Goal: Task Accomplishment & Management: Complete application form

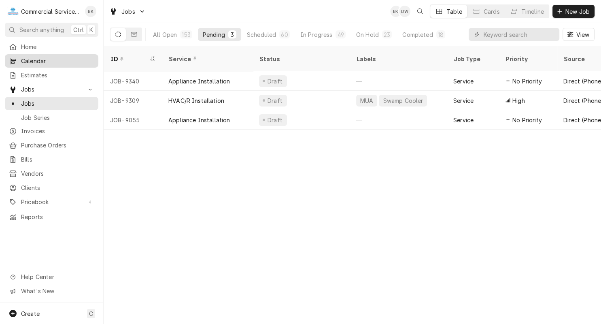
click at [69, 54] on link "Calendar" at bounding box center [51, 60] width 93 height 13
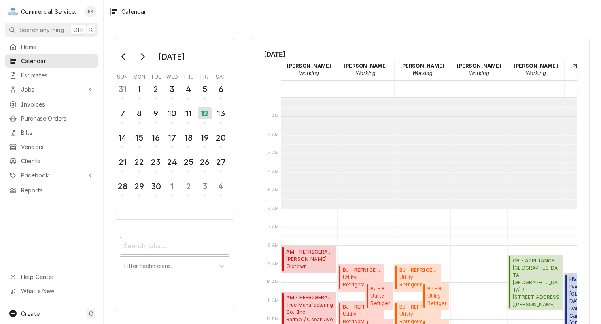
scroll to position [110, 0]
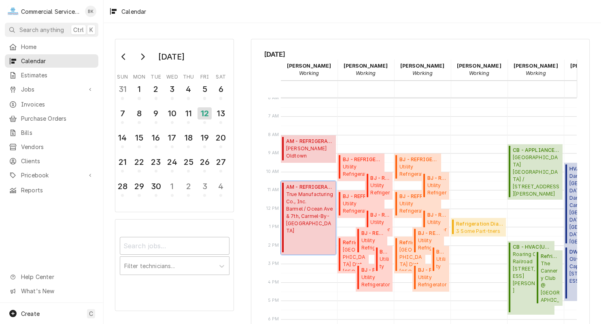
click at [309, 215] on span "True Manufacturing Co., Inc. Barmel / Ocean Ave & 7th, Carmel-By-The-Sea, CA 93…" at bounding box center [309, 213] width 47 height 44
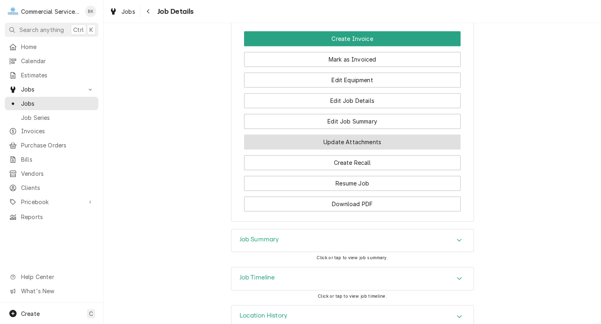
scroll to position [657, 0]
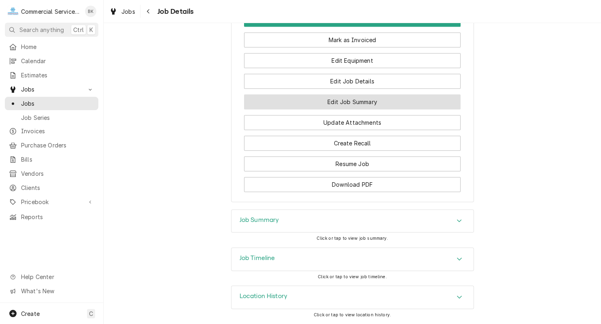
click at [367, 100] on button "Edit Job Summary" at bounding box center [352, 101] width 217 height 15
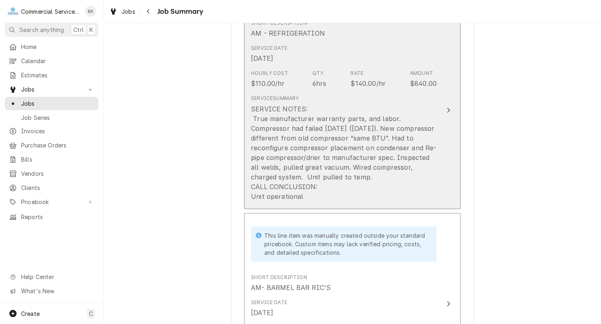
scroll to position [326, 0]
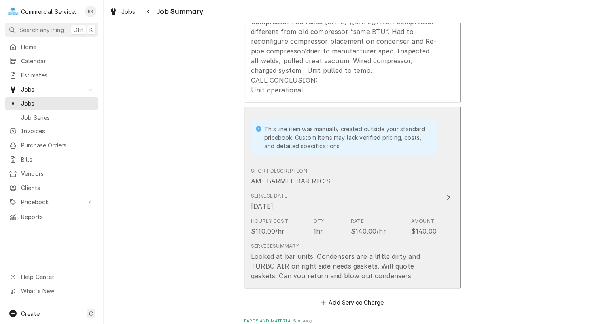
click at [418, 195] on div "Service Date [DATE]" at bounding box center [344, 201] width 186 height 25
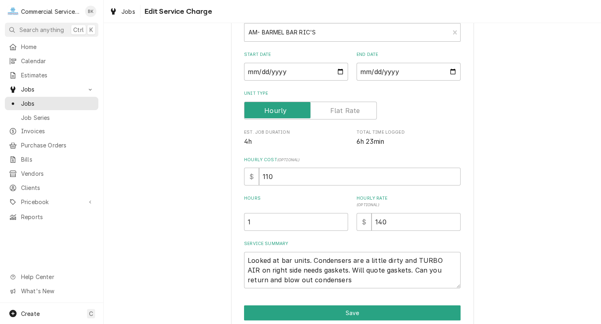
scroll to position [123, 0]
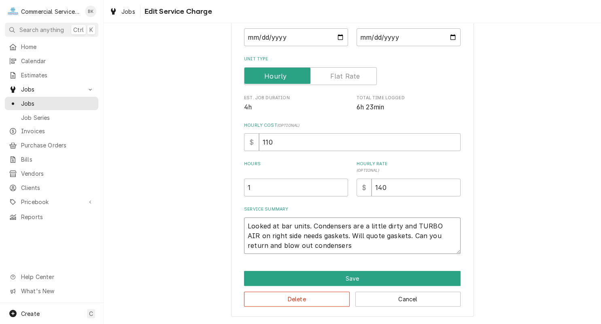
drag, startPoint x: 337, startPoint y: 246, endPoint x: 244, endPoint y: 223, distance: 95.6
click at [244, 223] on textarea "Looked at bar units. Condensers are a little dirty and TURBO AIR on right side …" at bounding box center [352, 235] width 217 height 36
click at [324, 299] on button "Delete" at bounding box center [297, 298] width 106 height 15
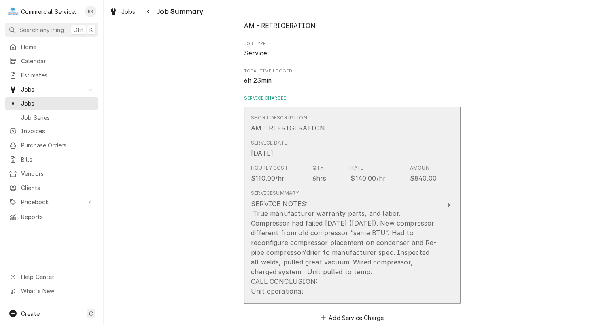
scroll to position [122, 0]
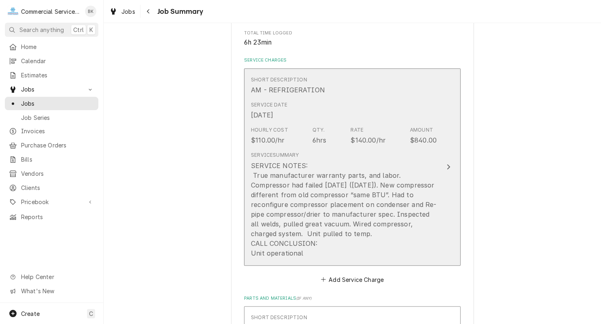
click at [365, 214] on div "SERVICE NOTES: True manufacturer warranty parts, and labor. Compressor had fail…" at bounding box center [344, 209] width 186 height 97
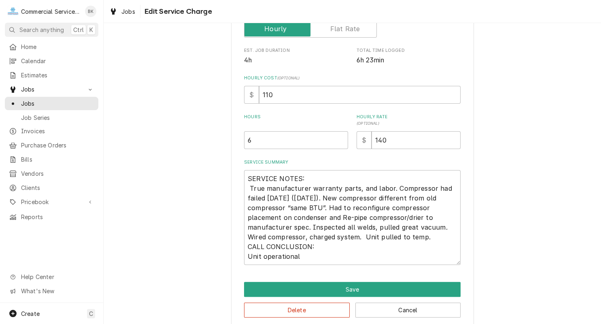
scroll to position [160, 0]
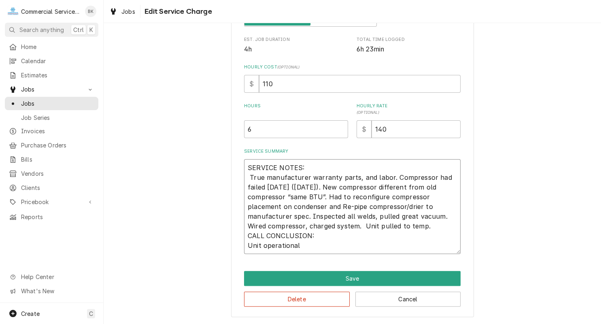
click at [315, 248] on textarea "SERVICE NOTES: True manufacturer warranty parts, and labor. Compressor had fail…" at bounding box center [352, 206] width 217 height 95
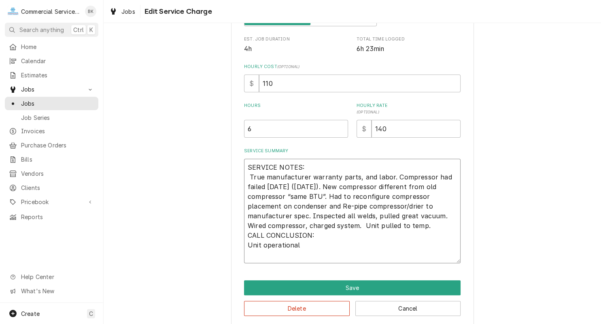
type textarea "x"
type textarea "SERVICE NOTES: True manufacturer warranty parts, and labor. Compressor had fail…"
type textarea "x"
type textarea "SERVICE NOTES: True manufacturer warranty parts, and labor. Compressor had fail…"
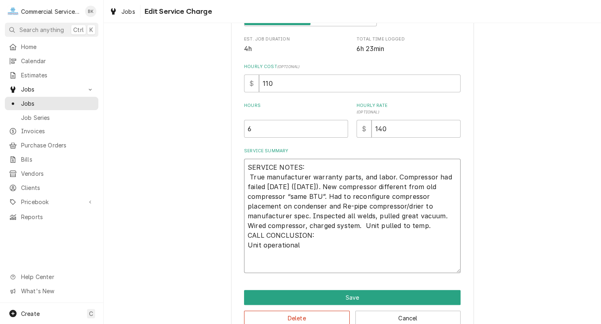
paste textarea "Looked at bar units. Condensers are a little dirty and TURBO AIR on right side …"
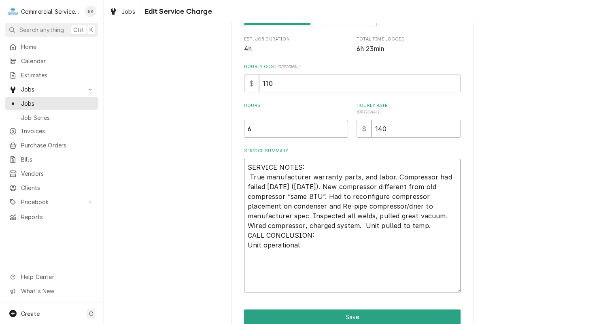
type textarea "x"
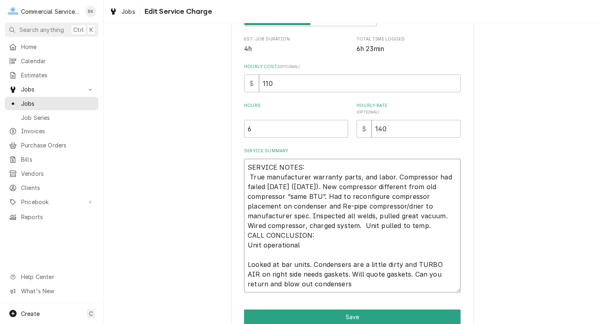
type textarea "SERVICE NOTES: True manufacturer warranty parts, and labor. Compressor had fail…"
drag, startPoint x: 271, startPoint y: 127, endPoint x: 229, endPoint y: 127, distance: 42.5
click at [244, 127] on input "6" at bounding box center [296, 129] width 104 height 18
type textarea "x"
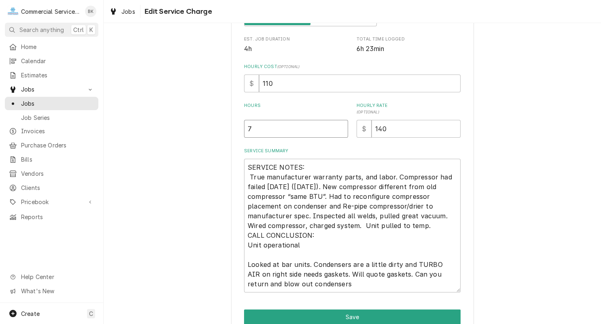
type input "7"
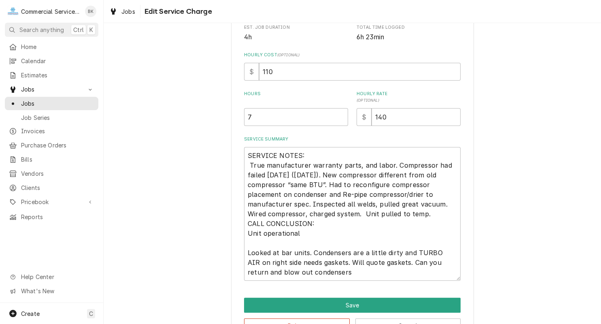
scroll to position [199, 0]
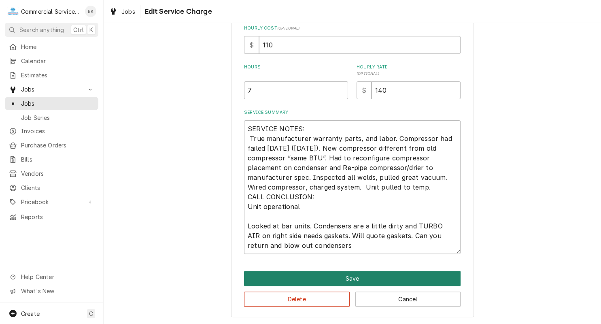
click at [350, 274] on button "Save" at bounding box center [352, 278] width 217 height 15
type textarea "x"
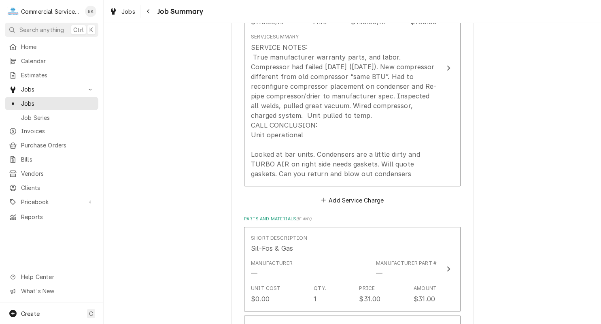
scroll to position [204, 0]
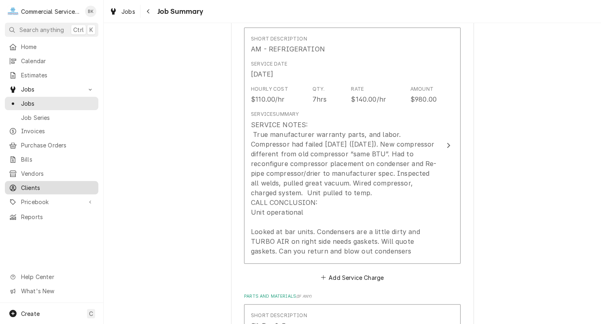
click at [54, 183] on div "Clients" at bounding box center [51, 188] width 90 height 10
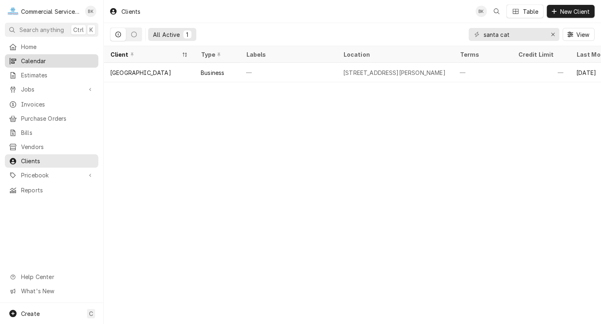
click at [46, 57] on span "Calendar" at bounding box center [57, 61] width 73 height 8
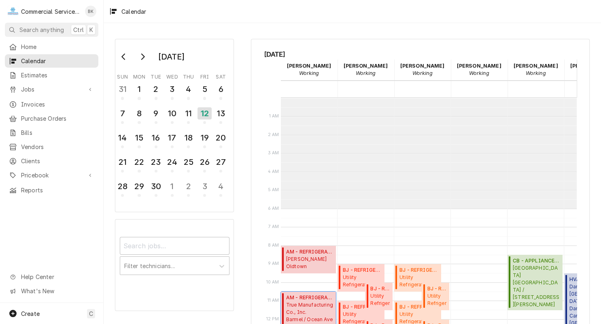
scroll to position [110, 0]
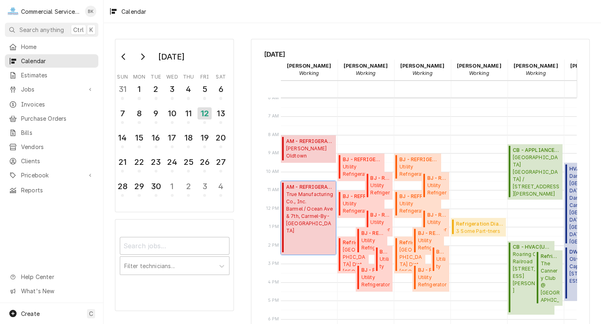
click at [316, 198] on span "True Manufacturing Co., Inc. Barmel / Ocean Ave & 7th, Carmel-By-The-Sea, CA 93…" at bounding box center [309, 213] width 47 height 44
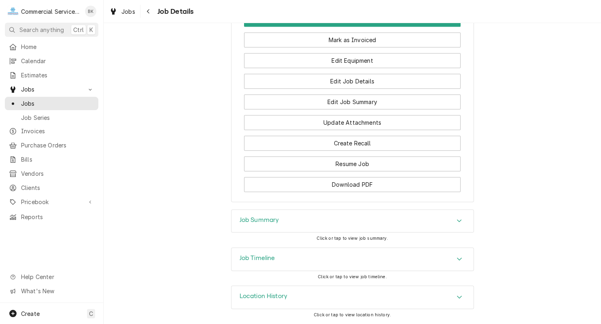
scroll to position [657, 0]
click at [358, 213] on div "Job Summary" at bounding box center [352, 221] width 242 height 23
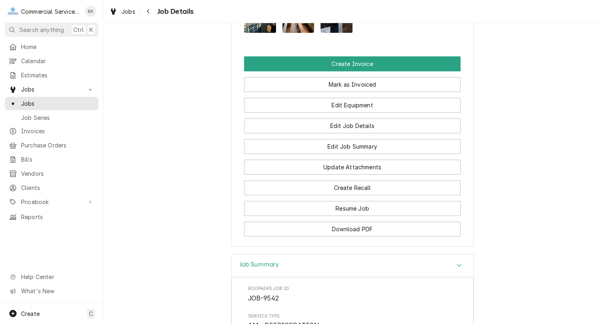
scroll to position [575, 0]
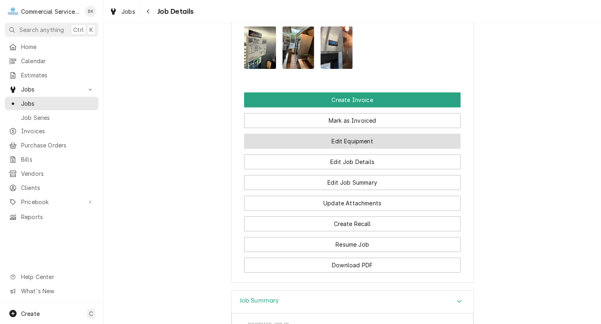
click at [345, 141] on button "Edit Equipment" at bounding box center [352, 141] width 217 height 15
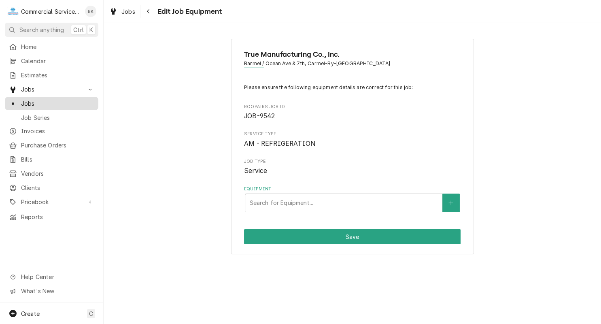
click at [55, 100] on span "Jobs" at bounding box center [57, 103] width 73 height 8
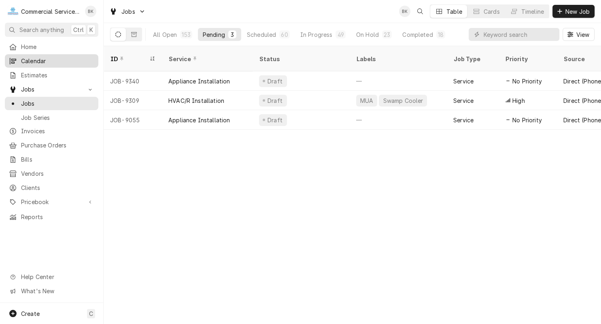
click at [36, 59] on span "Calendar" at bounding box center [57, 61] width 73 height 8
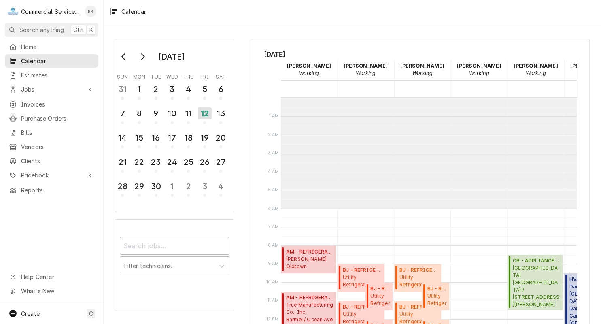
scroll to position [110, 0]
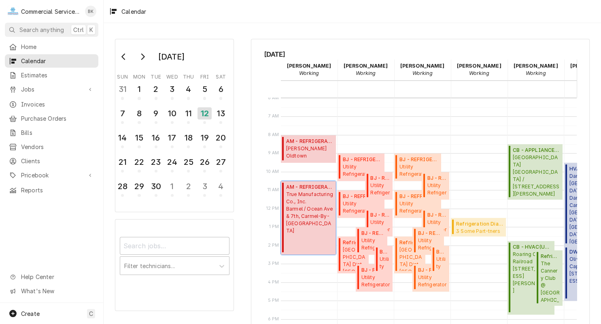
click at [282, 219] on div "AM - REFRIGERATION ( Uninvoiced ) True Manufacturing Co., Inc. Barmel / Ocean A…" at bounding box center [308, 218] width 55 height 74
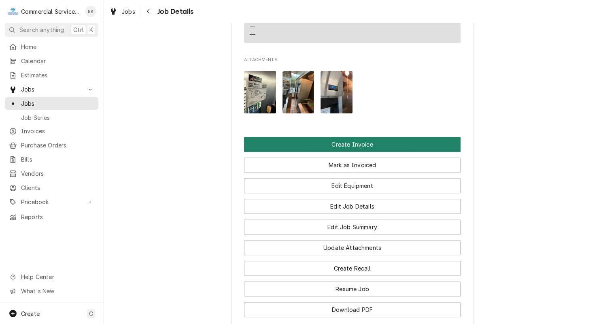
scroll to position [530, 0]
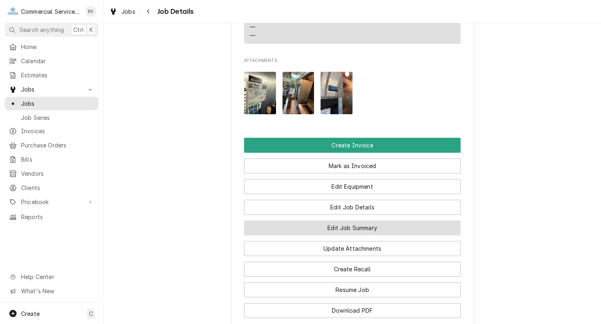
click at [381, 229] on button "Edit Job Summary" at bounding box center [352, 227] width 217 height 15
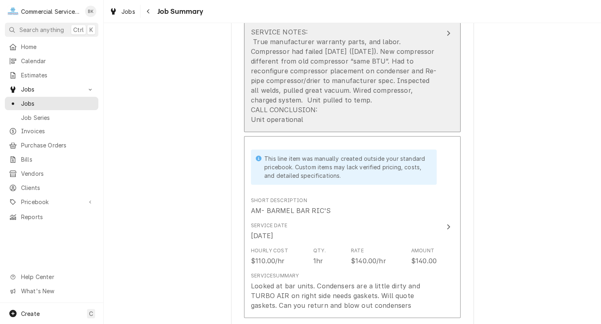
scroll to position [326, 0]
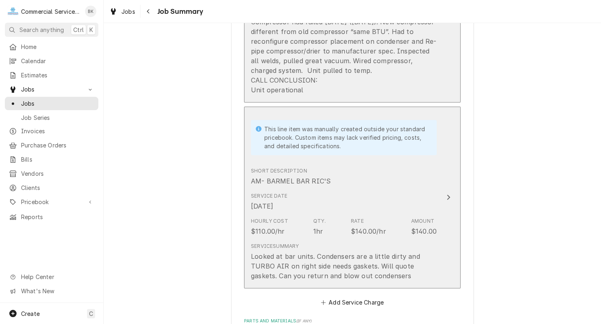
click at [374, 186] on div "Short Description AM- BARMEL BAR RIC'S" at bounding box center [344, 176] width 186 height 25
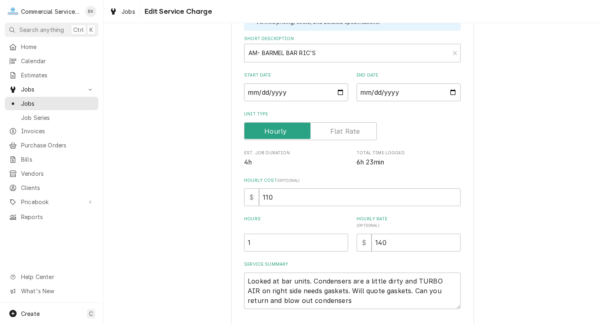
scroll to position [123, 0]
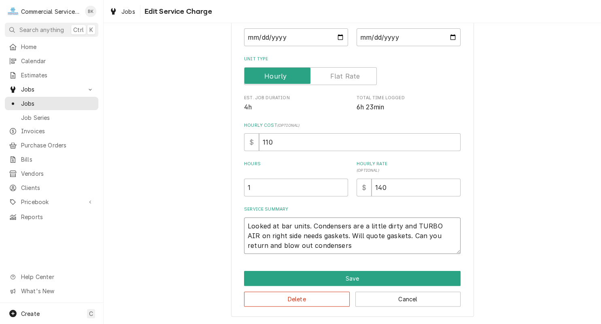
drag, startPoint x: 249, startPoint y: 225, endPoint x: 338, endPoint y: 249, distance: 91.7
click at [338, 249] on textarea "Looked at bar units. Condensers are a little dirty and TURBO AIR on right side …" at bounding box center [352, 235] width 217 height 36
click at [332, 298] on button "Delete" at bounding box center [297, 298] width 106 height 15
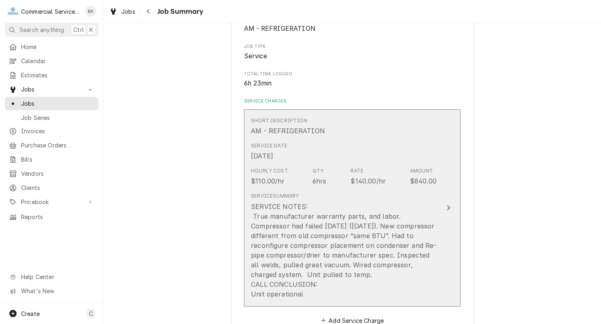
click at [365, 219] on div "SERVICE NOTES: True manufacturer warranty parts, and labor. Compressor had fail…" at bounding box center [344, 250] width 186 height 97
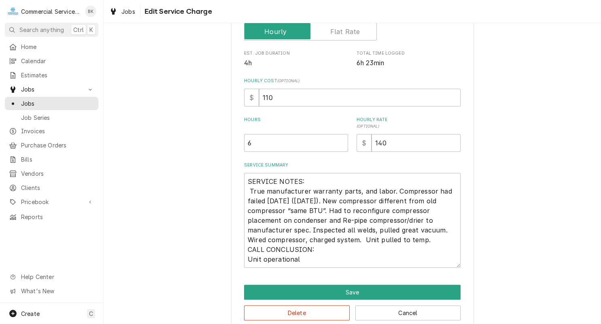
scroll to position [160, 0]
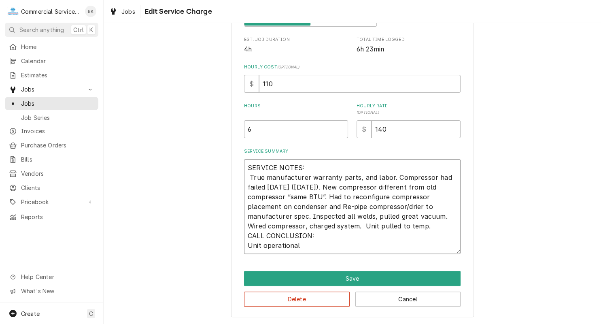
click at [331, 246] on textarea "SERVICE NOTES: True manufacturer warranty parts, and labor. Compressor had fail…" at bounding box center [352, 206] width 217 height 95
type textarea "x"
type textarea "SERVICE NOTES: True manufacturer warranty parts, and labor. Compressor had fail…"
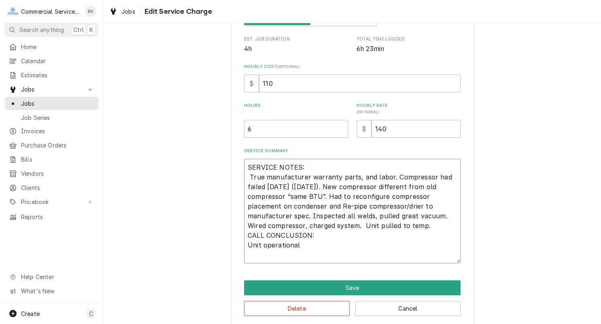
type textarea "x"
type textarea "SERVICE NOTES: True manufacturer warranty parts, and labor. Compressor had fail…"
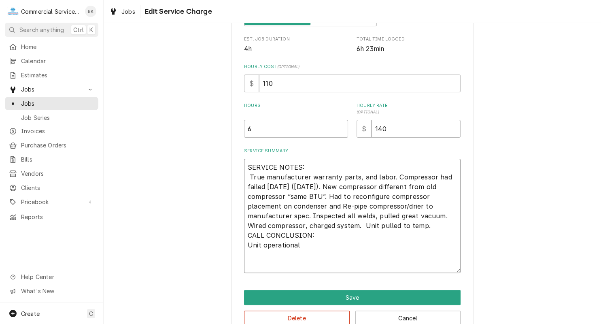
paste textarea "Looked at bar units. Condensers are a little dirty and TURBO AIR on right side …"
type textarea "x"
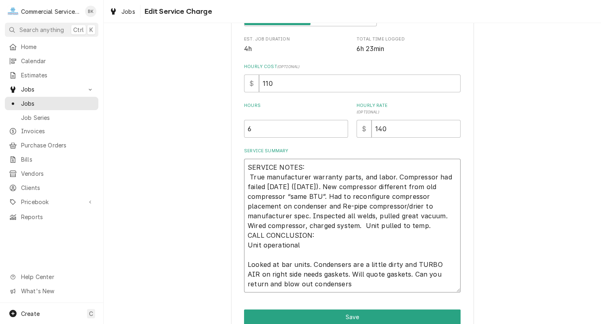
type textarea "SERVICE NOTES: True manufacturer warranty parts, and labor. Compressor had fail…"
drag, startPoint x: 274, startPoint y: 129, endPoint x: 219, endPoint y: 132, distance: 54.7
click at [244, 132] on input "6" at bounding box center [296, 129] width 104 height 18
type textarea "x"
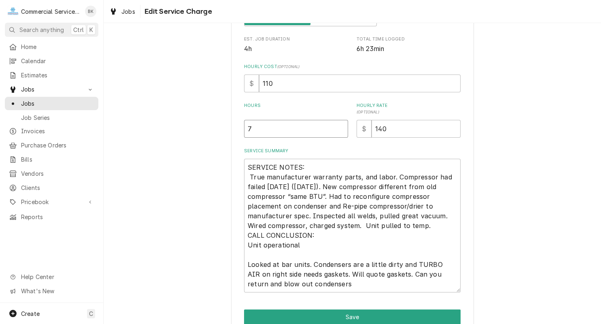
type input "7"
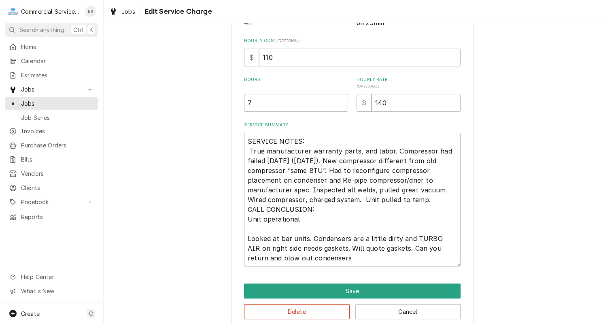
scroll to position [199, 0]
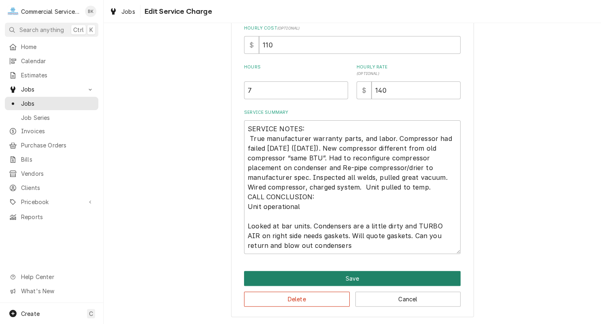
click at [338, 277] on button "Save" at bounding box center [352, 278] width 217 height 15
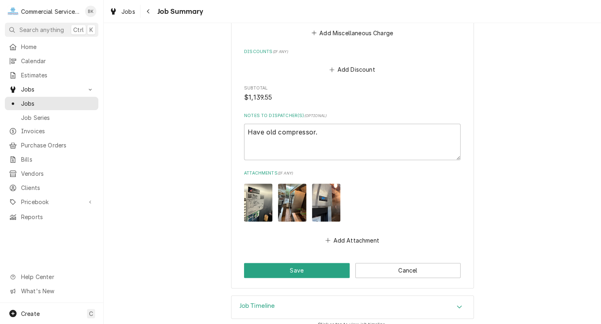
scroll to position [1087, 0]
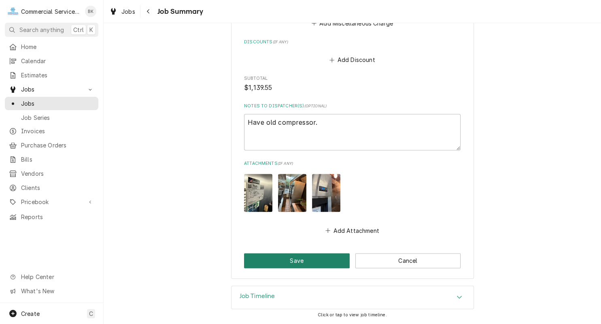
click at [321, 258] on button "Save" at bounding box center [297, 260] width 106 height 15
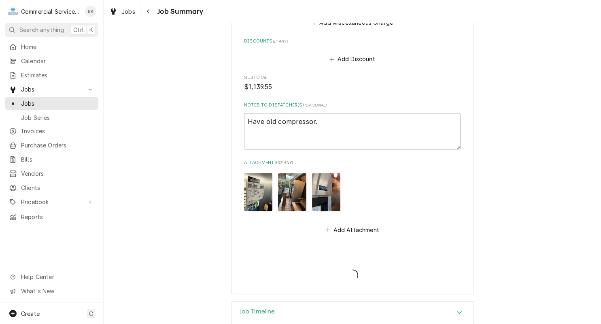
type textarea "x"
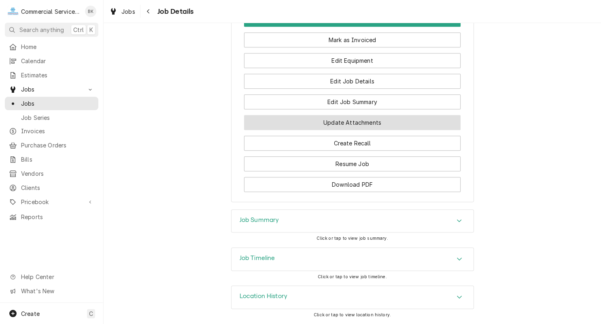
scroll to position [494, 0]
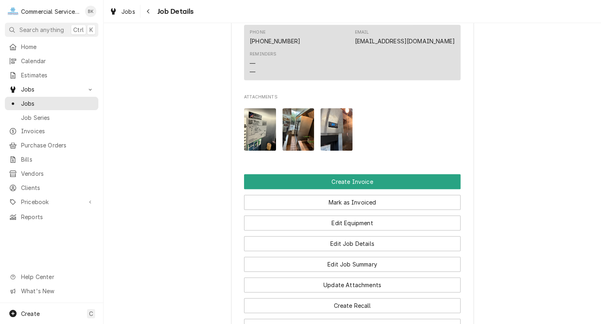
click at [262, 131] on img "Attachments" at bounding box center [260, 129] width 32 height 42
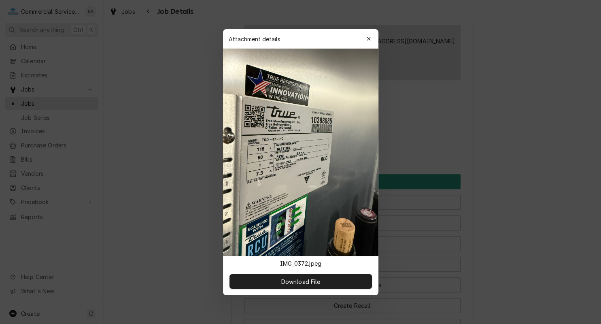
drag, startPoint x: 261, startPoint y: 139, endPoint x: 291, endPoint y: 140, distance: 29.6
click at [291, 140] on img at bounding box center [300, 152] width 155 height 207
click at [313, 117] on img at bounding box center [300, 152] width 155 height 207
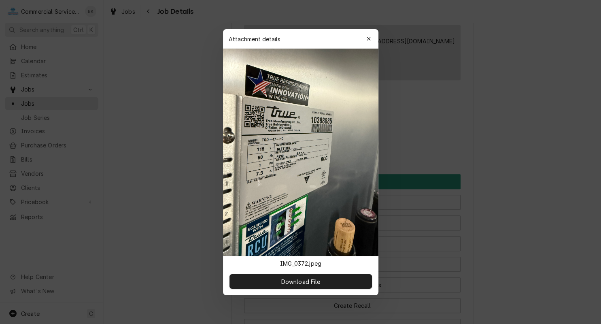
click at [369, 36] on icon "button" at bounding box center [368, 39] width 4 height 6
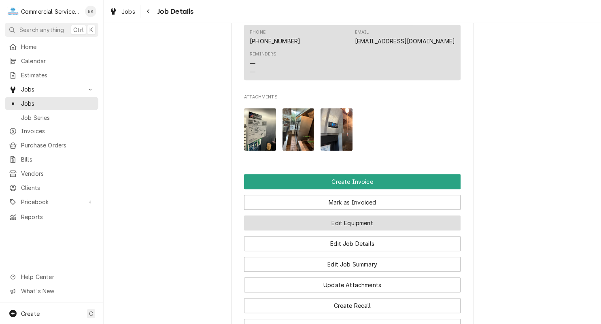
click at [357, 225] on button "Edit Equipment" at bounding box center [352, 222] width 217 height 15
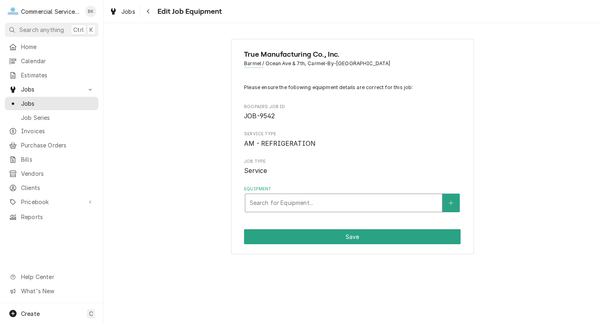
click at [326, 203] on div "Equipment" at bounding box center [343, 202] width 189 height 15
click at [35, 103] on span "Jobs" at bounding box center [57, 103] width 73 height 8
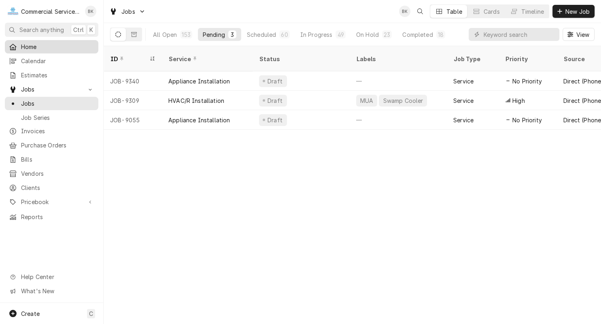
click at [53, 45] on span "Home" at bounding box center [57, 46] width 73 height 8
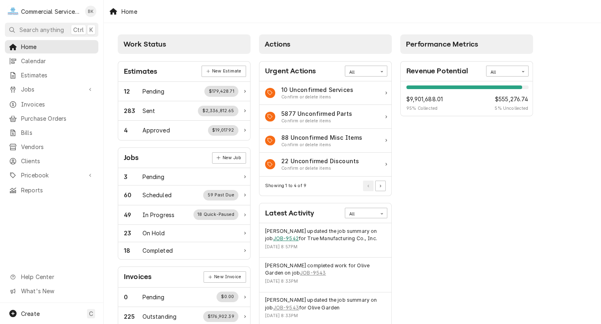
click at [280, 238] on link "JOB-9542" at bounding box center [285, 238] width 25 height 7
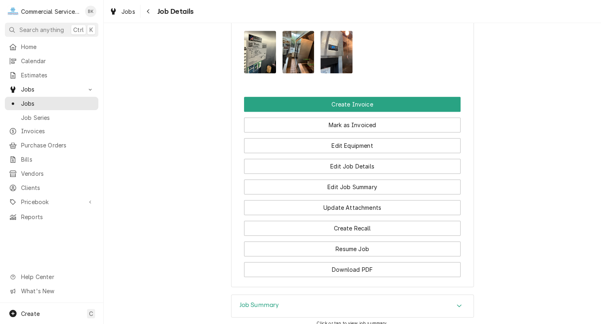
scroll to position [535, 0]
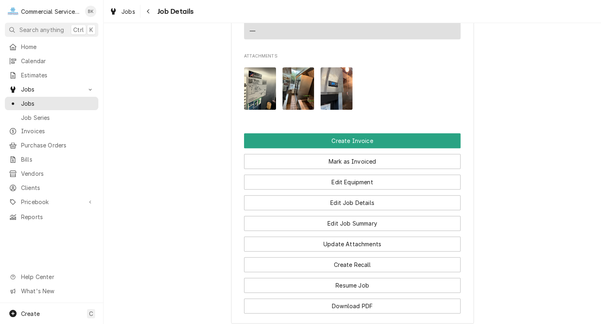
click img "Attachments"
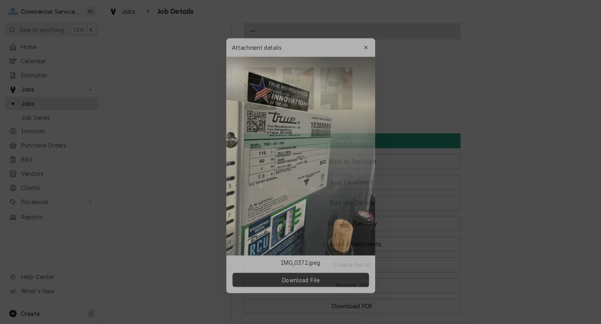
click div
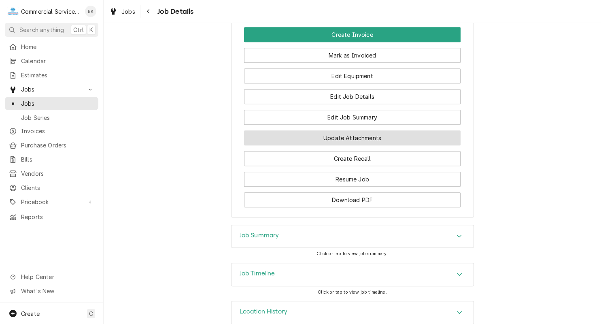
scroll to position [657, 0]
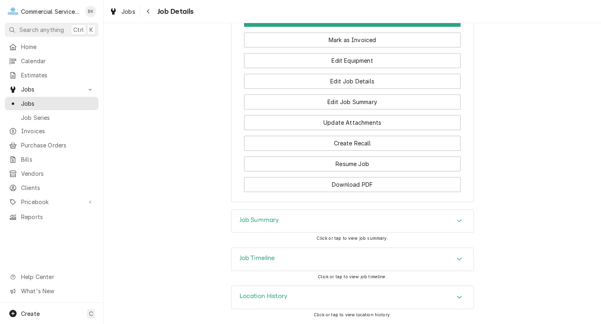
click div "Job Summary"
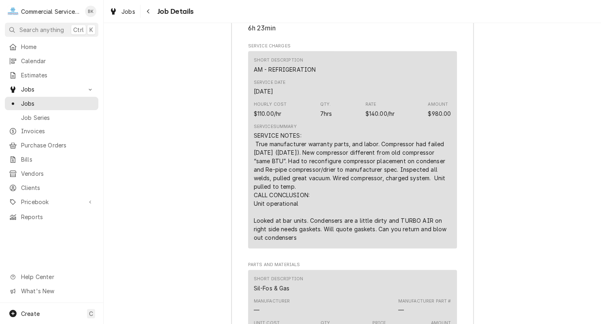
scroll to position [1024, 0]
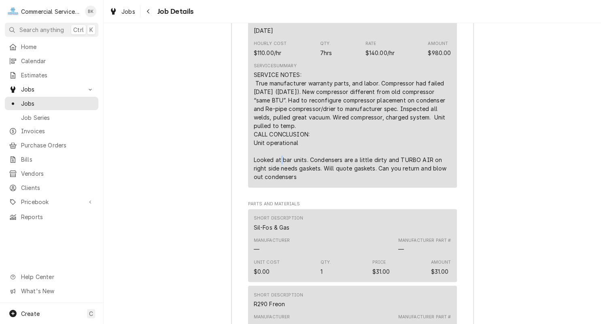
drag, startPoint x: 252, startPoint y: 160, endPoint x: 311, endPoint y: 151, distance: 59.5
click div "Short Description AM - REFRIGERATION Service Date Sep 12, 2025 Hourly Cost $110…"
click div "SERVICE NOTES: True manufacturer warranty parts, and labor. Compressor had fail…"
drag, startPoint x: 254, startPoint y: 159, endPoint x: 329, endPoint y: 189, distance: 80.1
click div "Short Description AM - REFRIGERATION Service Date Sep 12, 2025 Hourly Cost $110…"
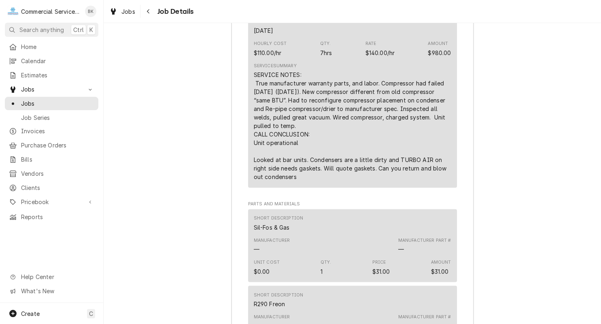
copy div "Looked at bar units. Condensers are a little dirty and TURBO AIR on right side …"
click span "Jobs"
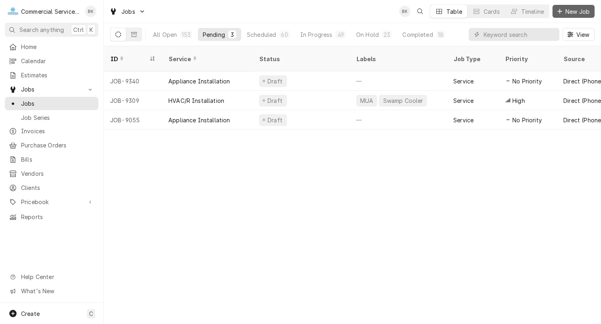
click at [593, 11] on button "New Job" at bounding box center [573, 11] width 42 height 13
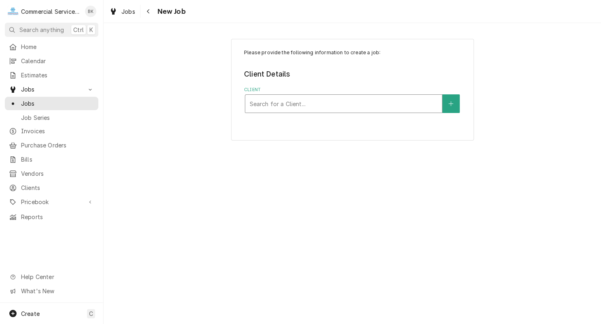
click at [278, 98] on div "Client" at bounding box center [343, 103] width 189 height 15
type input "BARMEL"
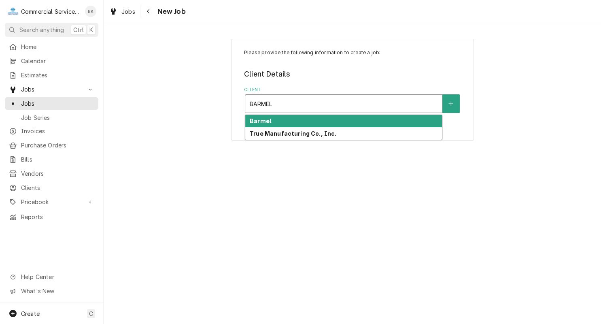
click at [281, 125] on div "Barmel" at bounding box center [343, 121] width 197 height 13
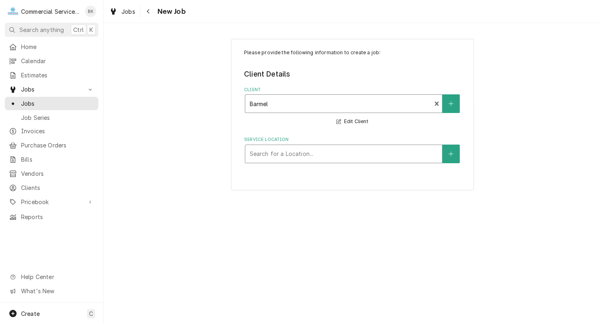
click at [307, 156] on div "Service Location" at bounding box center [343, 153] width 189 height 15
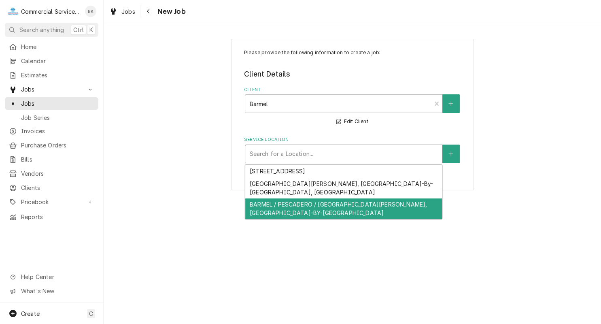
click at [313, 198] on div "BARMEL / PESCADERO / [GEOGRAPHIC_DATA][PERSON_NAME], [GEOGRAPHIC_DATA]-BY-[GEOG…" at bounding box center [343, 208] width 197 height 21
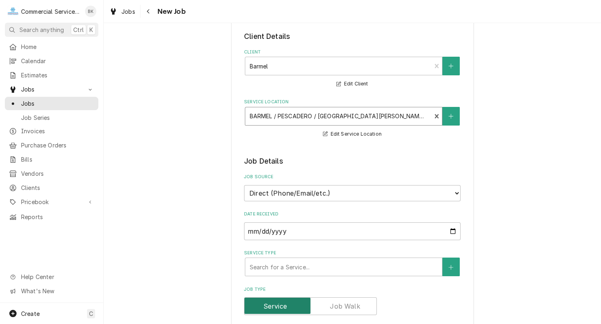
scroll to position [122, 0]
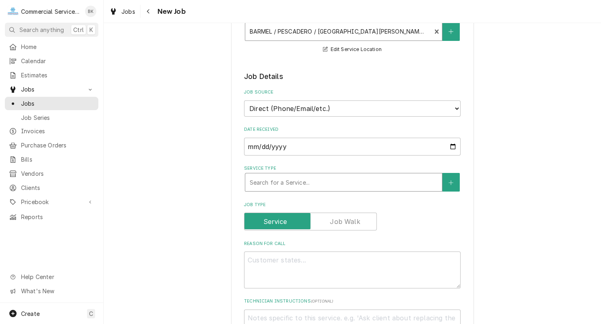
click at [291, 187] on div "Service Type" at bounding box center [343, 182] width 189 height 15
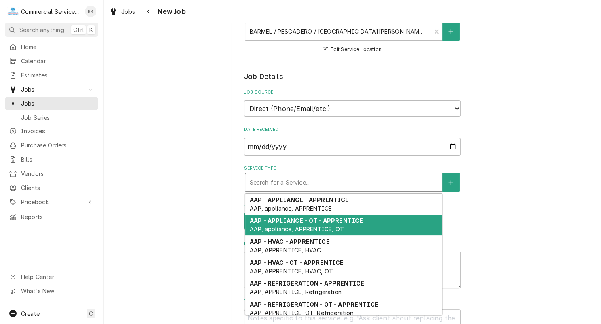
type textarea "x"
type input "AM"
type textarea "x"
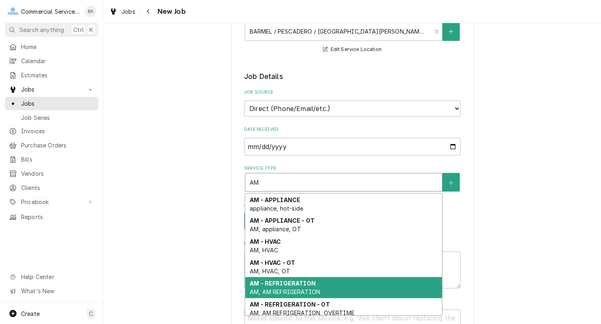
click at [292, 287] on div "AM - REFRIGERATION AM, AM REFRIGERATION" at bounding box center [343, 287] width 197 height 21
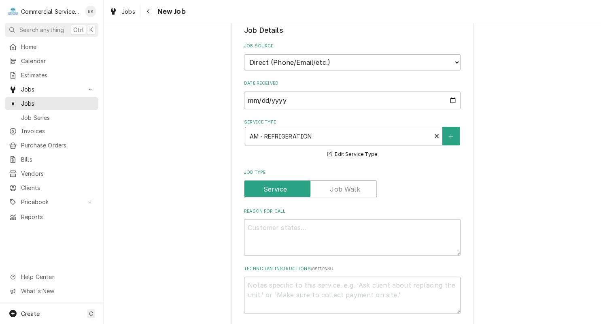
scroll to position [204, 0]
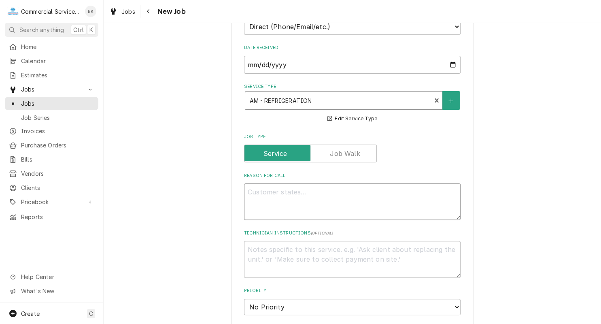
click at [287, 194] on textarea "Reason For Call" at bounding box center [352, 201] width 217 height 36
type textarea "x"
type textarea "C"
type textarea "x"
type textarea "CL"
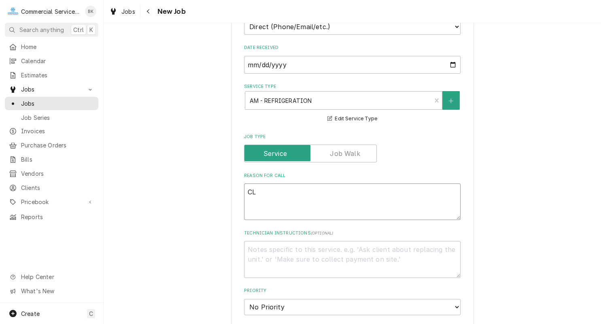
type textarea "x"
type textarea "CLE"
type textarea "x"
type textarea "CLEA"
type textarea "x"
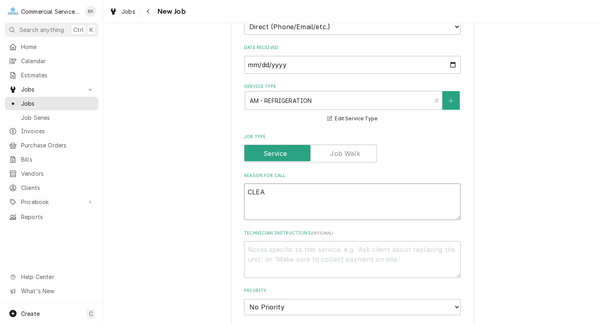
type textarea "CLEAN"
type textarea "x"
type textarea "CLEAN"
type textarea "x"
type textarea "CLEAN E"
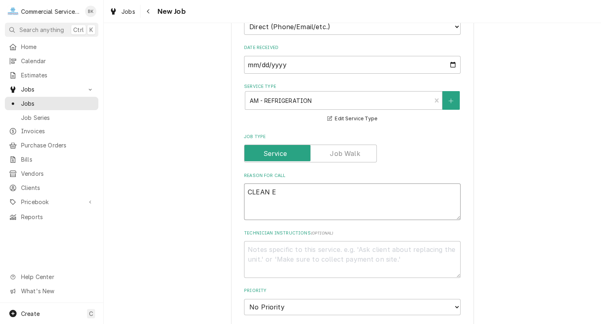
type textarea "x"
type textarea "CLEAN EQU"
type textarea "x"
type textarea "CLEAN EQUI"
type textarea "x"
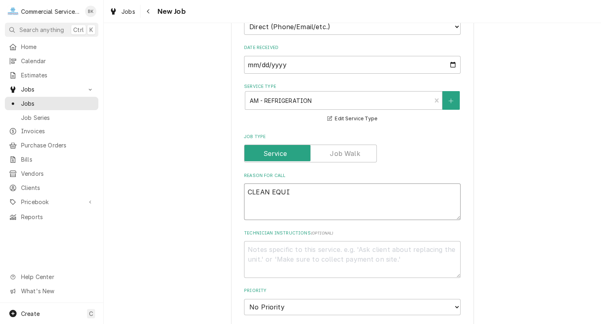
type textarea "CLEAN EQUIP"
type textarea "x"
type textarea "CLEAN EQUIPM"
type textarea "x"
type textarea "CLEAN EQUIPME"
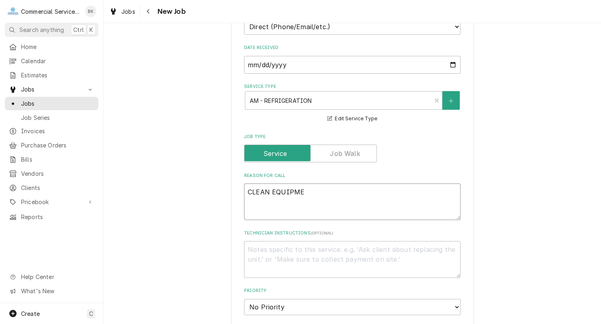
type textarea "x"
type textarea "CLEAN EQUIPMEN"
type textarea "x"
type textarea "CLEAN EQUIPMENT"
type textarea "x"
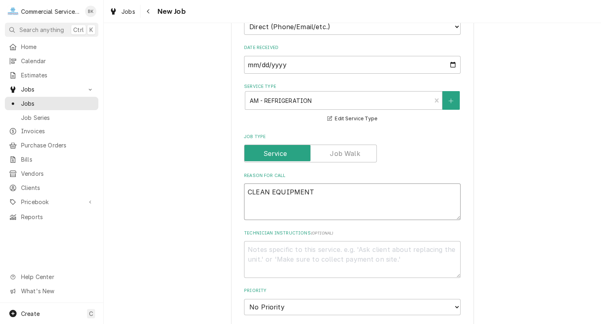
type textarea "CLEAN EQUIPMENT"
type textarea "x"
type textarea "CLEAN EQUIPMENT /"
type textarea "x"
type textarea "CLEAN EQUIPMENT / CH"
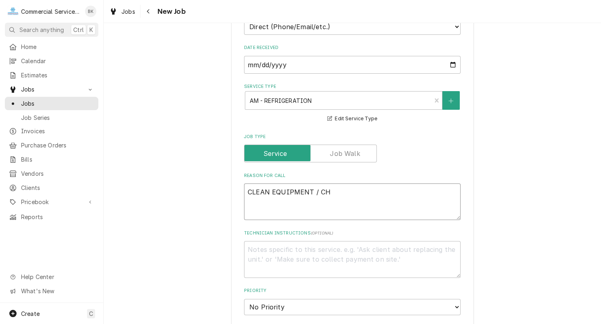
type textarea "x"
type textarea "CLEAN EQUIPMENT / CHE"
type textarea "x"
type textarea "CLEAN EQUIPMENT / CHECK"
type textarea "x"
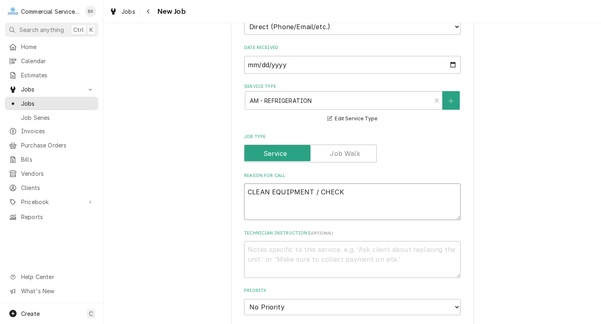
type textarea "CLEAN EQUIPMENT / CHECK"
type textarea "x"
type textarea "CLEAN EQUIPMENT / CHECK E"
type textarea "x"
type textarea "CLEAN EQUIPMENT / CHECK EQU"
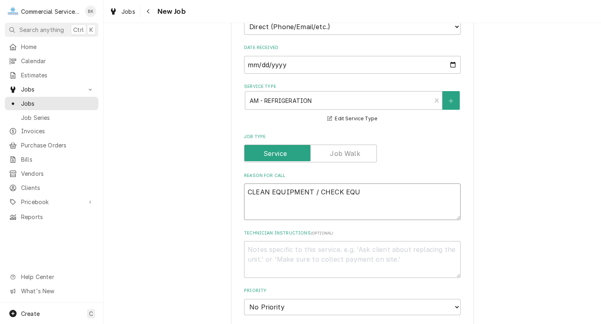
type textarea "x"
type textarea "CLEAN EQUIPMENT / CHECK EQUI"
type textarea "x"
type textarea "CLEAN EQUIPMENT / CHECK EQUIP"
type textarea "x"
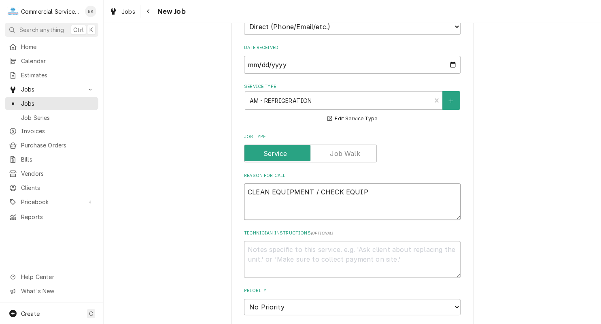
type textarea "CLEAN EQUIPMENT / CHECK EQUIPM"
type textarea "x"
type textarea "CLEAN EQUIPMENT / CHECK EQUIPME"
type textarea "x"
type textarea "CLEAN EQUIPMENT / CHECK EQUIPMEN"
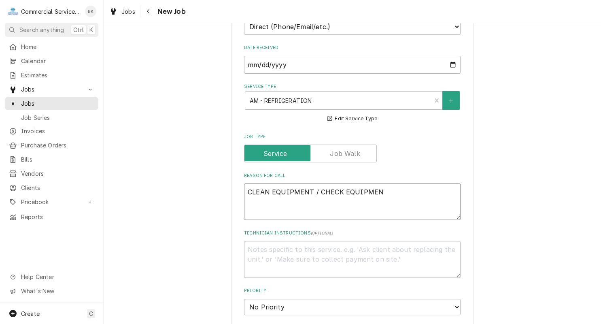
type textarea "x"
type textarea "CLEAN EQUIPMENT / CHECK EQUIPMENT"
type textarea "x"
type textarea "CLEAN EQUIPMENT / CHECK EQUIPMENT"
type textarea "x"
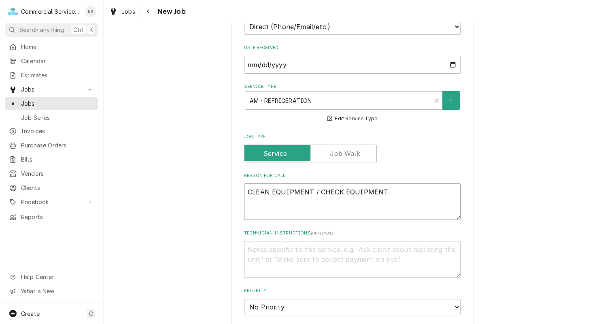
type textarea "CLEAN EQUIPMENT / CHECK EQUIPMENT F"
type textarea "x"
type textarea "CLEAN EQUIPMENT / CHECK EQUIPMENT FO"
type textarea "x"
type textarea "CLEAN EQUIPMENT / CHECK EQUIPMENT FOR"
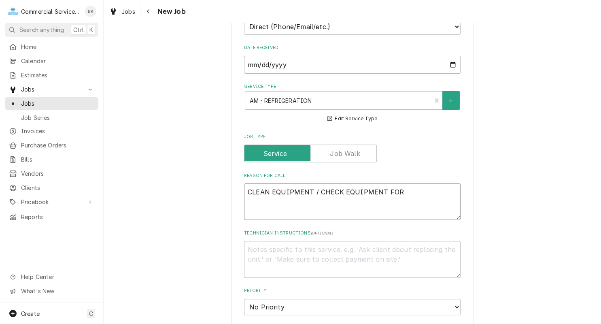
type textarea "x"
type textarea "CLEAN EQUIPMENT / CHECK EQUIPMENT FOR"
type textarea "x"
type textarea "CLEAN EQUIPMENT / CHECK EQUIPMENT FOR"
type textarea "x"
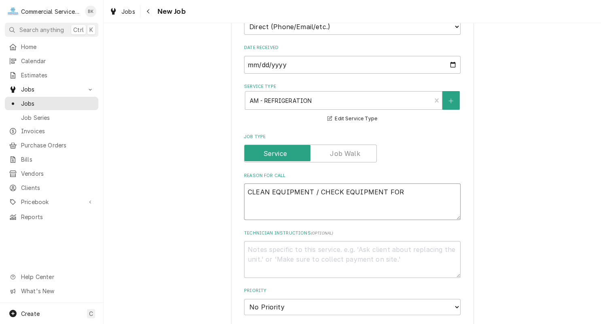
type textarea "CLEAN EQUIPMENT / CHECK EQUIPMENT FO"
type textarea "x"
type textarea "CLEAN EQUIPMENT / CHECK EQUIPMENT F"
type textarea "x"
type textarea "CLEAN EQUIPMENT / CHECK EQUIPMENT"
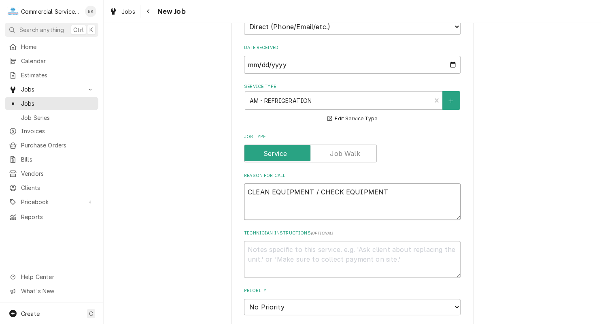
type textarea "x"
type textarea "CLEAN EQUIPMENT / CHECK EQUIPMENT AF"
type textarea "x"
type textarea "CLEAN EQUIPMENT / CHECK EQUIPMENT AFT"
type textarea "x"
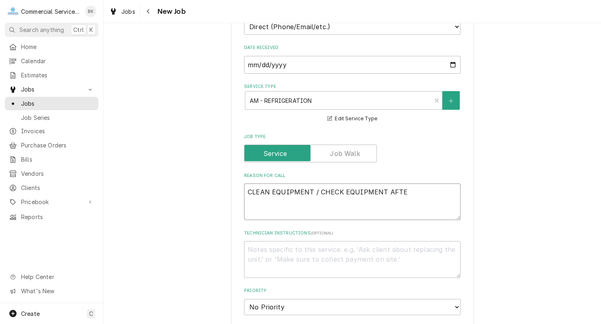
type textarea "CLEAN EQUIPMENT / CHECK EQUIPMENT AFTER"
type textarea "x"
type textarea "CLEAN EQUIPMENT / CHECK EQUIPMENT AFTER"
type textarea "x"
type textarea "CLEAN EQUIPMENT / CHECK EQUIPMENT AFTER CO"
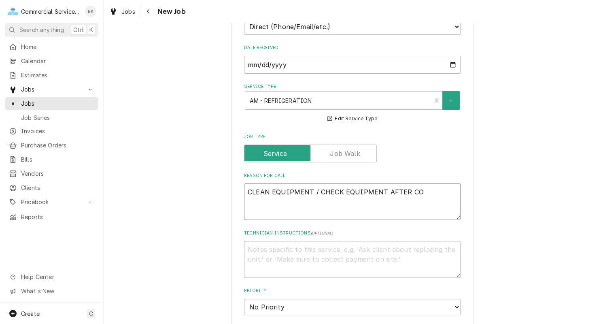
type textarea "x"
type textarea "CLEAN EQUIPMENT / CHECK EQUIPMENT AFTER COM"
type textarea "x"
type textarea "CLEAN EQUIPMENT / CHECK EQUIPMENT AFTER COMP"
type textarea "x"
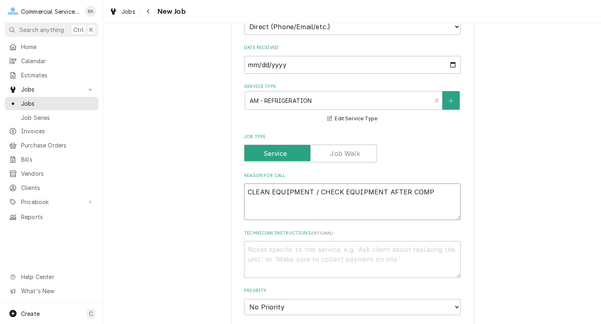
type textarea "CLEAN EQUIPMENT / CHECK EQUIPMENT AFTER COMPL"
type textarea "x"
type textarea "CLEAN EQUIPMENT / CHECK EQUIPMENT AFTER COMPLE"
type textarea "x"
type textarea "CLEAN EQUIPMENT / CHECK EQUIPMENT AFTER COMPLET"
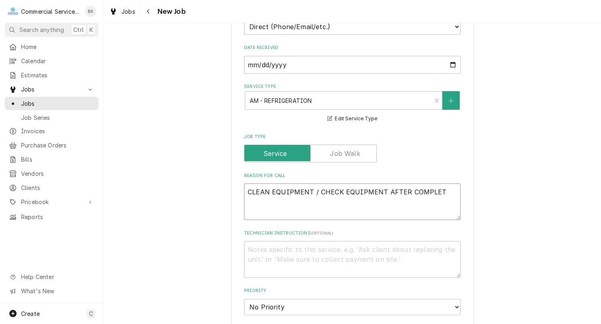
type textarea "x"
type textarea "CLEAN EQUIPMENT / CHECK EQUIPMENT AFTER COMPLETI"
type textarea "x"
type textarea "CLEAN EQUIPMENT / CHECK EQUIPMENT AFTER COMPLETIN"
type textarea "x"
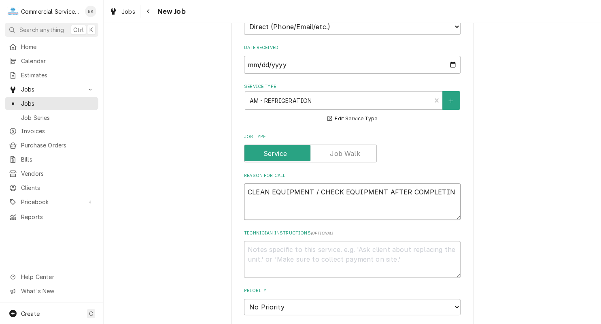
type textarea "CLEAN EQUIPMENT / CHECK EQUIPMENT AFTER COMPLETING"
type textarea "x"
type textarea "CLEAN EQUIPMENT / CHECK EQUIPMENT AFTER COMPLETING"
type textarea "x"
type textarea "CLEAN EQUIPMENT / CHECK EQUIPMENT AFTER COMPLETING W"
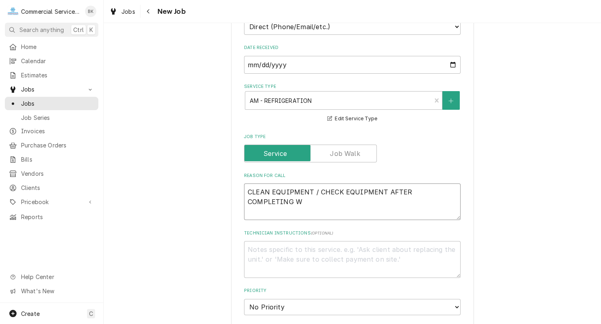
type textarea "x"
type textarea "CLEAN EQUIPMENT / CHECK EQUIPMENT AFTER COMPLETING WA"
type textarea "x"
type textarea "CLEAN EQUIPMENT / CHECK EQUIPMENT AFTER COMPLETING WAR"
type textarea "x"
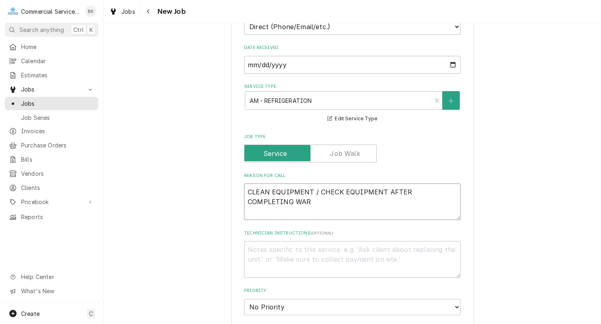
type textarea "CLEAN EQUIPMENT / CHECK EQUIPMENT AFTER COMPLETING WARR"
type textarea "x"
type textarea "CLEAN EQUIPMENT / CHECK EQUIPMENT AFTER COMPLETING WARRA"
type textarea "x"
type textarea "CLEAN EQUIPMENT / CHECK EQUIPMENT AFTER COMPLETING WARRAN"
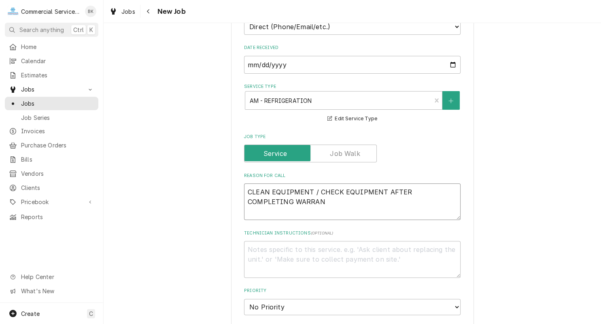
type textarea "x"
type textarea "CLEAN EQUIPMENT / CHECK EQUIPMENT AFTER COMPLETING WARRANT"
type textarea "x"
type textarea "CLEAN EQUIPMENT / CHECK EQUIPMENT AFTER COMPLETING WARRANTY"
type textarea "x"
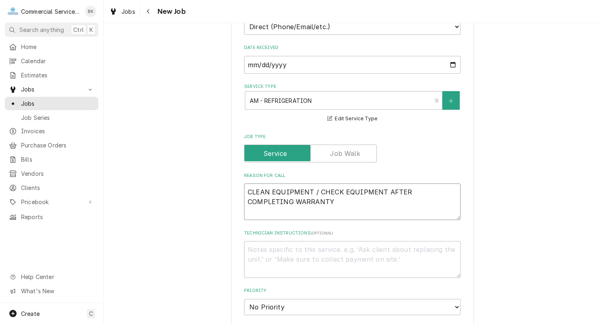
type textarea "CLEAN EQUIPMENT / CHECK EQUIPMENT AFTER COMPLETING WARRANTY"
type textarea "x"
type textarea "CLEAN EQUIPMENT / CHECK EQUIPMENT AFTER COMPLETING WARRANTY C"
type textarea "x"
type textarea "CLEAN EQUIPMENT / CHECK EQUIPMENT AFTER COMPLETING WARRANTY CA"
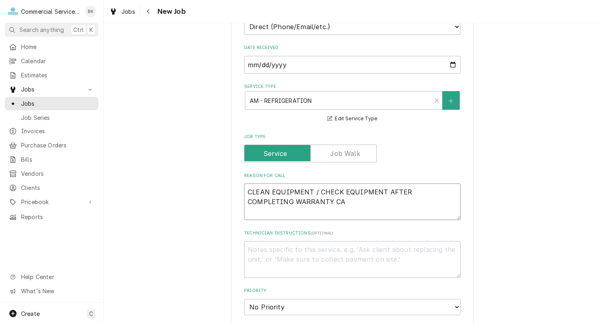
type textarea "x"
type textarea "CLEAN EQUIPMENT / CHECK EQUIPMENT AFTER COMPLETING WARRANTY CAL"
type textarea "x"
type textarea "CLEAN EQUIPMENT / CHECK EQUIPMENT AFTER COMPLETING WARRANTY CALL"
type textarea "x"
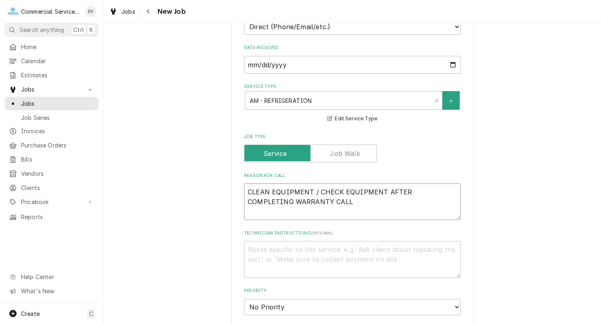
type textarea "CLEAN EQUIPMENT / CHECK EQUIPMENT AFTER COMPLETING WARRANTY CALL"
type textarea "x"
type textarea "CLEAN EQUIPMENT / CHECK EQUIPMENT AFTER COMPLETING WARRANTY CALL -"
type textarea "x"
type textarea "CLEAN EQUIPMENT / CHECK EQUIPMENT AFTER COMPLETING WARRANTY CALL -"
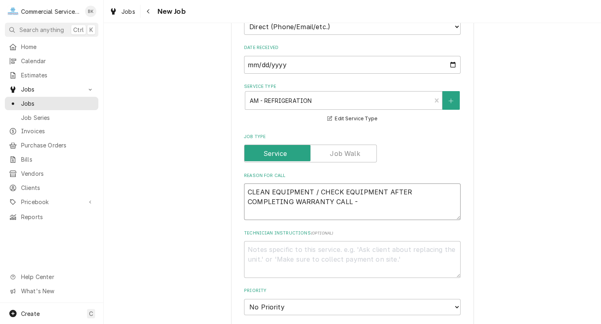
type textarea "x"
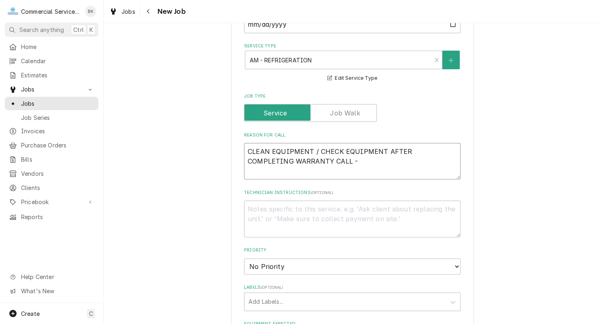
type textarea "CLEAN EQUIPMENT / CHECK EQUIPMENT AFTER COMPLETING WARRANTY CALL -"
click at [288, 209] on textarea "Technician Instructions ( optional )" at bounding box center [352, 218] width 217 height 36
type textarea "x"
type textarea "A"
type textarea "x"
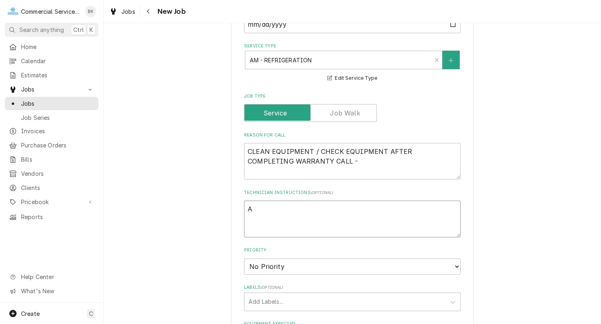
type textarea "AD"
type textarea "x"
type textarea "ADD"
type textarea "x"
type textarea "ADD"
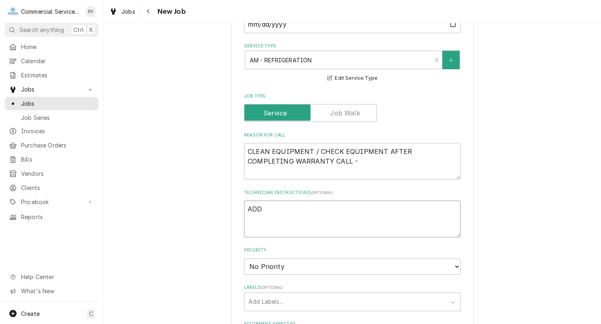
type textarea "x"
type textarea "ADD M"
type textarea "x"
type textarea "ADD MO"
type textarea "x"
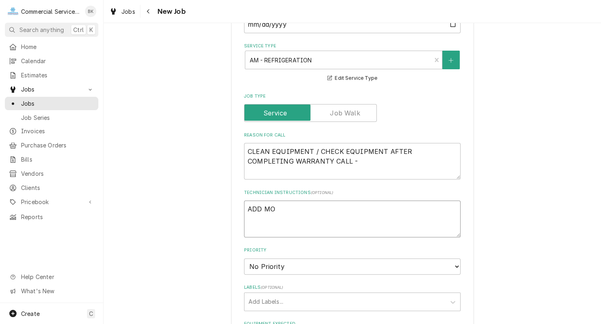
type textarea "ADD MOD"
type textarea "x"
type textarea "ADD MODL"
type textarea "x"
type textarea "ADD MODLE"
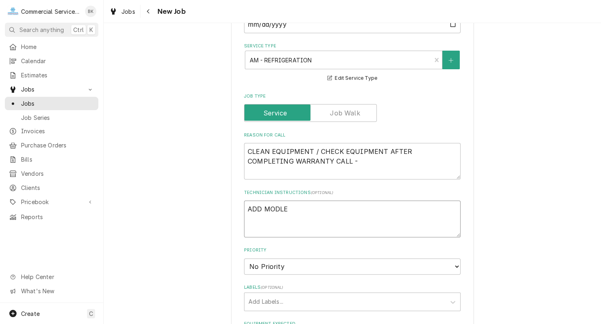
type textarea "x"
type textarea "ADD MODLE"
type textarea "x"
type textarea "ADD MODLE"
type textarea "x"
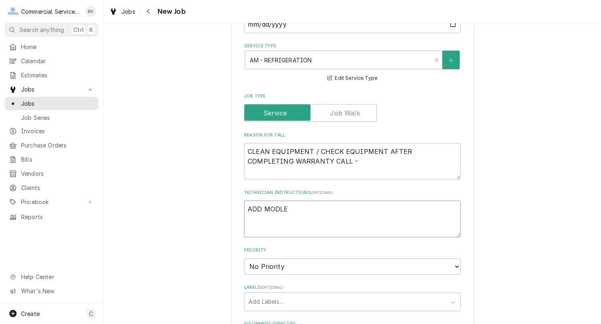
type textarea "ADD MODL"
type textarea "x"
type textarea "ADD MOD"
type textarea "x"
type textarea "ADD MODEL"
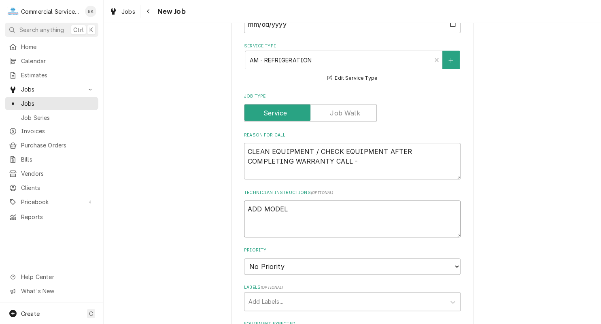
type textarea "x"
type textarea "ADD MODEL"
type textarea "x"
type textarea "ADD MODEL A"
type textarea "x"
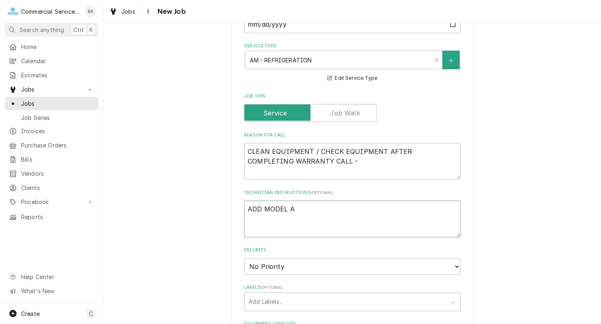
type textarea "ADD MODEL AN"
type textarea "x"
type textarea "ADD MODEL AND"
type textarea "x"
type textarea "ADD MODEL AND"
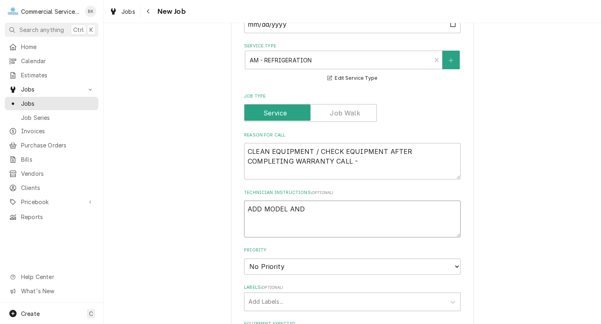
type textarea "x"
type textarea "ADD MODEL AND S"
type textarea "x"
type textarea "ADD MODEL AND SE"
type textarea "x"
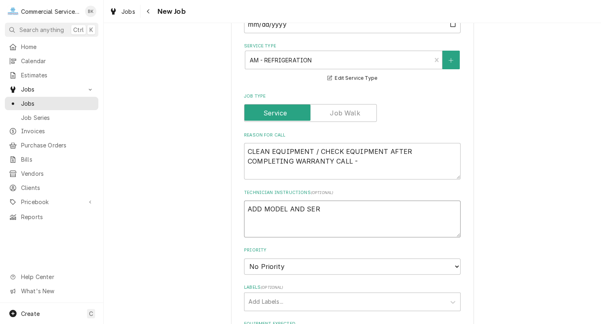
type textarea "ADD MODEL AND SERI"
type textarea "x"
type textarea "ADD MODEL AND SERIA"
type textarea "x"
type textarea "ADD MODEL AND SERIAL"
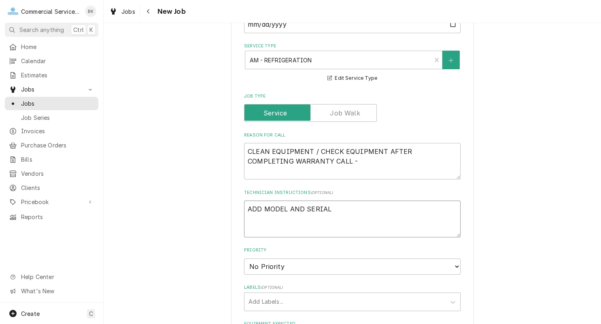
type textarea "x"
type textarea "ADD MODEL AND SERIAL"
click at [244, 258] on select "No Priority Urgent High Medium Low" at bounding box center [352, 266] width 217 height 16
select select "3"
click option "Medium" at bounding box center [0, 0] width 0 height 0
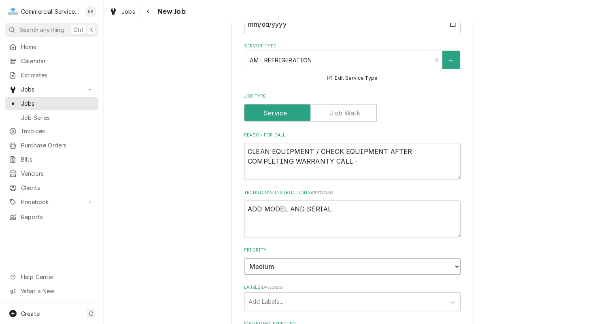
scroll to position [326, 0]
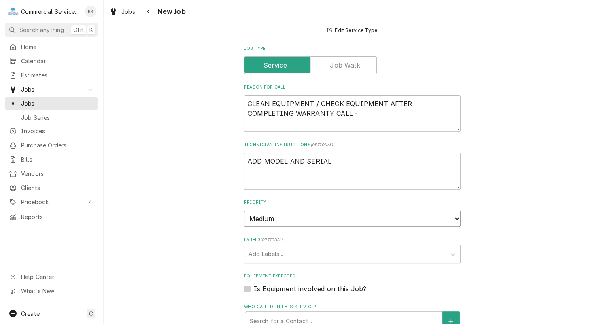
type textarea "x"
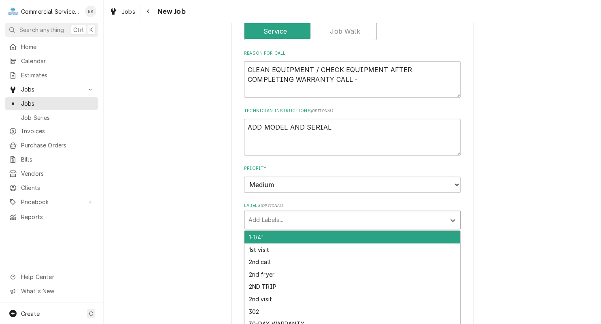
click at [270, 216] on div "Labels" at bounding box center [344, 219] width 193 height 15
type input "PM"
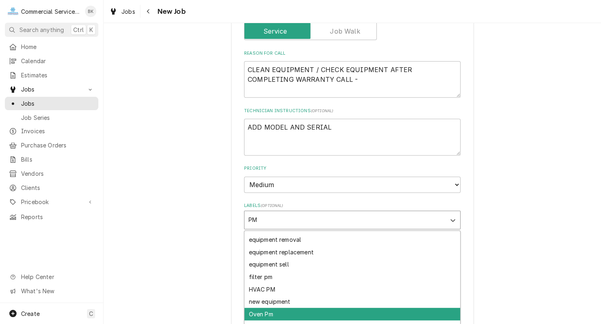
scroll to position [35, 0]
type textarea "x"
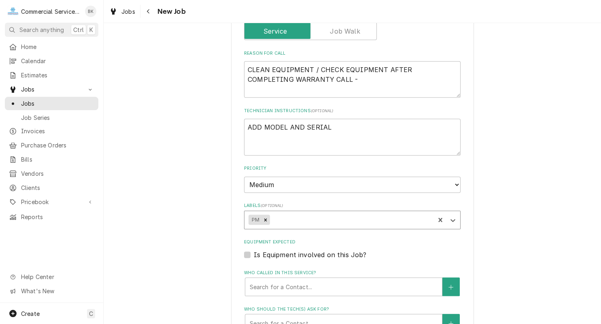
type textarea "x"
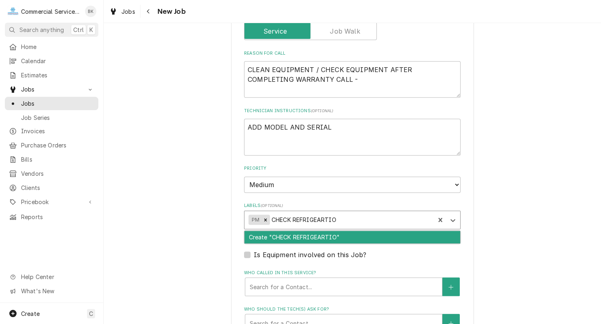
type input "CHECK REFRIGEARTION"
type textarea "x"
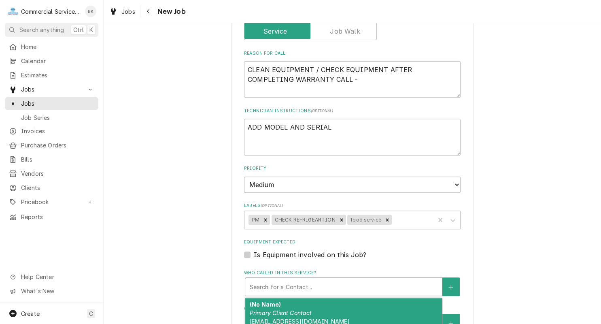
click at [320, 284] on div "Who called in this service?" at bounding box center [343, 286] width 189 height 15
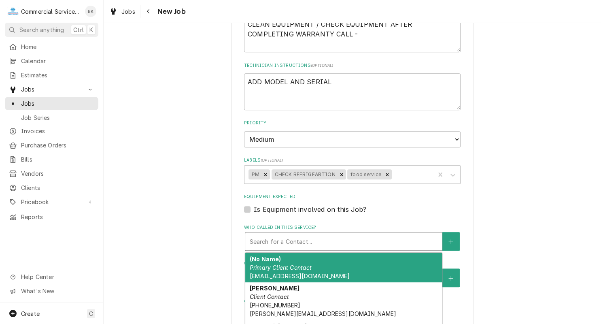
scroll to position [448, 0]
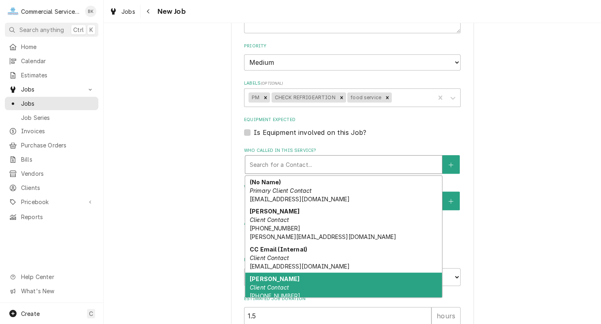
click at [300, 282] on div "Carlos Client Contact (831) 293-4397" at bounding box center [343, 287] width 197 height 30
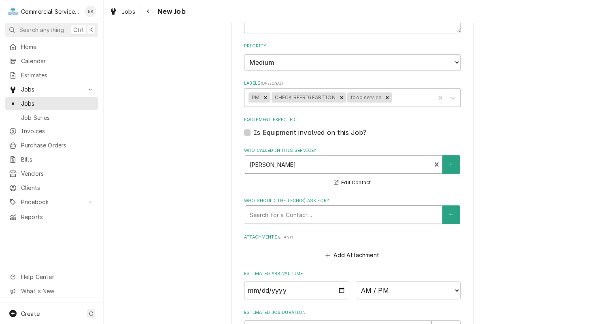
click at [300, 208] on div "Who should the tech(s) ask for?" at bounding box center [343, 214] width 189 height 15
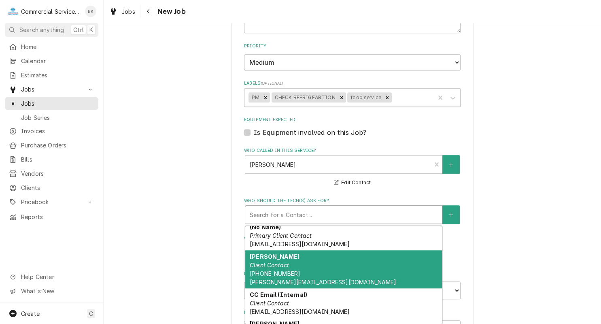
scroll to position [46, 0]
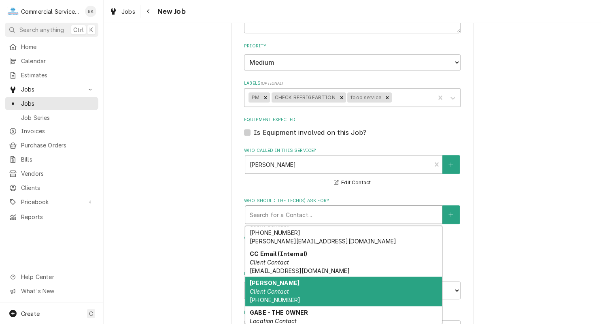
click at [310, 295] on div "Carlos Client Contact (831) 293-4397" at bounding box center [343, 291] width 197 height 30
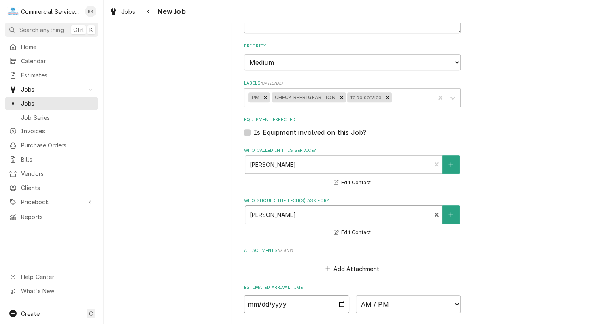
click at [342, 301] on input "Date" at bounding box center [296, 304] width 105 height 18
click option "3:00 PM" at bounding box center [0, 0] width 0 height 0
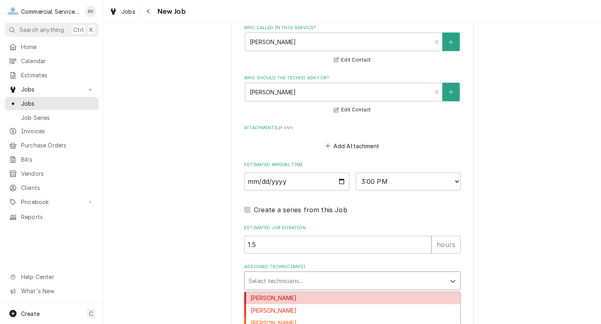
click at [287, 276] on div "Assigned Technician(s)" at bounding box center [344, 280] width 193 height 15
click at [285, 299] on div "Audie Murphy" at bounding box center [352, 298] width 216 height 13
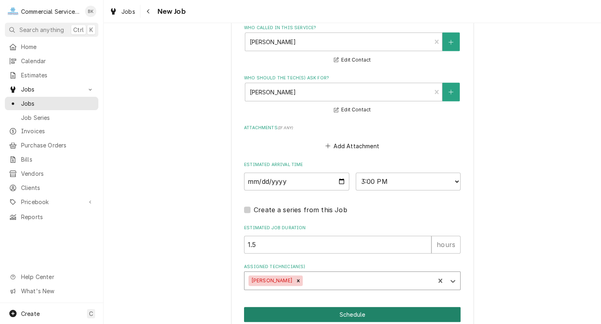
click at [381, 310] on button "Schedule" at bounding box center [352, 314] width 217 height 15
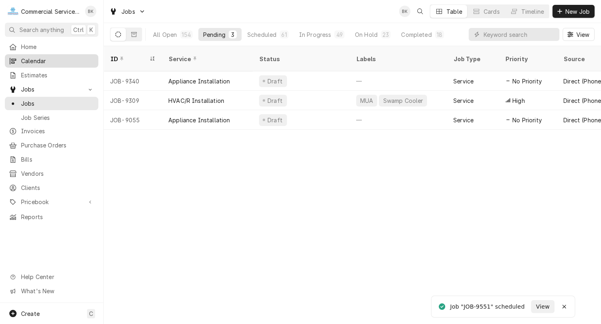
click at [44, 59] on span "Calendar" at bounding box center [57, 61] width 73 height 8
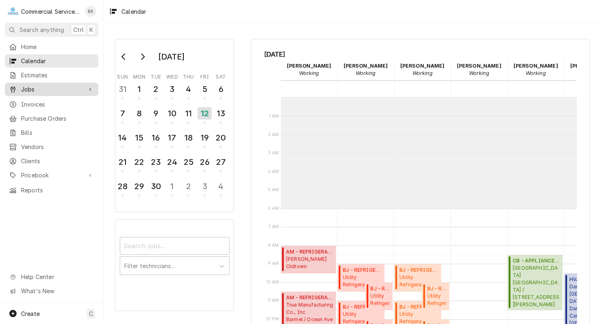
click at [30, 88] on span "Jobs" at bounding box center [51, 89] width 61 height 8
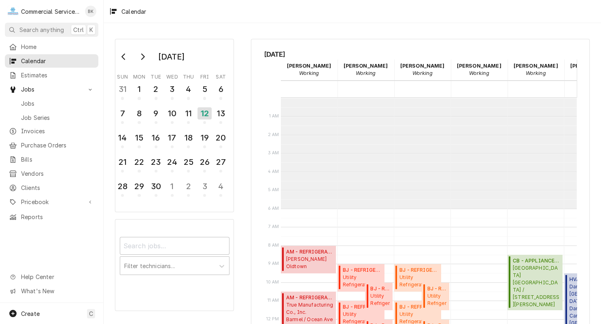
scroll to position [110, 0]
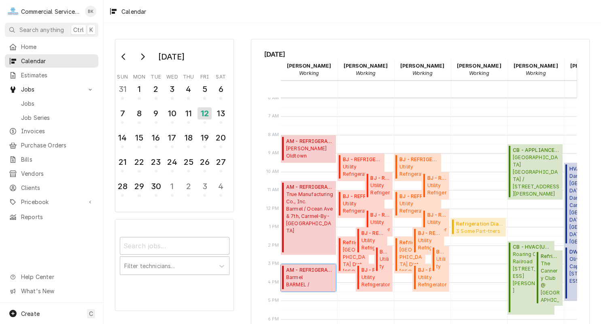
click at [319, 284] on span "[PERSON_NAME] / PESCADERO / [GEOGRAPHIC_DATA][PERSON_NAME], [GEOGRAPHIC_DATA]-B…" at bounding box center [309, 281] width 47 height 15
click at [35, 184] on span "Clients" at bounding box center [57, 187] width 73 height 8
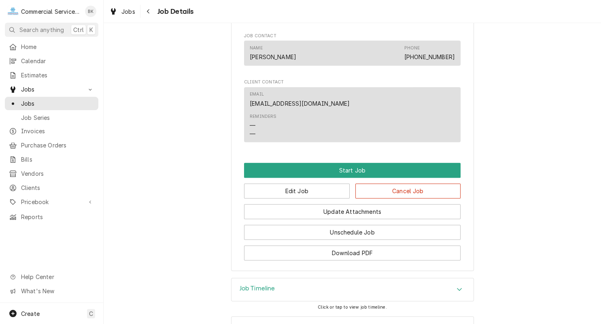
scroll to position [567, 0]
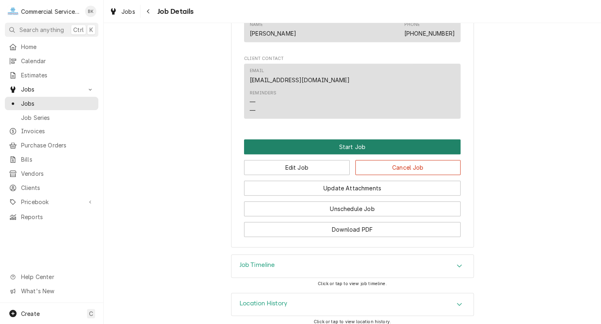
click at [317, 141] on button "Start Job" at bounding box center [352, 146] width 217 height 15
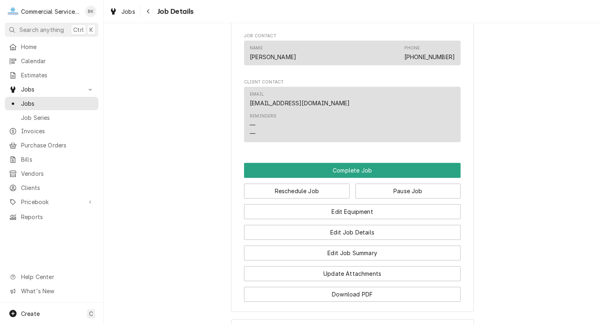
scroll to position [674, 0]
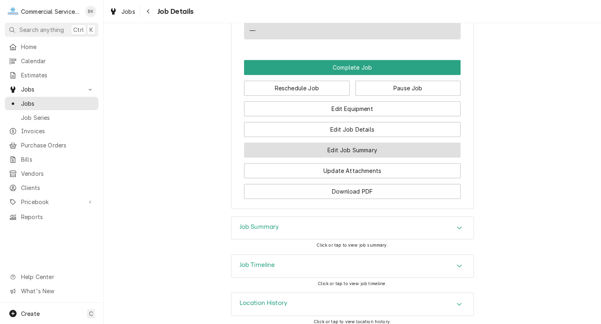
click at [357, 142] on button "Edit Job Summary" at bounding box center [352, 149] width 217 height 15
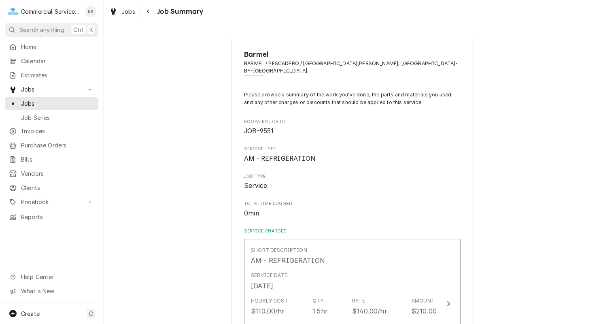
scroll to position [163, 0]
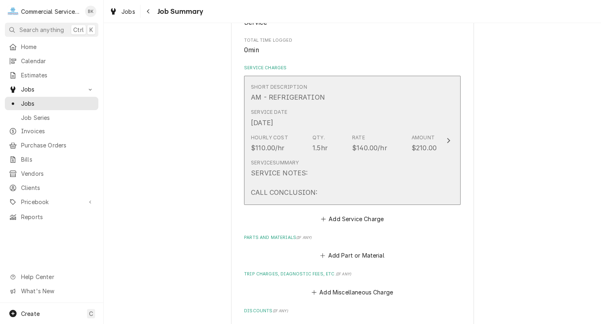
click at [347, 156] on div "Service Summary SERVICE NOTES: CALL CONCLUSION:" at bounding box center [344, 178] width 186 height 45
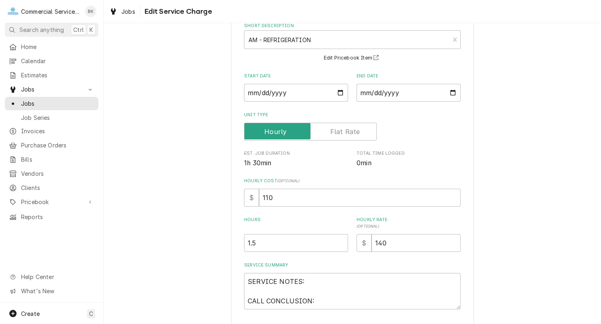
scroll to position [102, 0]
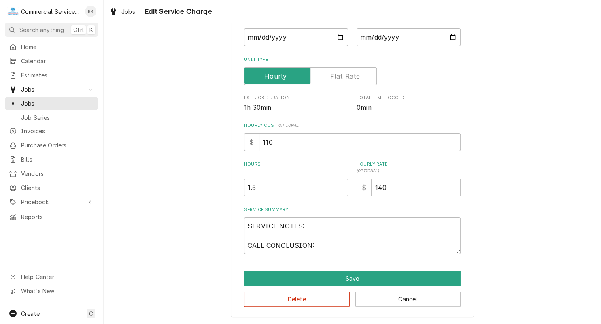
drag, startPoint x: 291, startPoint y: 187, endPoint x: 211, endPoint y: 190, distance: 79.8
click at [244, 190] on input "1.5" at bounding box center [296, 187] width 104 height 18
type textarea "x"
type input "2"
type textarea "x"
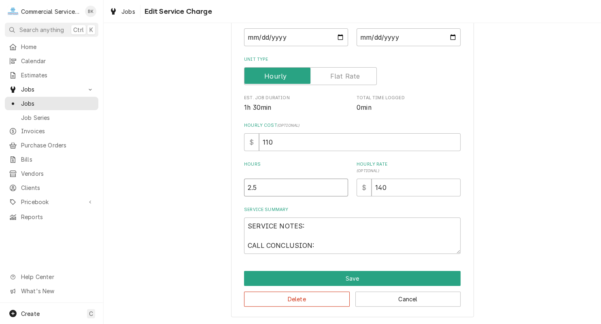
type input "2.5"
drag, startPoint x: 324, startPoint y: 248, endPoint x: 242, endPoint y: 223, distance: 86.5
click at [244, 223] on textarea "SERVICE NOTES: CALL CONCLUSION:" at bounding box center [352, 235] width 217 height 36
paste textarea "Looked at bar units. Condensers are a little dirty and TURBO AIR on right side …"
type textarea "x"
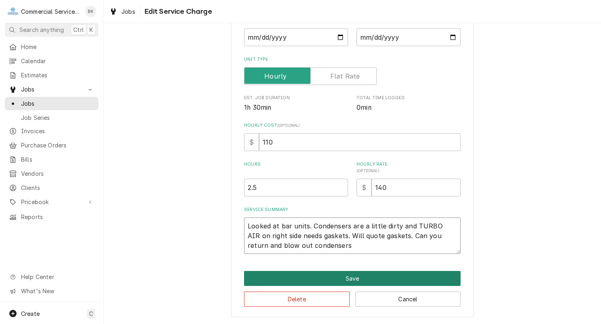
type textarea "Looked at bar units. Condensers are a little dirty and TURBO AIR on right side …"
click at [360, 276] on button "Save" at bounding box center [352, 278] width 217 height 15
type textarea "x"
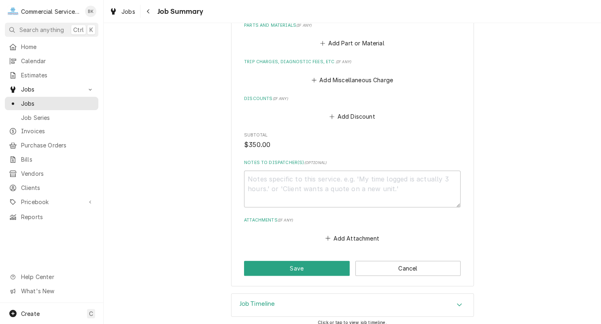
scroll to position [253, 0]
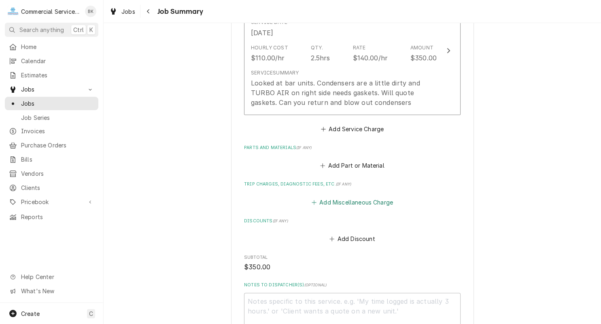
click at [367, 196] on button "Add Miscellaneous Charge" at bounding box center [352, 201] width 84 height 11
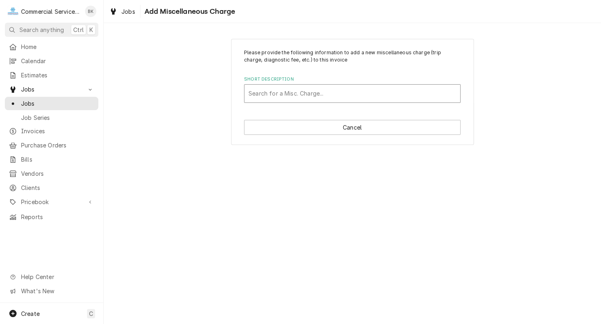
click at [340, 92] on div "Short Description" at bounding box center [352, 93] width 208 height 15
type input "TRUCK"
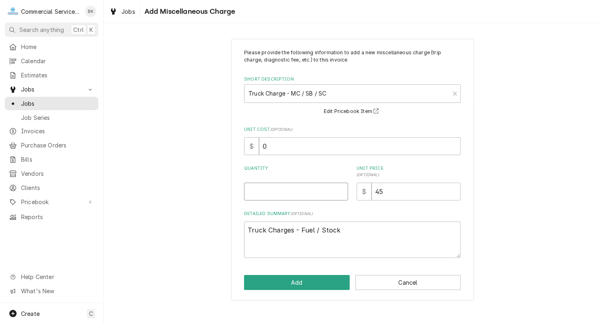
click at [314, 193] on input "Quantity" at bounding box center [296, 192] width 104 height 18
type textarea "x"
type input "1"
click at [325, 291] on div "Please provide the following information to add a new miscellaneous charge (tri…" at bounding box center [352, 169] width 243 height 261
click at [327, 286] on button "Add" at bounding box center [297, 282] width 106 height 15
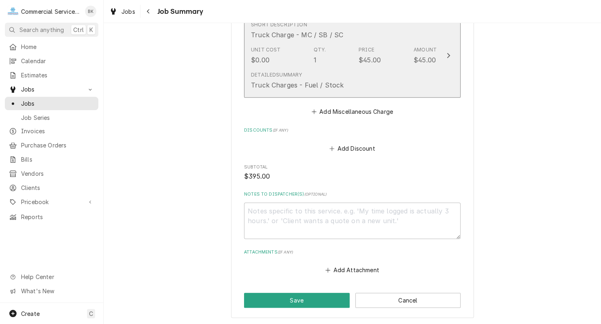
scroll to position [464, 0]
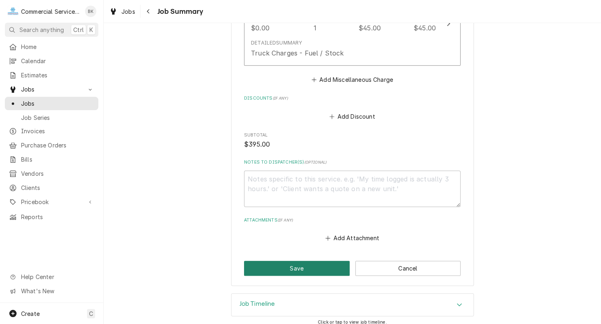
click at [324, 261] on button "Save" at bounding box center [297, 268] width 106 height 15
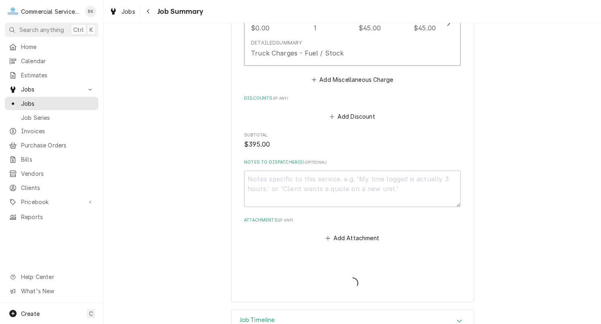
type textarea "x"
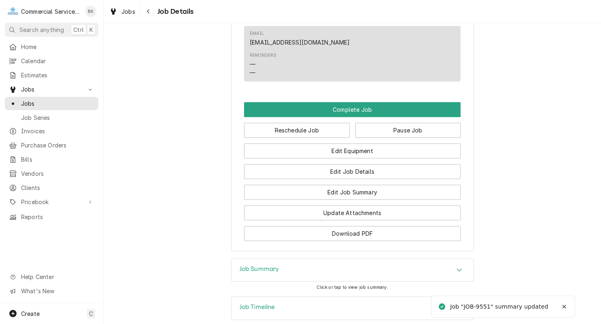
scroll to position [763, 0]
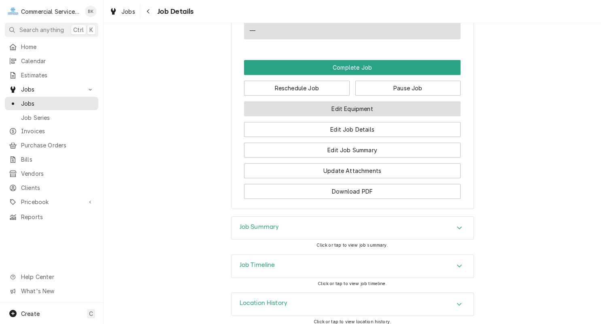
click at [344, 101] on button "Edit Equipment" at bounding box center [352, 108] width 217 height 15
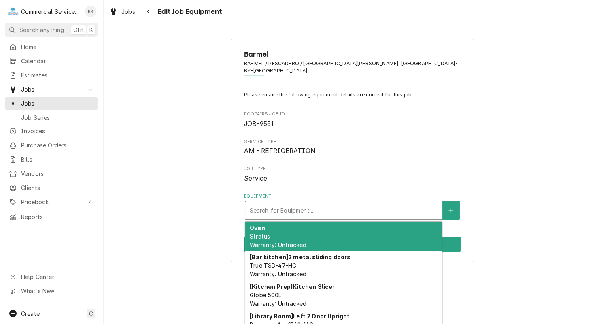
click at [320, 203] on div "Equipment" at bounding box center [343, 210] width 189 height 15
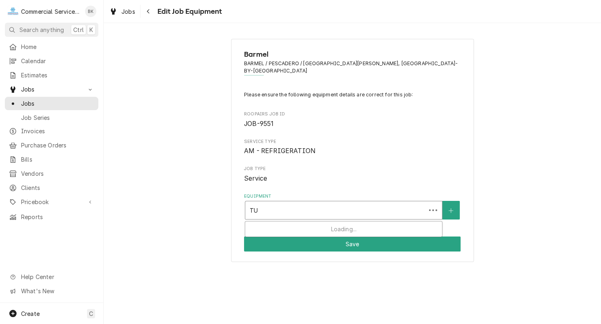
type input "T"
click at [455, 146] on span "AM - REFRIGERATION" at bounding box center [352, 151] width 217 height 10
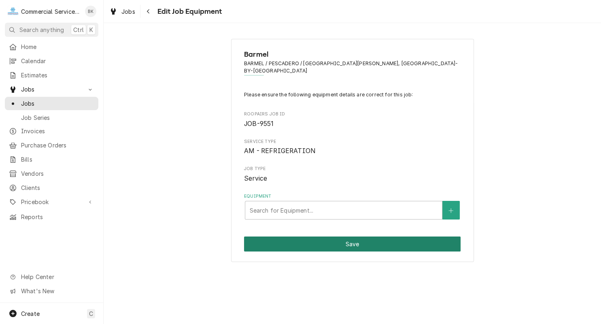
click at [385, 237] on button "Save" at bounding box center [352, 243] width 217 height 15
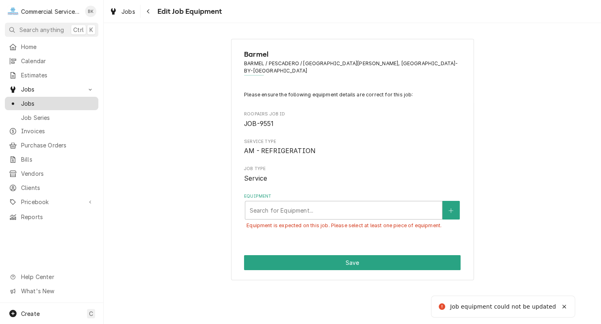
click at [67, 103] on span "Jobs" at bounding box center [57, 103] width 73 height 8
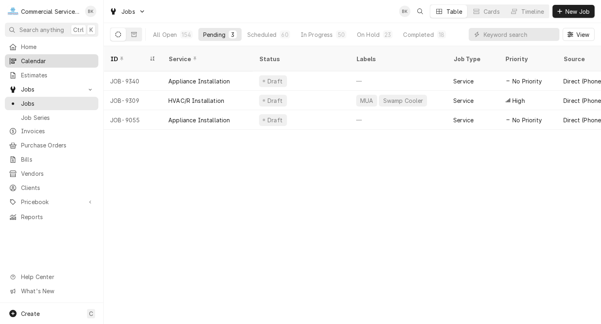
click at [33, 59] on span "Calendar" at bounding box center [57, 61] width 73 height 8
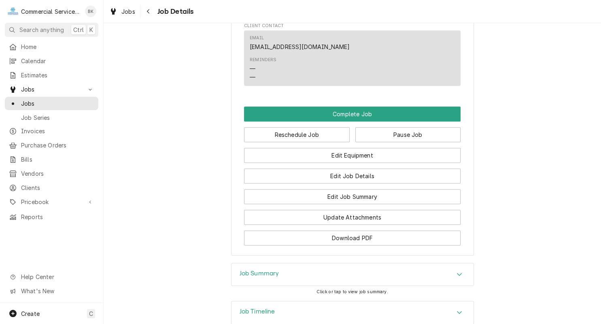
scroll to position [734, 0]
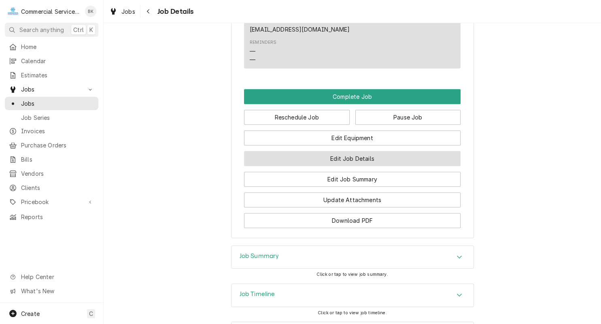
click at [359, 152] on button "Edit Job Details" at bounding box center [352, 158] width 217 height 15
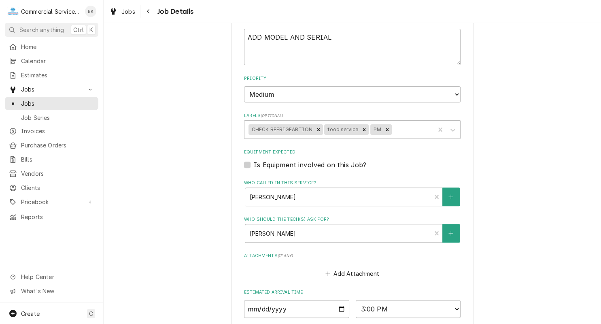
scroll to position [355, 0]
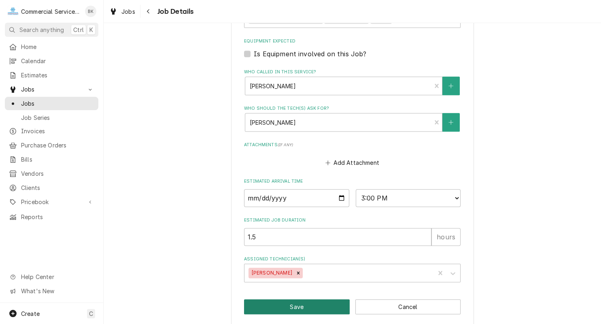
click at [304, 299] on button "Save" at bounding box center [297, 306] width 106 height 15
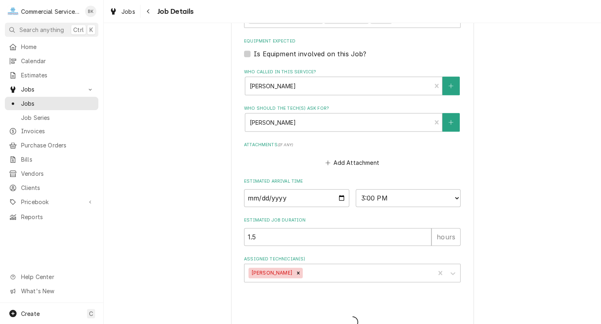
type textarea "x"
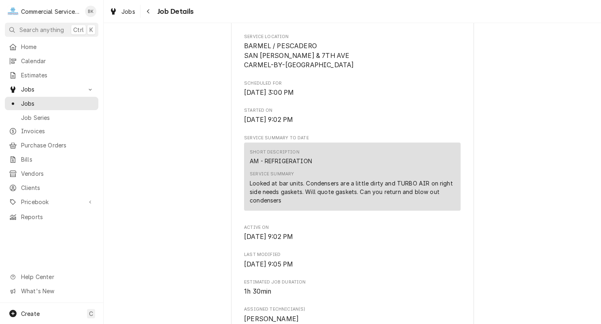
scroll to position [70, 0]
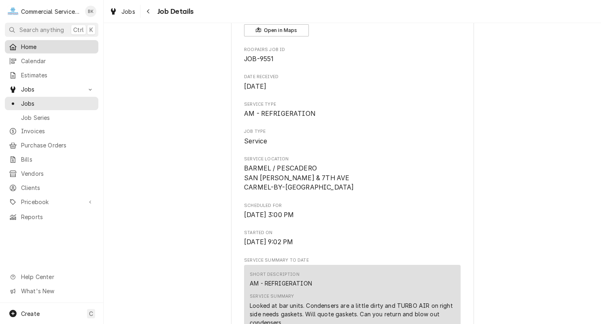
click at [38, 44] on span "Home" at bounding box center [57, 46] width 73 height 8
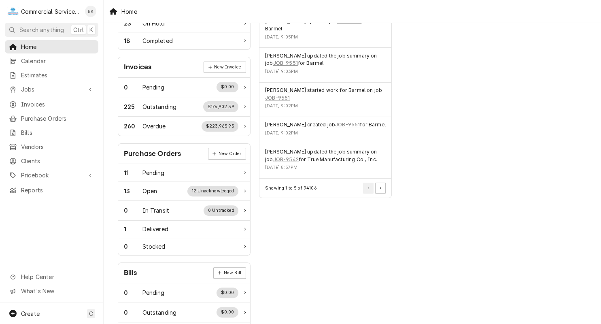
scroll to position [240, 0]
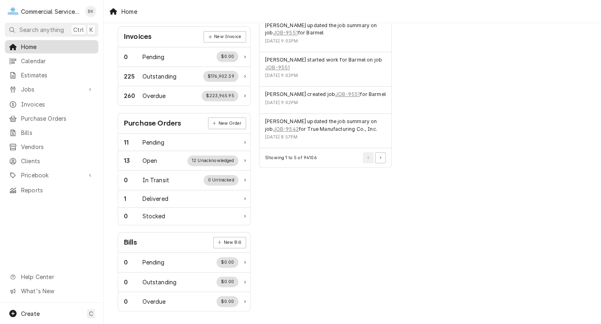
click at [27, 44] on span "Home" at bounding box center [57, 46] width 73 height 8
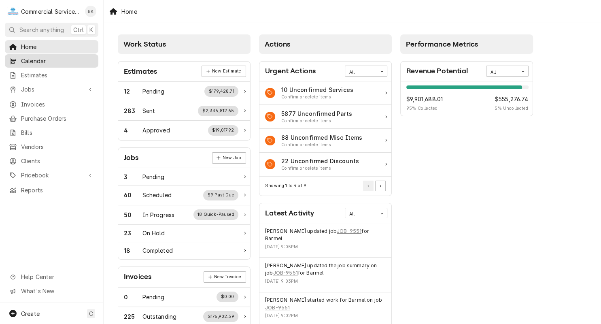
click at [42, 57] on span "Calendar" at bounding box center [57, 61] width 73 height 8
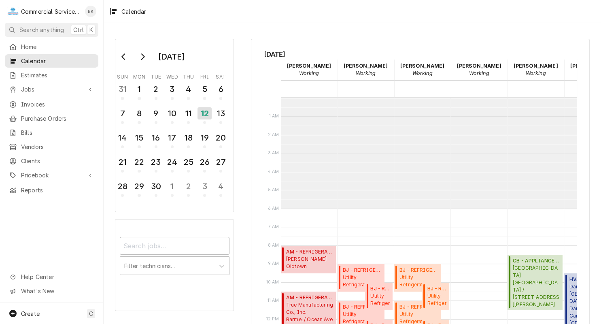
scroll to position [151, 0]
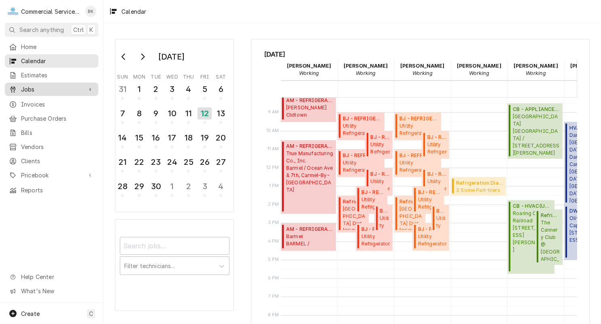
click at [36, 93] on link "Jobs" at bounding box center [51, 89] width 93 height 13
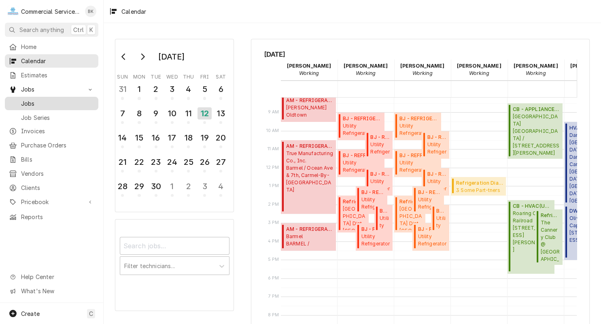
click at [64, 99] on span "Jobs" at bounding box center [57, 103] width 73 height 8
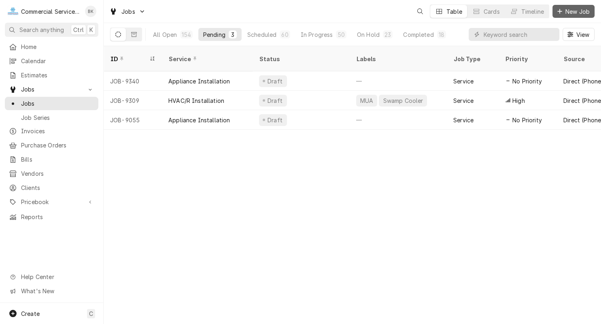
click at [567, 15] on span "New Job" at bounding box center [578, 11] width 28 height 8
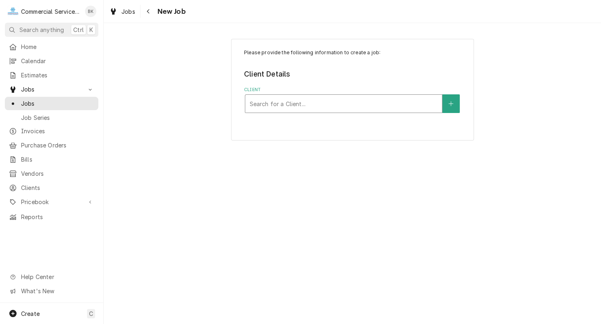
click at [279, 103] on div "Client" at bounding box center [343, 103] width 189 height 15
type input "BAR"
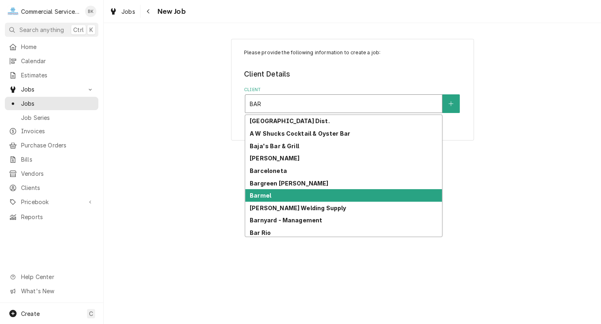
click at [285, 196] on div "Barmel" at bounding box center [343, 195] width 197 height 13
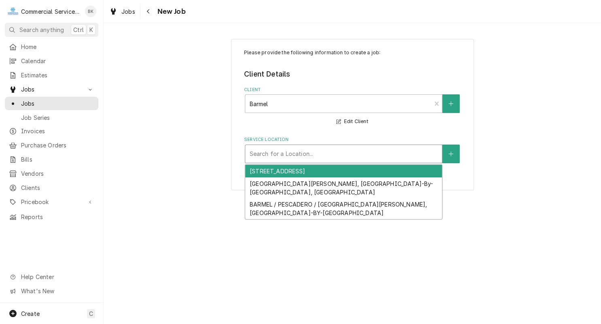
click at [286, 161] on div "Service Location" at bounding box center [343, 153] width 189 height 15
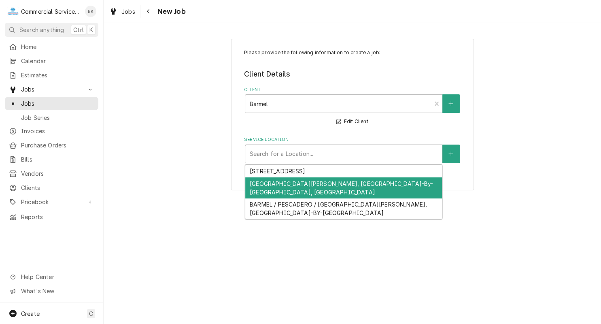
click at [288, 182] on div "[GEOGRAPHIC_DATA][PERSON_NAME], [GEOGRAPHIC_DATA]-By-[GEOGRAPHIC_DATA], [GEOGRA…" at bounding box center [343, 187] width 197 height 21
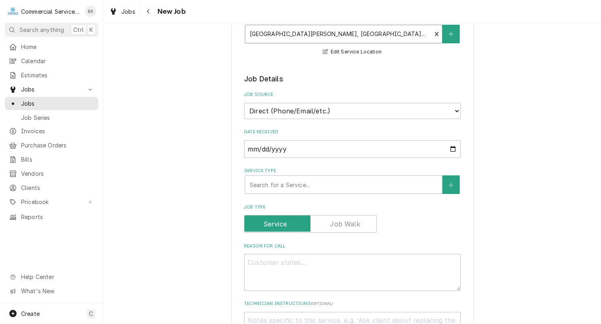
scroll to position [122, 0]
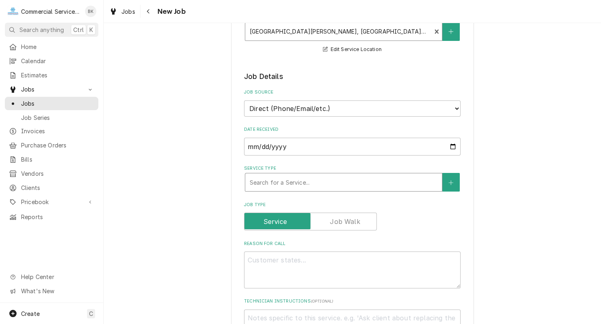
click at [299, 179] on div "Service Type" at bounding box center [343, 182] width 189 height 15
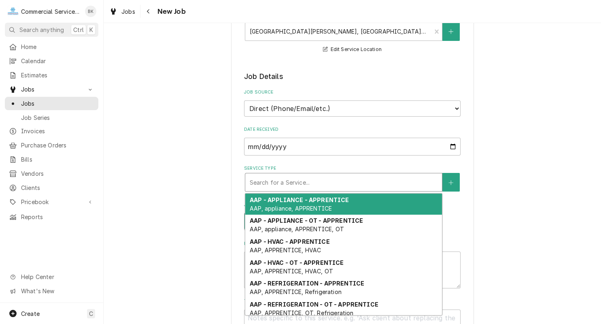
type textarea "x"
type input "A"
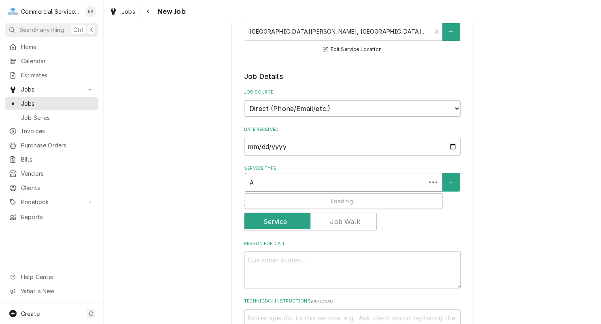
type textarea "x"
type input "AM"
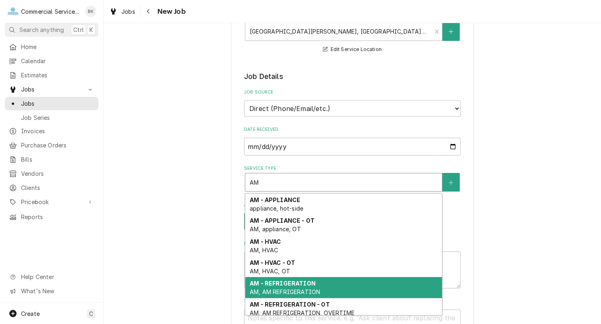
click at [295, 289] on span "AM, AM REFRIGERATION" at bounding box center [285, 291] width 70 height 7
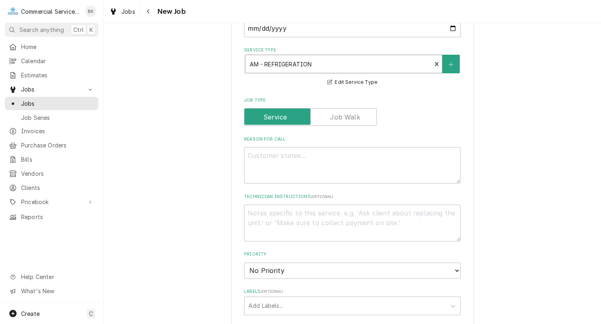
scroll to position [244, 0]
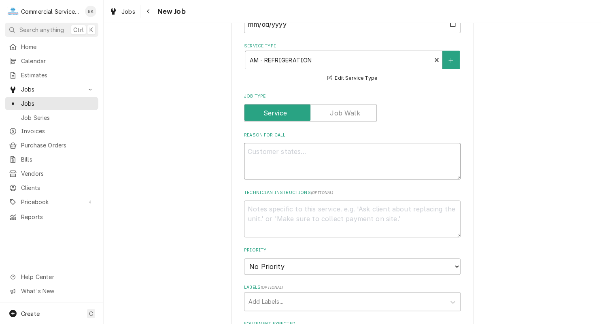
click at [288, 170] on textarea "Reason For Call" at bounding box center [352, 161] width 217 height 36
click at [303, 143] on textarea "Reason For Call" at bounding box center [352, 161] width 217 height 36
type textarea "x"
type textarea "S"
type textarea "x"
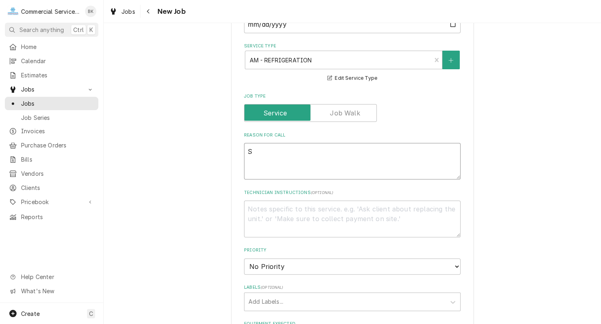
type textarea "SE"
type textarea "x"
type textarea "SER"
type textarea "x"
type textarea "SERV"
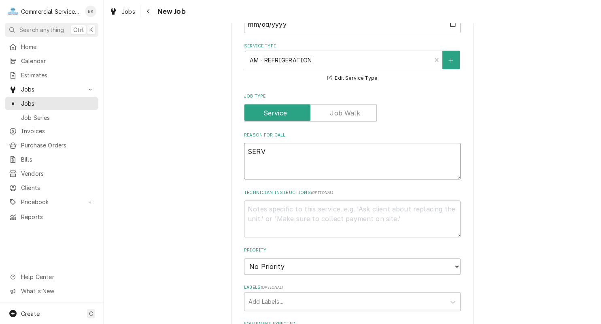
type textarea "x"
type textarea "SERVI"
type textarea "x"
type textarea "SERVIC"
type textarea "x"
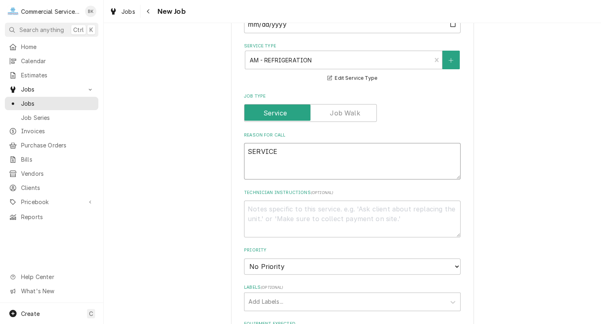
type textarea "SERVICE"
type textarea "x"
type textarea "SERVICE A"
type textarea "x"
type textarea "SERVICE AD"
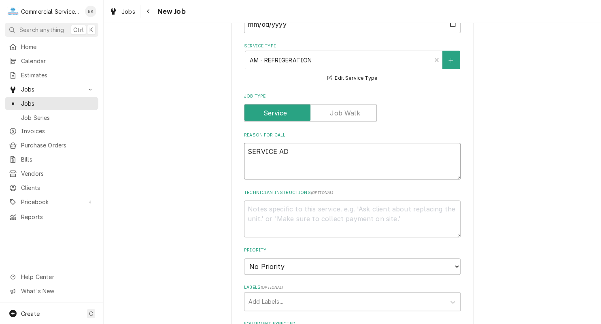
type textarea "x"
type textarea "SERVICE ADD"
type textarea "x"
type textarea "SERVICE ADDI"
type textarea "x"
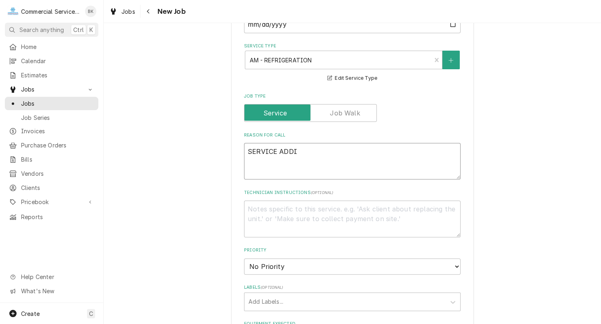
type textarea "SERVICE ADDIT"
type textarea "x"
type textarea "SERVICE ADDITIO"
type textarea "x"
type textarea "SERVICE ADDITION"
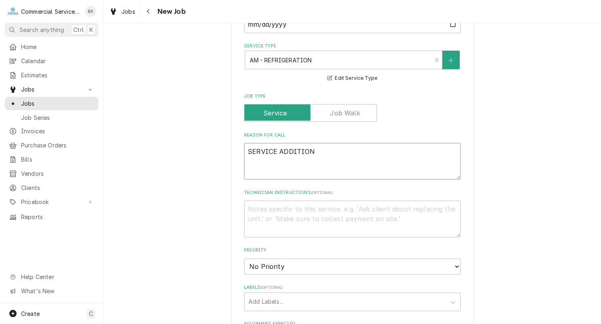
type textarea "x"
type textarea "SERVICE ADDITIONA"
type textarea "x"
type textarea "SERVICE ADDITIONAL"
type textarea "x"
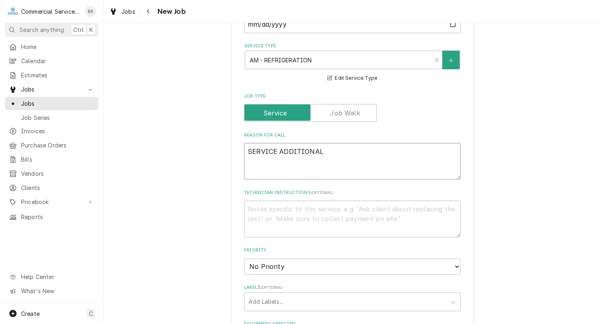
type textarea "SERVICE ADDITIONAL"
type textarea "x"
type textarea "SERVICE ADDITIONAL U"
type textarea "x"
type textarea "SERVICE ADDITIONAL UN"
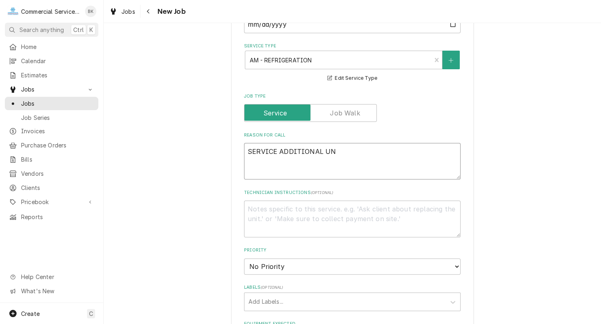
type textarea "x"
type textarea "SERVICE ADDITIONAL UNI"
type textarea "x"
type textarea "SERVICE ADDITIONAL UNIT"
type textarea "x"
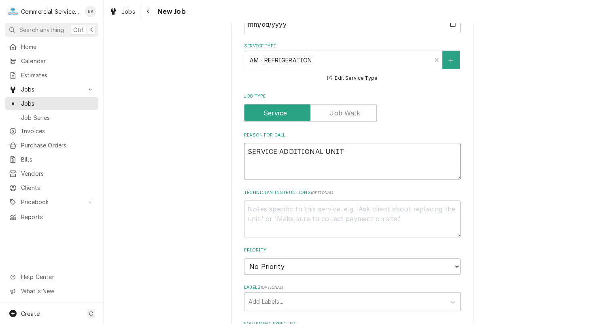
type textarea "SERVICE ADDITIONAL UNITS"
type textarea "x"
type textarea "SERVICE ADDITIONAL UNITS"
type textarea "x"
type textarea "SERVICE ADDITIONAL UNITS W"
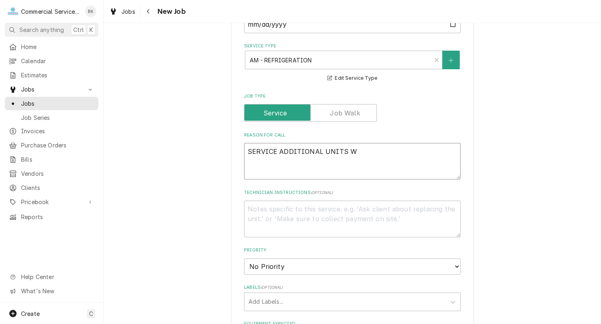
type textarea "x"
type textarea "SERVICE ADDITIONAL UNITS WH"
type textarea "x"
type textarea "SERVICE ADDITIONAL UNITS WHI"
type textarea "x"
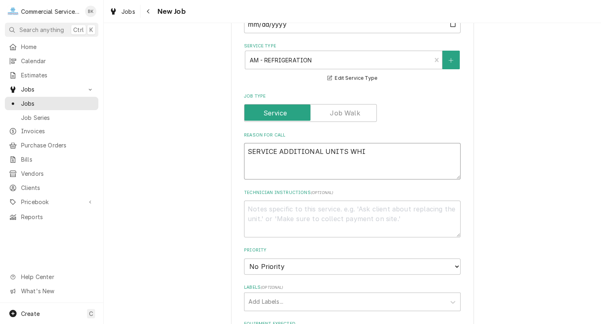
type textarea "SERVICE ADDITIONAL UNITS WHIL"
type textarea "x"
type textarea "SERVICE ADDITIONAL UNITS WHILE"
type textarea "x"
type textarea "SERVICE ADDITIONAL UNITS WHILE"
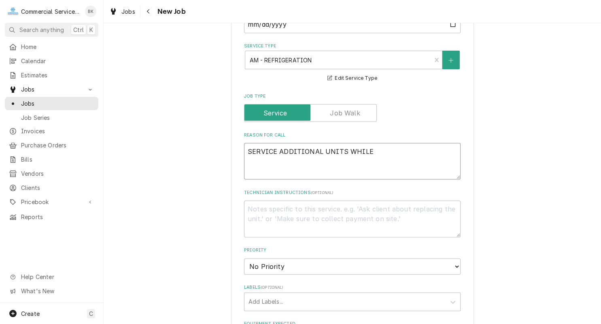
type textarea "x"
type textarea "SERVICE ADDITIONAL UNITS WHILE O"
type textarea "x"
type textarea "SERVICE ADDITIONAL UNITS WHILE ON"
type textarea "x"
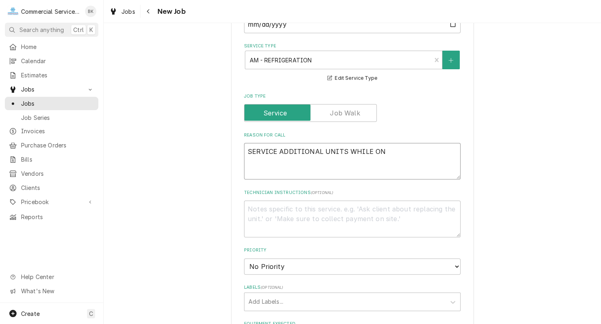
type textarea "SERVICE ADDITIONAL UNITS WHILE ON-"
type textarea "x"
type textarea "SERVICE ADDITIONAL UNITS WHILE ON-S"
type textarea "x"
type textarea "SERVICE ADDITIONAL UNITS WHILE ON-SI"
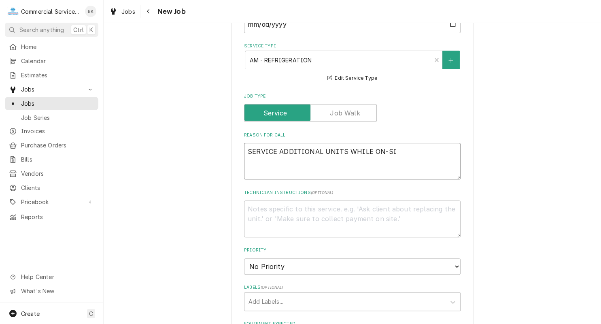
type textarea "x"
type textarea "SERVICE ADDITIONAL UNITS WHILE ON-SIT"
type textarea "x"
type textarea "SERVICE ADDITIONAL UNITS WHILE ON-SITE"
type textarea "x"
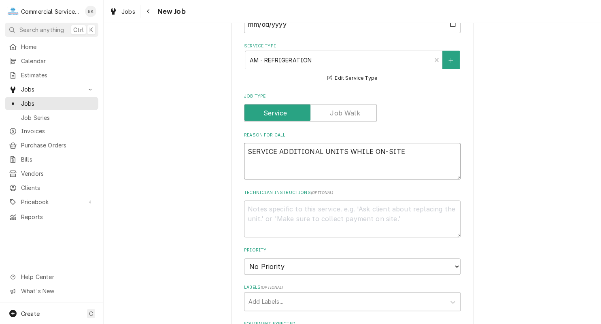
type textarea "SERVICE ADDITIONAL UNITS WHILE ON-SITE."
type textarea "x"
type textarea "SERVICE ADDITIONAL UNITS WHILE ON-SITE."
click at [244, 258] on select "No Priority Urgent High Medium Low" at bounding box center [352, 266] width 217 height 16
select select "3"
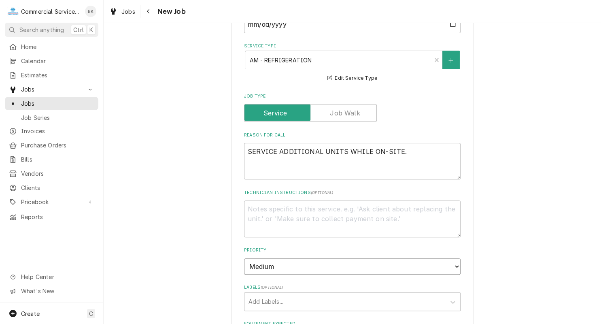
click option "Medium" at bounding box center [0, 0] width 0 height 0
type textarea "x"
click at [291, 295] on div "Labels" at bounding box center [344, 301] width 193 height 15
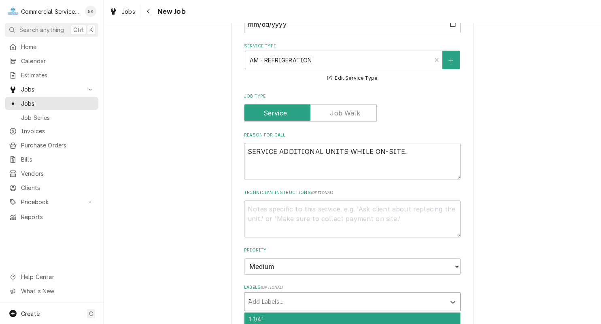
type input "PM"
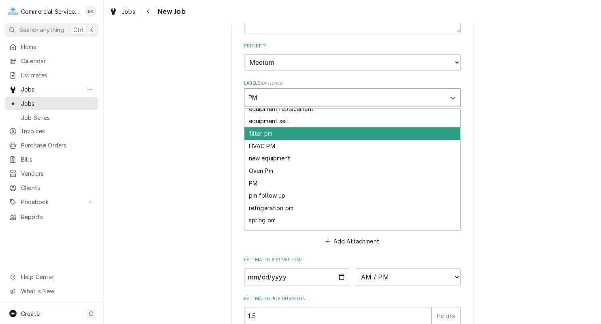
scroll to position [52, 0]
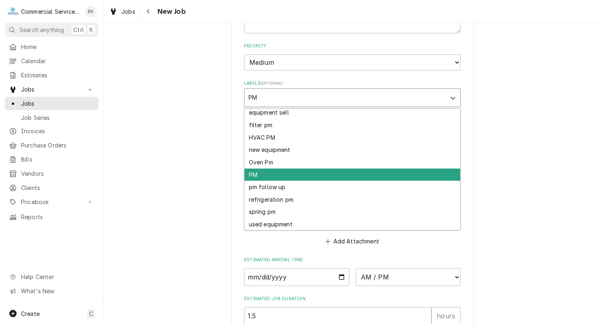
click at [282, 174] on div "PM" at bounding box center [352, 174] width 216 height 13
type textarea "x"
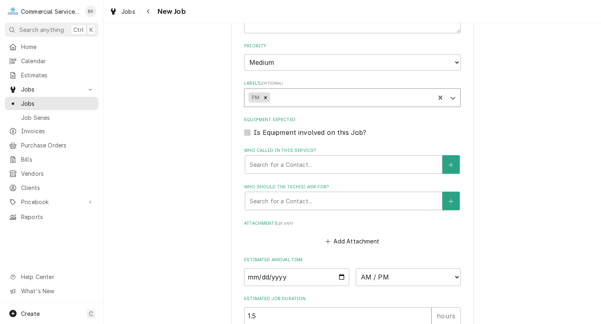
type textarea "x"
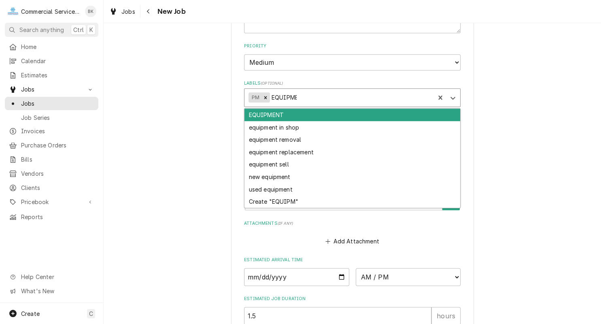
type input "EQUIPMENT"
type textarea "x"
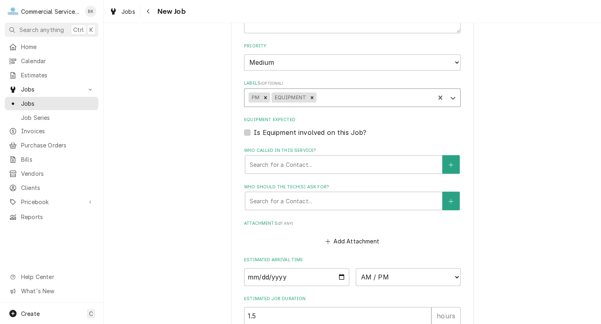
type textarea "x"
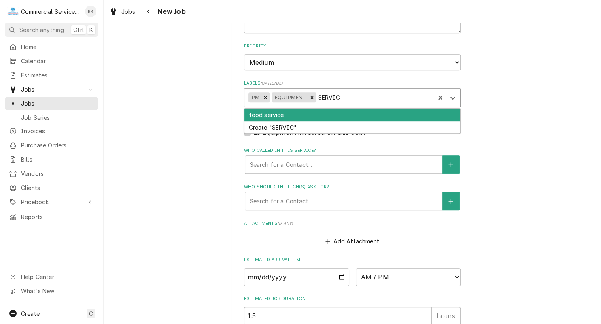
type input "SERVICE"
type textarea "x"
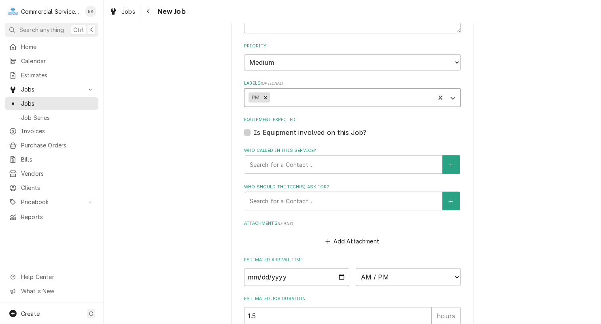
type textarea "x"
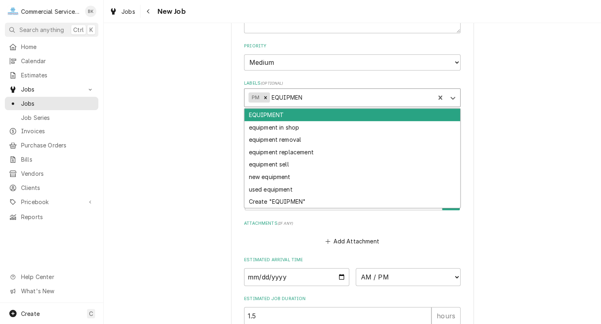
type input "EQUIPMENT"
type textarea "x"
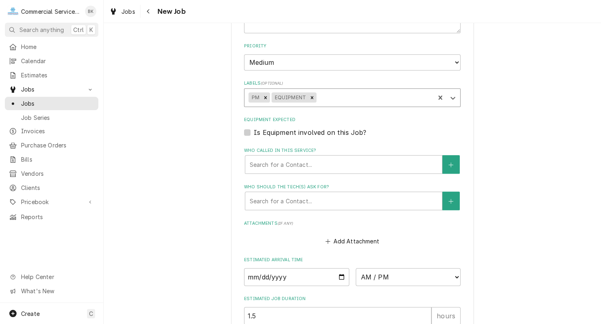
type textarea "x"
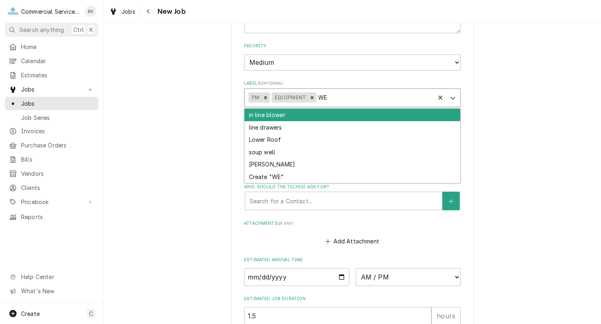
type input "W"
type input "SERVICE"
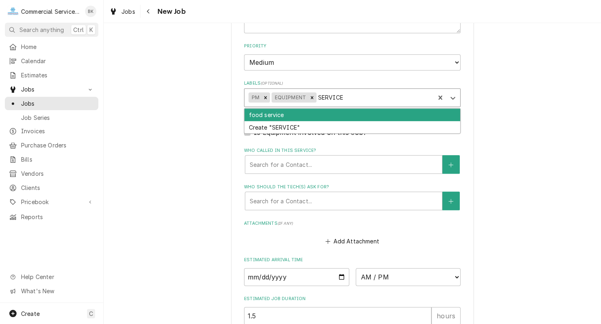
type textarea "x"
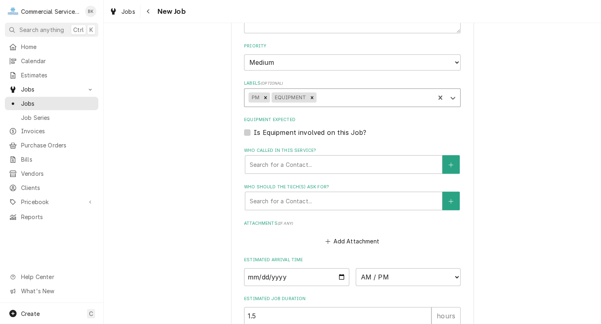
type textarea "x"
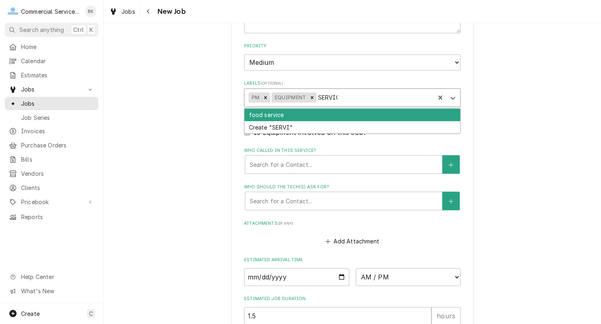
type input "SERVICE"
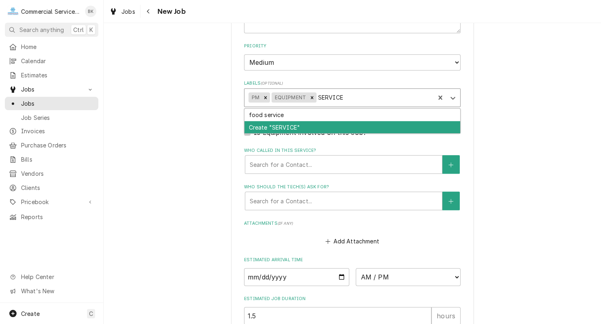
type textarea "x"
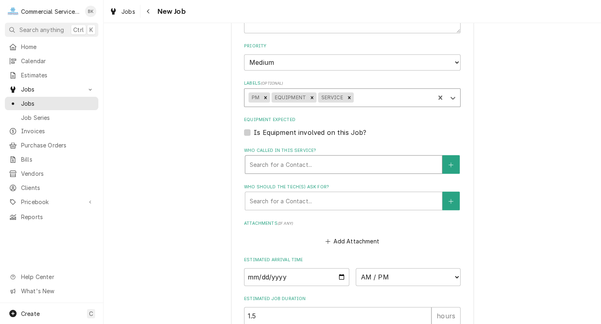
click at [323, 161] on div "Who called in this service?" at bounding box center [343, 164] width 189 height 15
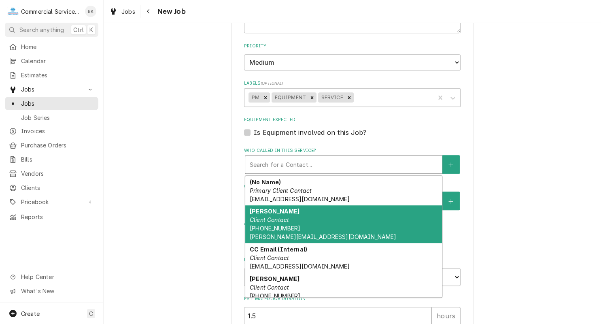
scroll to position [34, 0]
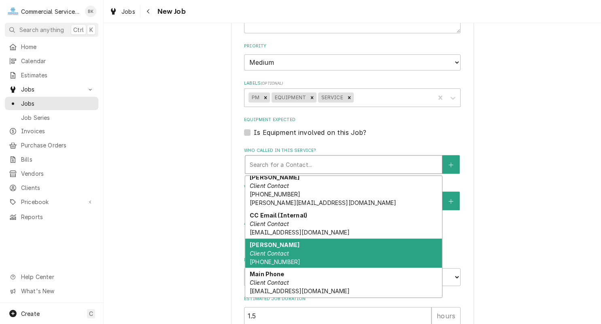
click at [310, 243] on div "Carlos Client Contact (831) 293-4397" at bounding box center [343, 253] width 197 height 30
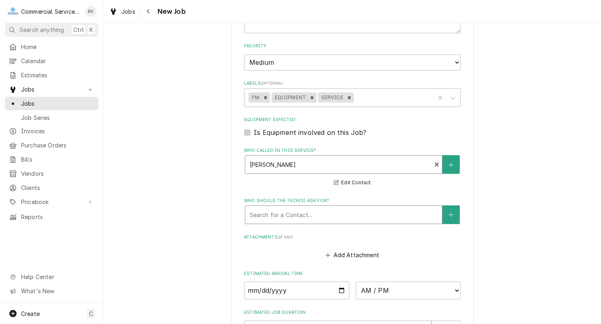
click at [316, 220] on div "Who should the tech(s) ask for?" at bounding box center [343, 214] width 189 height 15
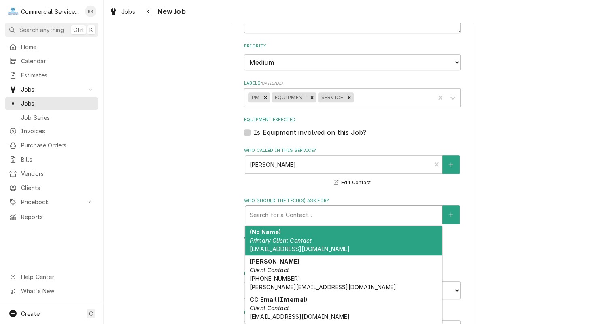
scroll to position [57, 0]
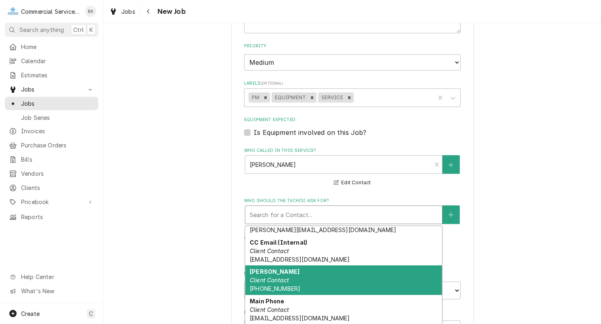
click at [314, 286] on div "Carlos Client Contact (831) 293-4397" at bounding box center [343, 280] width 197 height 30
type textarea "x"
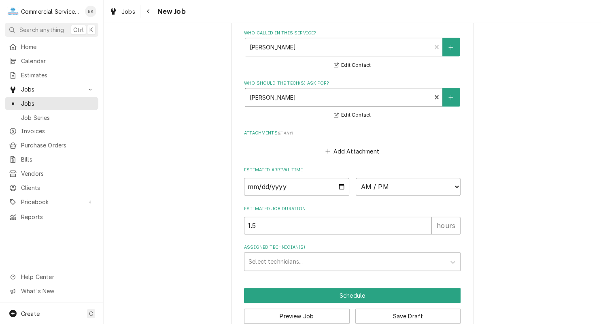
scroll to position [571, 0]
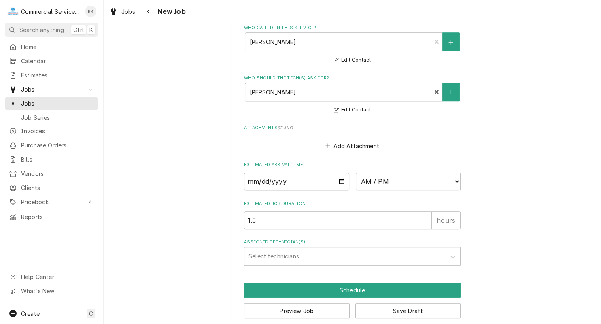
click at [339, 180] on input "Date" at bounding box center [296, 181] width 105 height 18
type input "2025-09-12"
type textarea "x"
select select "16:00:00"
click option "4:00 PM" at bounding box center [0, 0] width 0 height 0
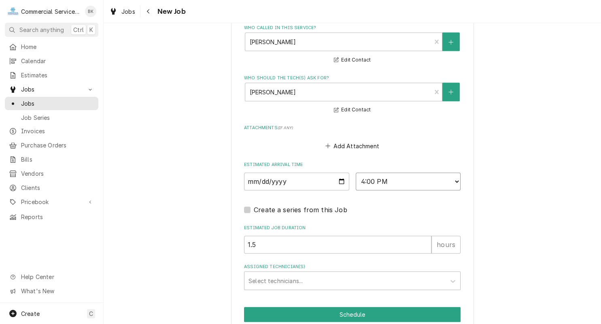
scroll to position [607, 0]
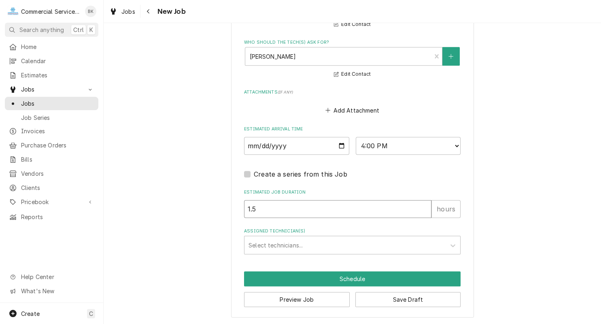
click at [260, 214] on input "1.5" at bounding box center [337, 209] width 187 height 18
drag, startPoint x: 268, startPoint y: 210, endPoint x: 257, endPoint y: 212, distance: 11.4
click at [259, 211] on input "1.5" at bounding box center [337, 209] width 187 height 18
drag, startPoint x: 244, startPoint y: 209, endPoint x: 237, endPoint y: 210, distance: 6.9
click at [244, 210] on input "1.5" at bounding box center [337, 209] width 187 height 18
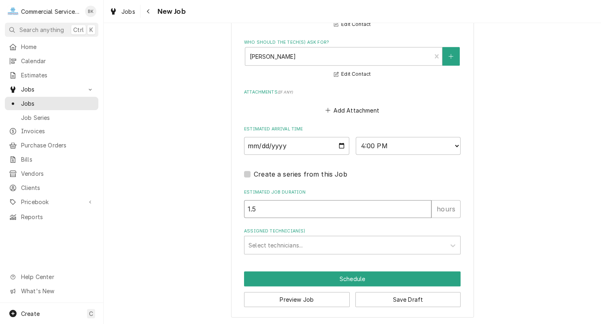
type textarea "x"
type input "3"
type textarea "x"
type input "2"
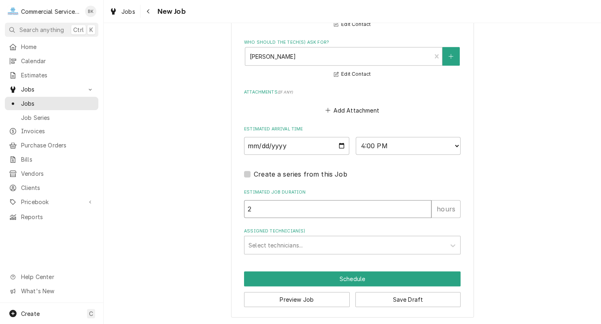
type textarea "x"
type input "2.5"
type textarea "x"
type input "2.5"
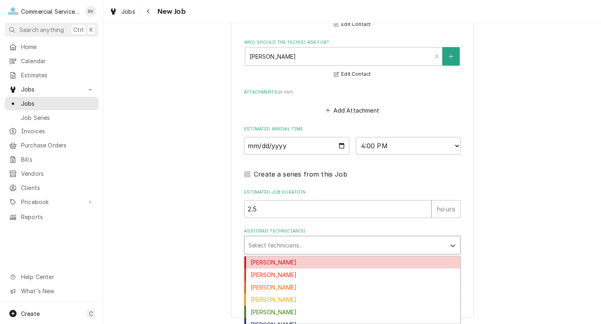
click at [274, 244] on div "Assigned Technician(s)" at bounding box center [344, 245] width 193 height 15
click at [283, 265] on div "Audie Murphy" at bounding box center [352, 262] width 216 height 13
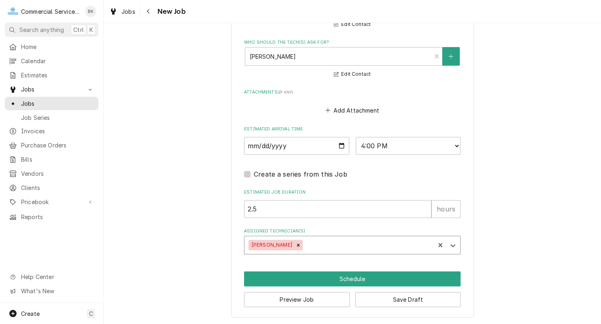
type textarea "x"
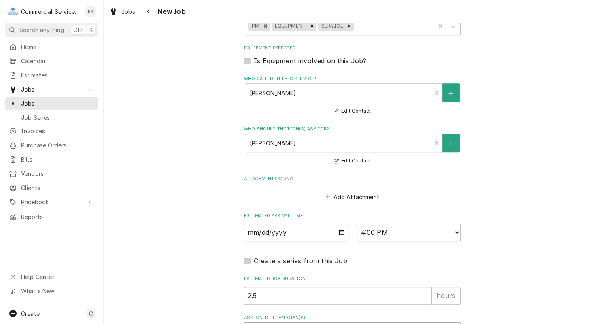
scroll to position [444, 0]
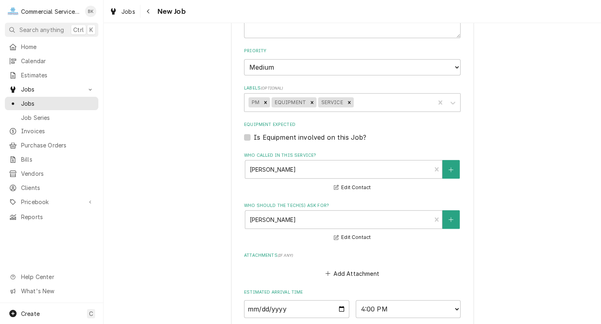
click at [320, 134] on label "Is Equipment involved on this Job?" at bounding box center [310, 137] width 113 height 10
click at [320, 134] on input "Equipment Expected" at bounding box center [362, 141] width 217 height 18
checkbox input "true"
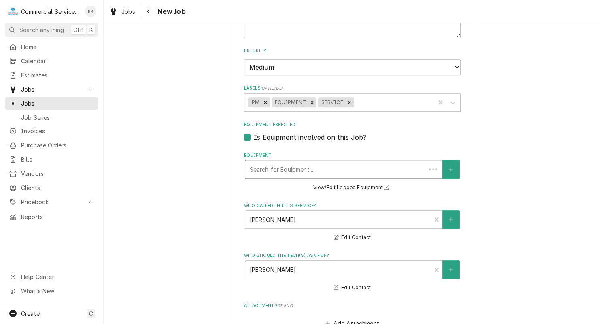
click at [337, 164] on div "Equipment" at bounding box center [335, 169] width 172 height 15
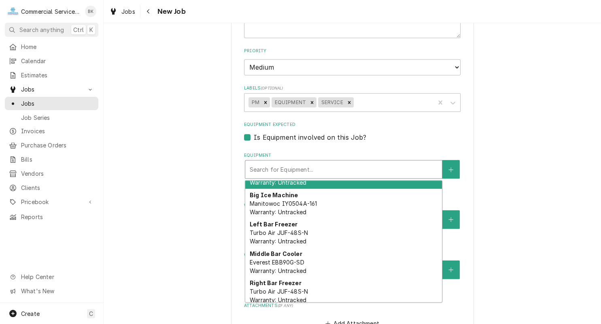
scroll to position [81, 0]
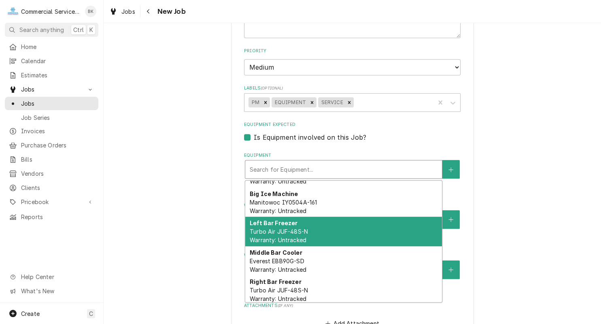
click at [362, 232] on div "Left Bar Freezer Turbo Air JUF-48S-N Warranty: Untracked" at bounding box center [343, 232] width 197 height 30
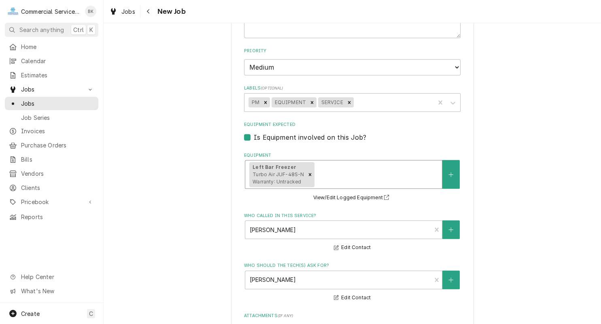
click at [352, 176] on div "Equipment" at bounding box center [377, 174] width 122 height 15
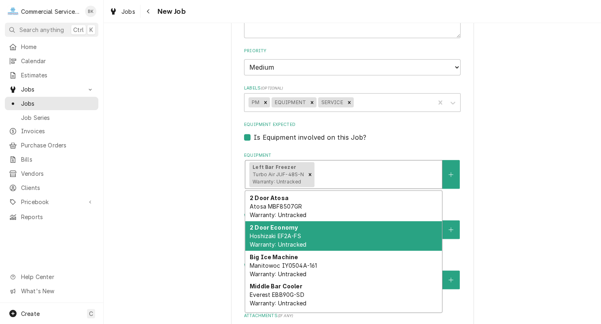
scroll to position [40, 0]
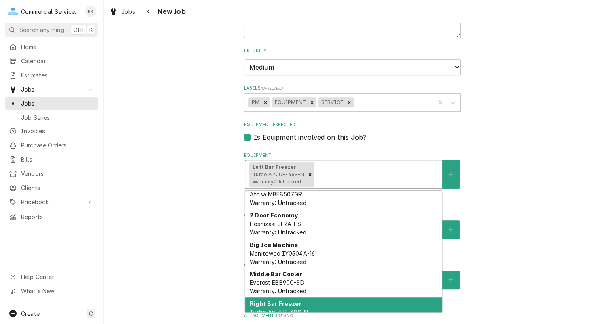
click at [363, 300] on div "Right Bar Freezer Turbo Air JUF-48S-N Warranty: Untracked" at bounding box center [343, 312] width 197 height 30
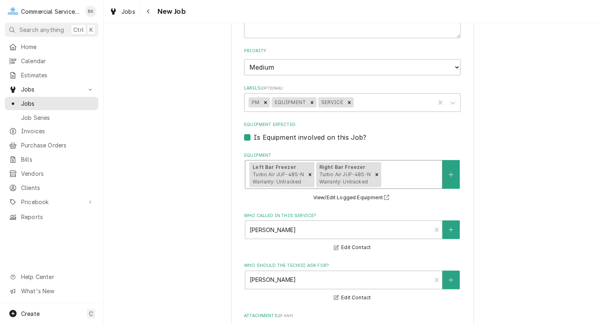
click at [421, 176] on div "Equipment" at bounding box center [410, 174] width 55 height 15
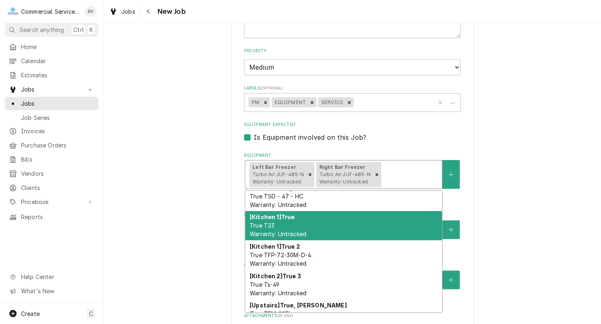
scroll to position [261, 0]
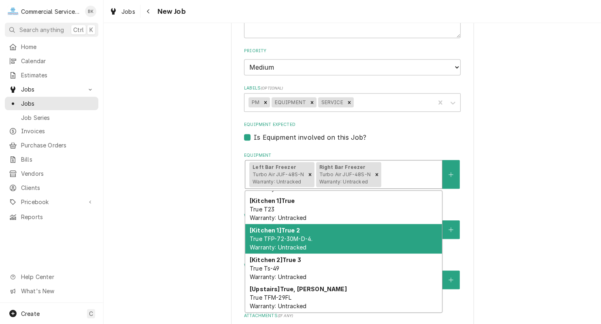
click at [504, 188] on div "Please provide the following information to create a job: Client Details Client…" at bounding box center [352, 68] width 497 height 960
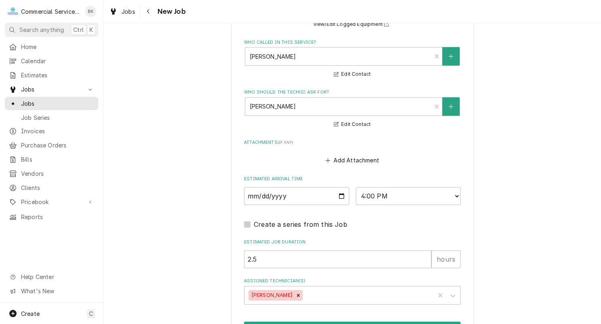
scroll to position [667, 0]
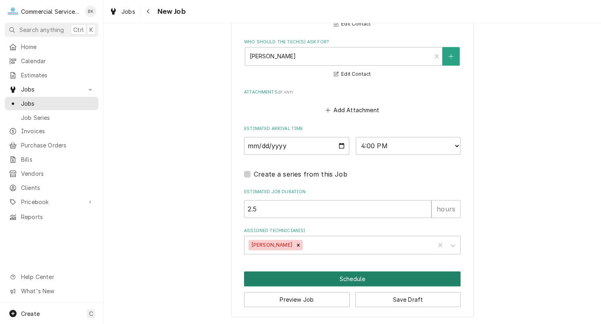
click at [367, 276] on button "Schedule" at bounding box center [352, 278] width 217 height 15
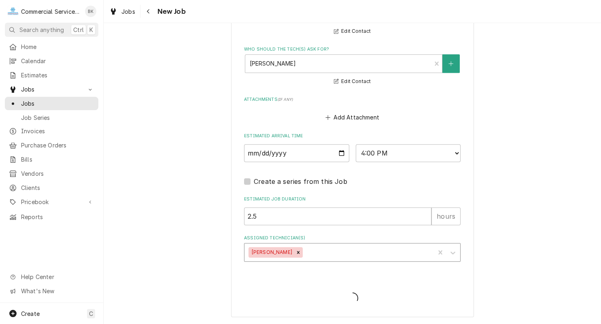
type textarea "x"
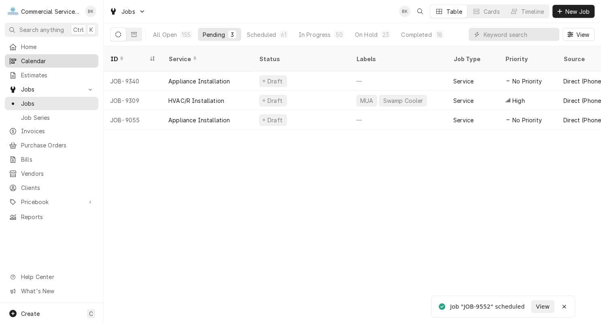
click at [36, 57] on span "Calendar" at bounding box center [57, 61] width 73 height 8
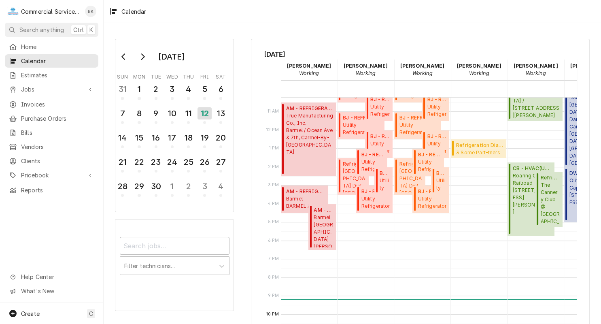
scroll to position [192, 0]
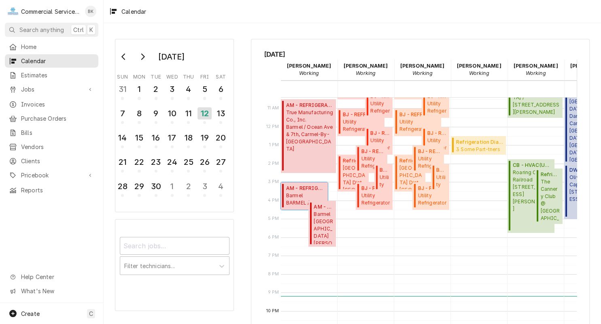
click at [299, 196] on span "Barmel BARMEL / PESCADERO / SAN CARLOS & 7TH AVE, CARMEL-BY-THE-SEA, CA 93921" at bounding box center [305, 199] width 39 height 15
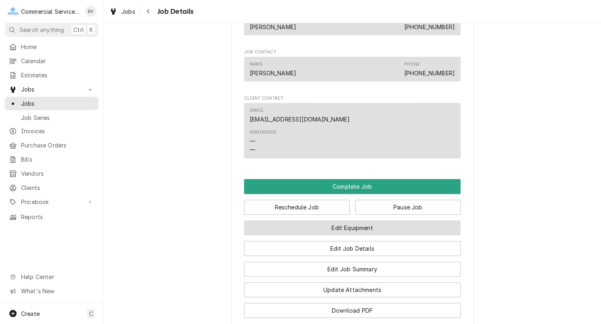
scroll to position [693, 0]
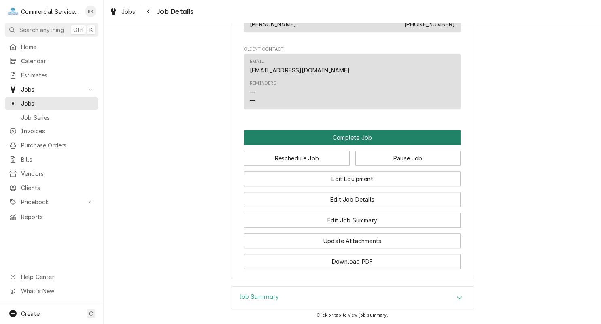
click at [363, 130] on button "Complete Job" at bounding box center [352, 137] width 217 height 15
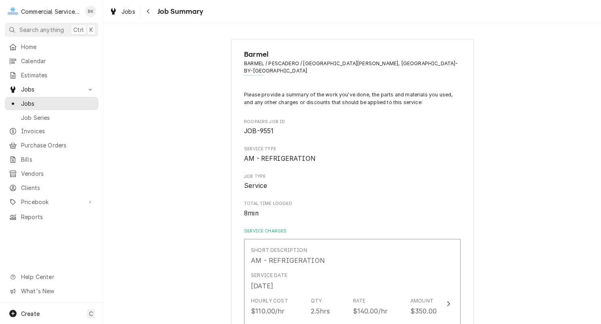
scroll to position [163, 0]
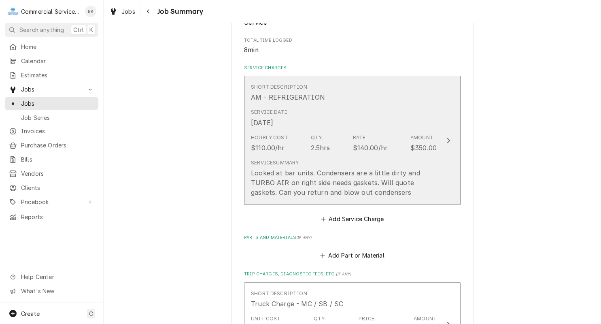
click at [382, 159] on div "Service Summary Looked at bar units. Condensers are a little dirty and TURBO AI…" at bounding box center [344, 178] width 186 height 38
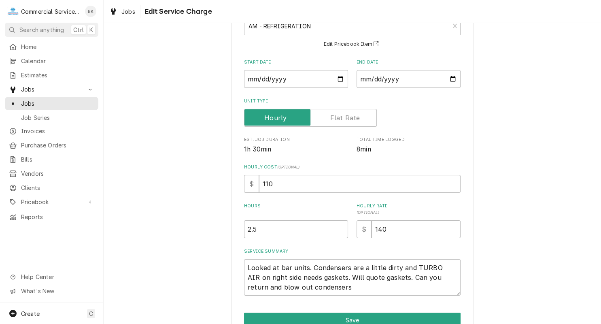
scroll to position [102, 0]
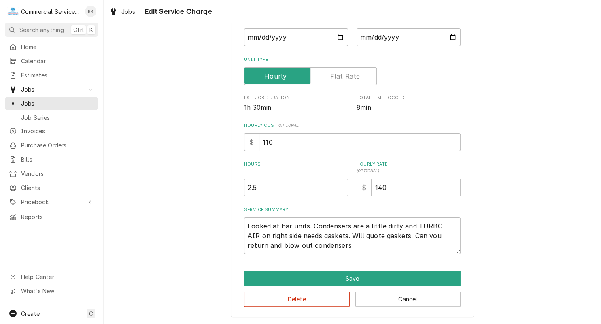
drag, startPoint x: 269, startPoint y: 189, endPoint x: 261, endPoint y: 198, distance: 11.2
click at [261, 196] on input "2.5" at bounding box center [296, 187] width 104 height 18
drag, startPoint x: 419, startPoint y: 190, endPoint x: 350, endPoint y: 192, distance: 68.8
click at [372, 192] on input "140" at bounding box center [416, 187] width 89 height 18
type textarea "x"
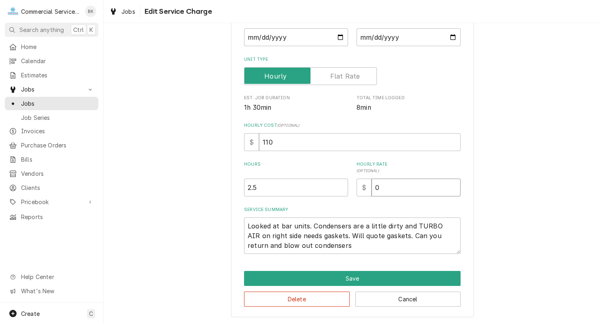
type input "0"
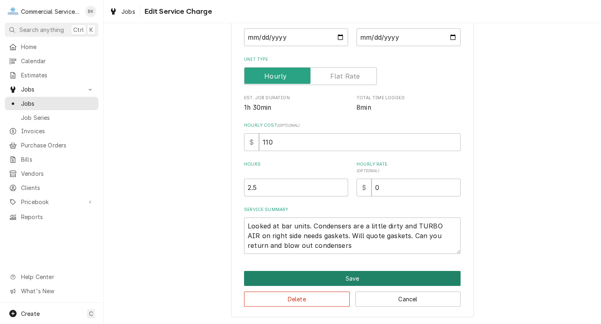
click at [389, 274] on button "Save" at bounding box center [352, 278] width 217 height 15
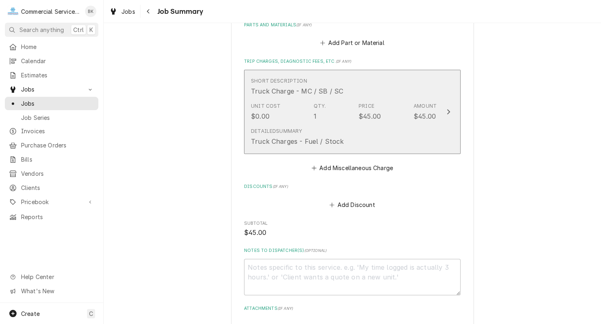
scroll to position [448, 0]
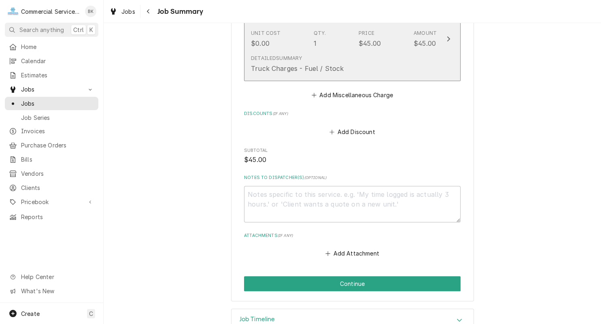
click at [376, 57] on div "Detailed Summary Truck Charges - Fuel / Stock" at bounding box center [344, 63] width 186 height 25
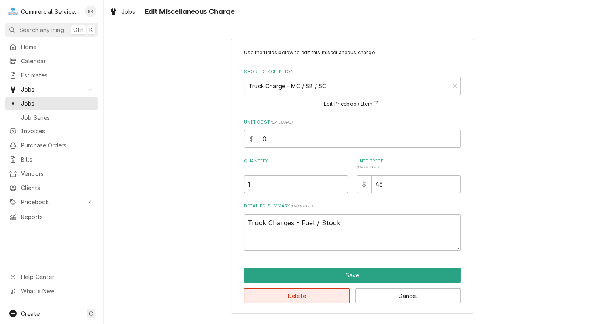
click at [334, 295] on button "Delete" at bounding box center [297, 295] width 106 height 15
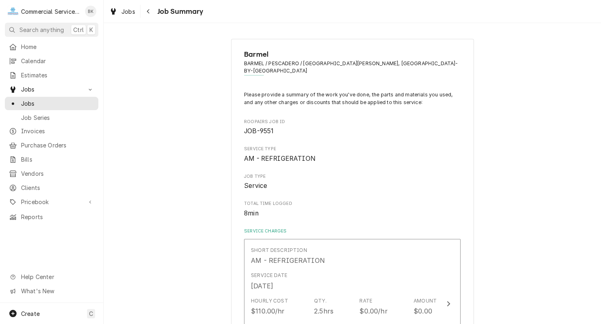
scroll to position [373, 0]
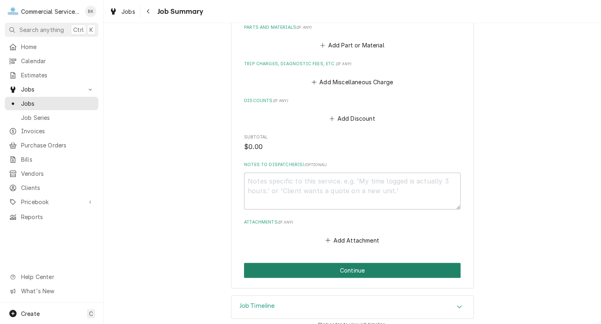
click at [385, 263] on button "Continue" at bounding box center [352, 270] width 217 height 15
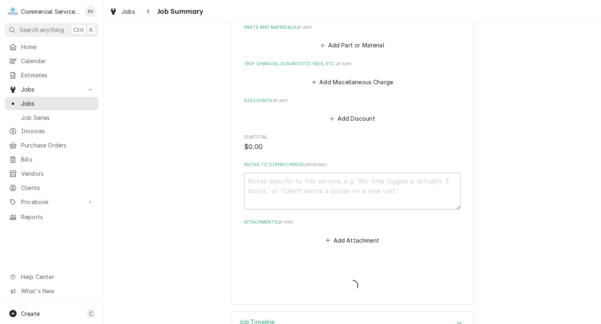
type textarea "x"
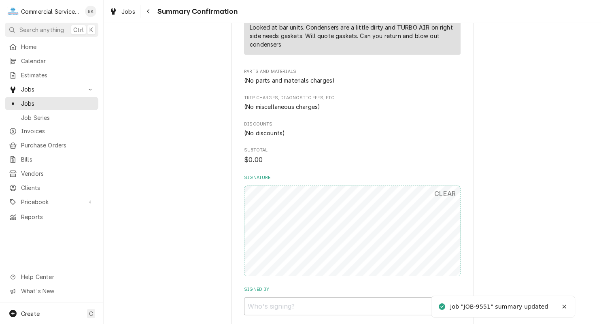
scroll to position [367, 0]
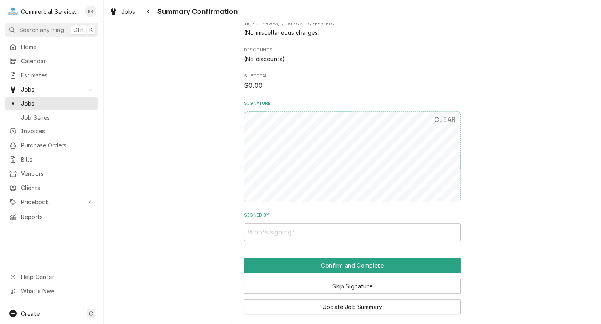
drag, startPoint x: 339, startPoint y: 215, endPoint x: 339, endPoint y: 219, distance: 4.1
click at [339, 219] on div "Signed By" at bounding box center [352, 226] width 217 height 29
click at [339, 223] on input "Signed By" at bounding box center [352, 232] width 217 height 18
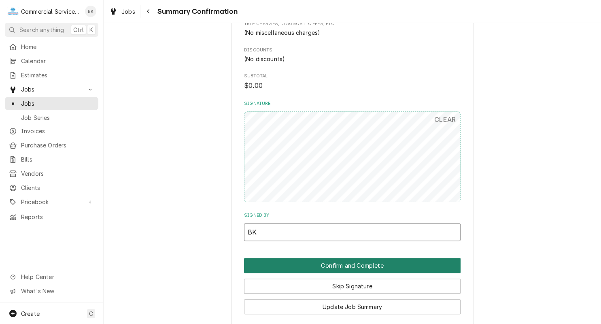
type input "BK"
click at [357, 258] on button "Confirm and Complete" at bounding box center [352, 265] width 217 height 15
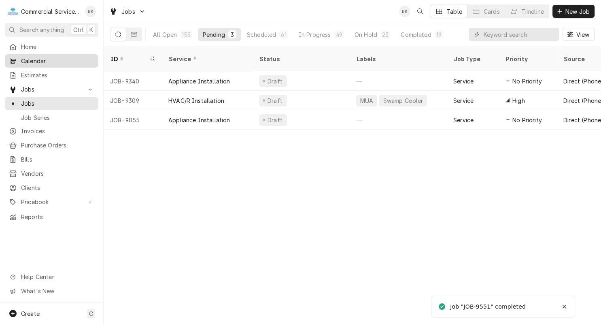
click at [32, 61] on span "Calendar" at bounding box center [57, 61] width 73 height 8
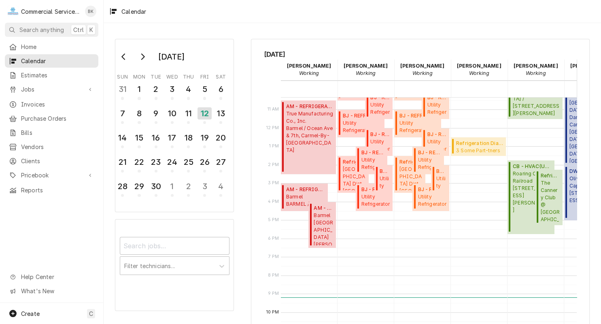
scroll to position [192, 0]
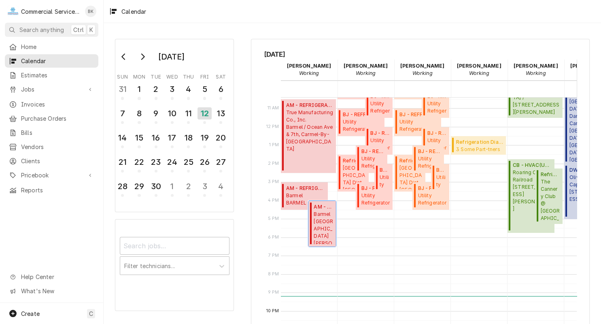
click at [323, 220] on span "Barmel San Carlos & 7th Ave, Carmel-By-The-Sea, CA" at bounding box center [324, 227] width 20 height 34
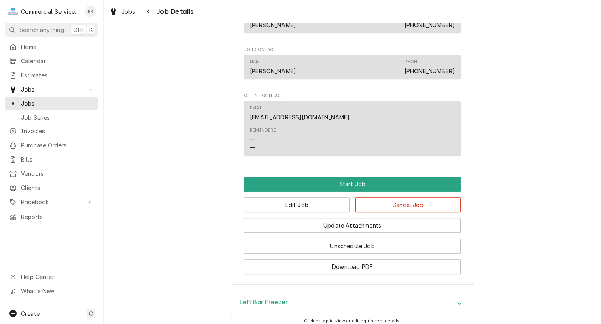
scroll to position [489, 0]
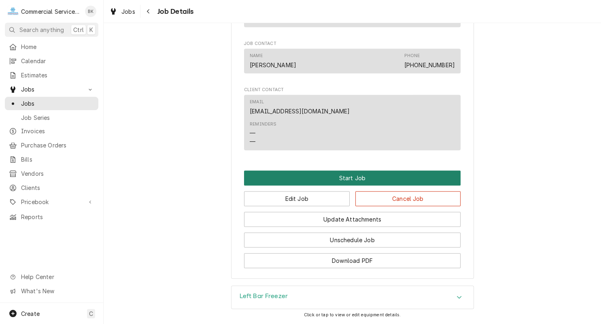
click at [360, 177] on button "Start Job" at bounding box center [352, 177] width 217 height 15
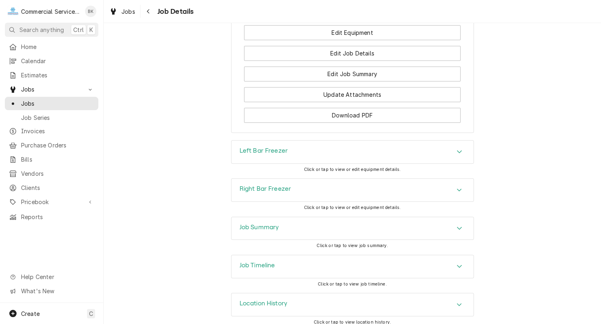
scroll to position [581, 0]
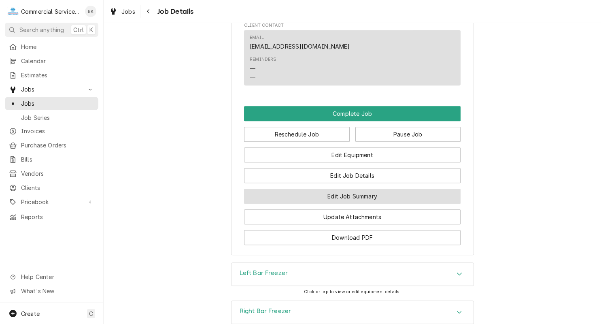
click at [369, 193] on button "Edit Job Summary" at bounding box center [352, 196] width 217 height 15
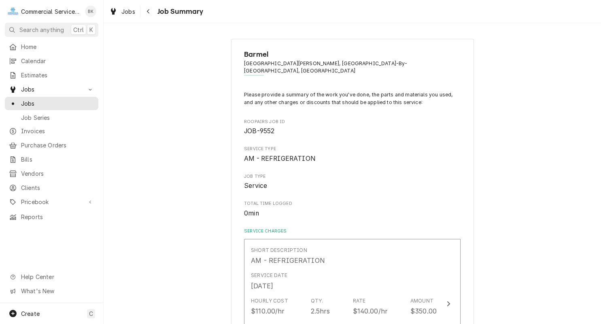
scroll to position [163, 0]
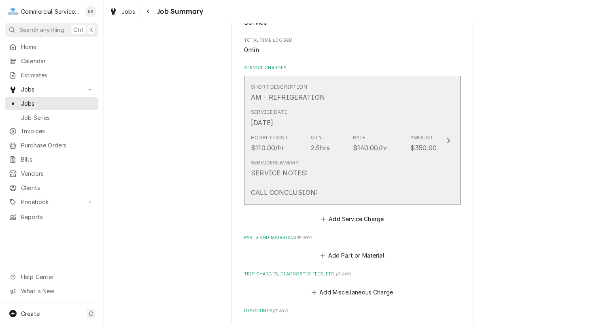
click at [353, 159] on div "Service Summary SERVICE NOTES: CALL CONCLUSION:" at bounding box center [344, 178] width 186 height 45
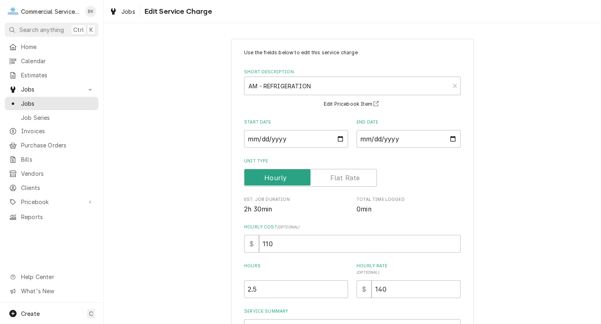
scroll to position [102, 0]
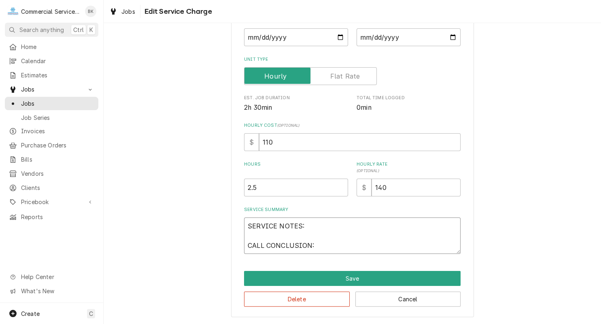
drag, startPoint x: 329, startPoint y: 248, endPoint x: 225, endPoint y: 215, distance: 109.8
click at [244, 217] on textarea "SERVICE NOTES: CALL CONCLUSION:" at bounding box center [352, 235] width 217 height 36
click at [217, 217] on div "Use the fields below to edit this service charge Short Description AM - REFRIGE…" at bounding box center [352, 127] width 497 height 394
drag, startPoint x: 315, startPoint y: 246, endPoint x: 231, endPoint y: 213, distance: 89.6
click at [244, 217] on textarea "SERVICE NOTES: CALL CONCLUSION:" at bounding box center [352, 235] width 217 height 36
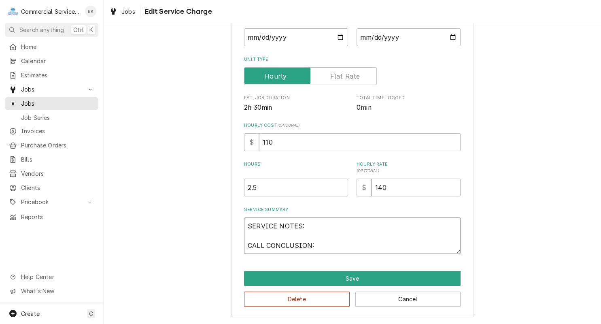
paste textarea "Looked at bar units. Condensers are a little dirty and TURBO AIR on right side …"
type textarea "x"
type textarea "Looked at bar units. Condensers are a little dirty and TURBO AIR on right side …"
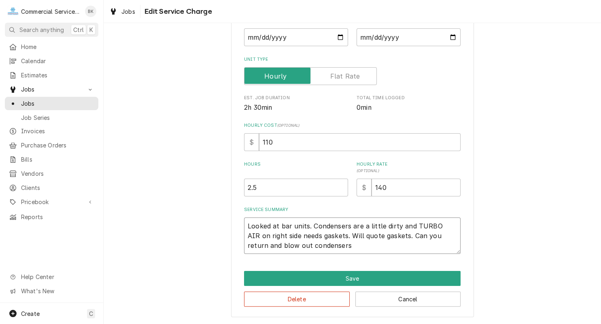
type textarea "x"
type textarea "Looked at bar units. Condensers are a little dirty and TURBO AIR on right side …"
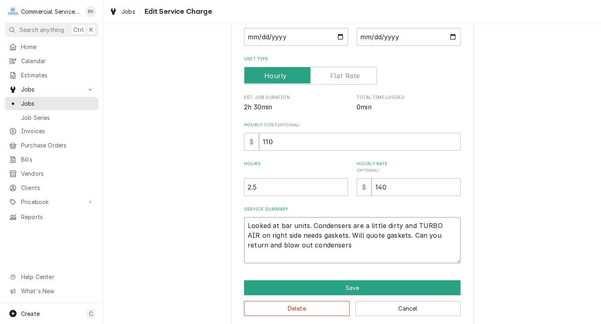
type textarea "x"
type textarea "Looked at bar units. Condensers are a little dirty and TURBO AIR on right side …"
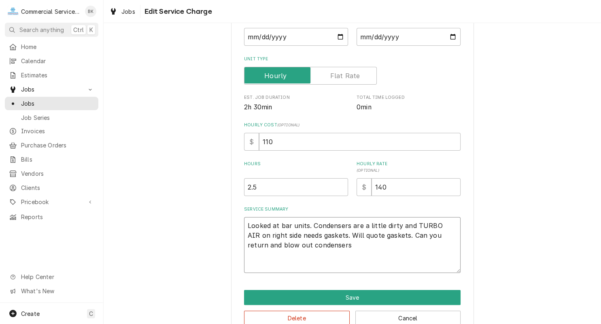
type textarea "x"
type textarea "Looked at bar units. Condensers are a little dirty and TURBO AIR on right side …"
type textarea "x"
type textarea "Looked at bar units. Condensers are a little dirty and TURBO AIR on right side …"
type textarea "x"
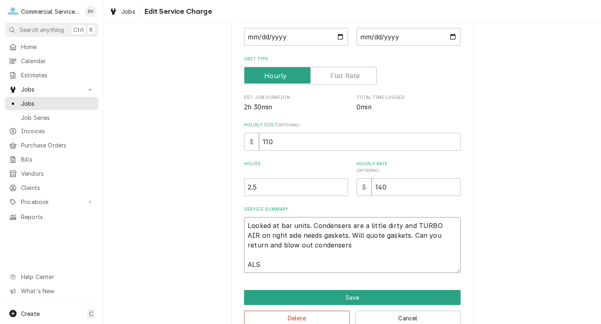
type textarea "Looked at bar units. Condensers are a little dirty and TURBO AIR on right side …"
type textarea "x"
type textarea "Looked at bar units. Condensers are a little dirty and TURBO AIR on right side …"
type textarea "x"
type textarea "Looked at bar units. Condensers are a little dirty and TURBO AIR on right side …"
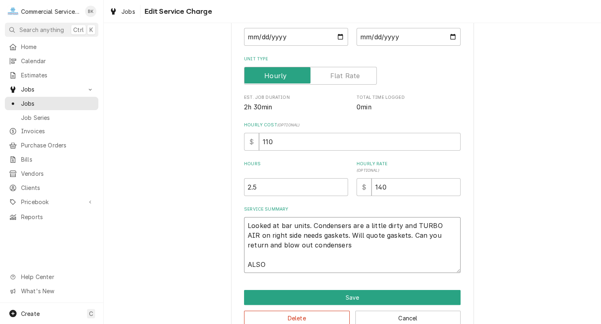
type textarea "x"
type textarea "Looked at bar units. Condensers are a little dirty and TURBO AIR on right side …"
type textarea "x"
type textarea "Looked at bar units. Condensers are a little dirty and TURBO AIR on right side …"
type textarea "x"
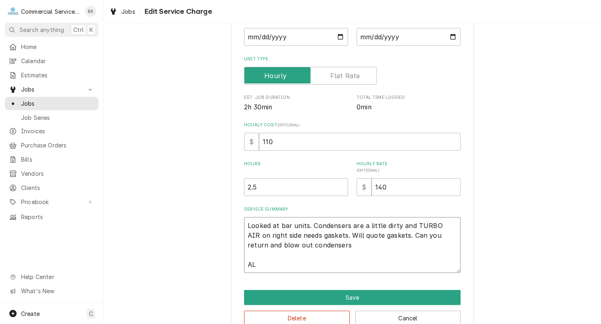
type textarea "Looked at bar units. Condensers are a little dirty and TURBO AIR on right side …"
type textarea "x"
type textarea "Looked at bar units. Condensers are a little dirty and TURBO AIR on right side …"
type textarea "x"
type textarea "Looked at bar units. Condensers are a little dirty and TURBO AIR on right side …"
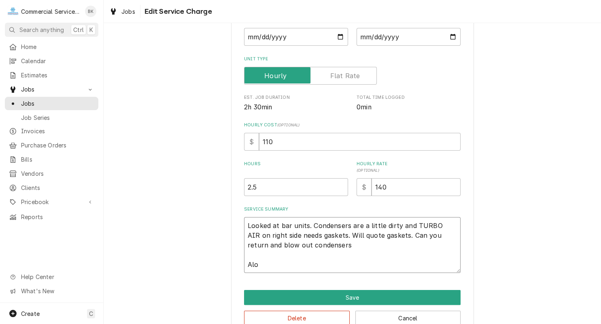
type textarea "x"
type textarea "Looked at bar units. Condensers are a little dirty and TURBO AIR on right side …"
type textarea "x"
type textarea "Looked at bar units. Condensers are a little dirty and TURBO AIR on right side …"
type textarea "x"
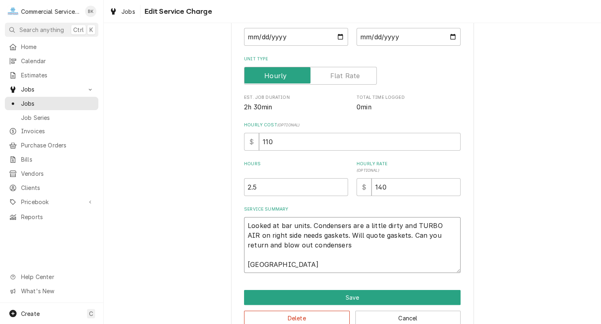
type textarea "Looked at bar units. Condensers are a little dirty and TURBO AIR on right side …"
type textarea "x"
type textarea "Looked at bar units. Condensers are a little dirty and TURBO AIR on right side …"
type textarea "x"
type textarea "Looked at bar units. Condensers are a little dirty and TURBO AIR on right side …"
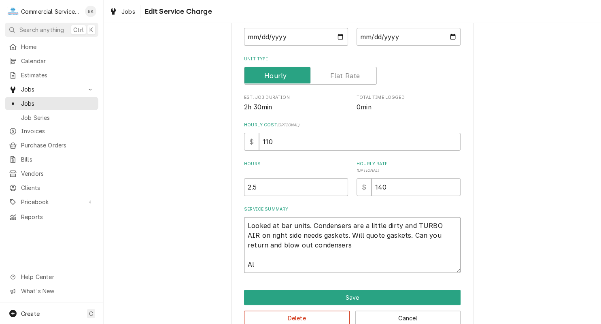
type textarea "x"
type textarea "Looked at bar units. Condensers are a little dirty and TURBO AIR on right side …"
type textarea "x"
type textarea "Looked at bar units. Condensers are a little dirty and TURBO AIR on right side …"
type textarea "x"
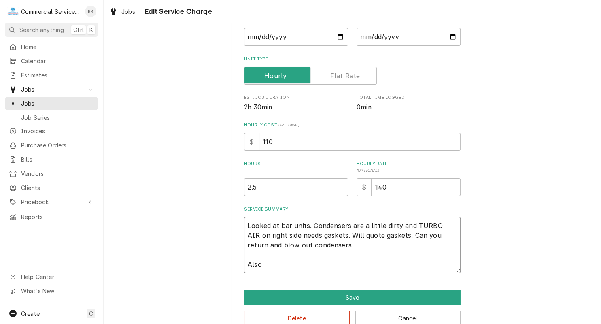
type textarea "Looked at bar units. Condensers are a little dirty and TURBO AIR on right side …"
type textarea "x"
type textarea "Looked at bar units. Condensers are a little dirty and TURBO AIR on right side …"
type textarea "x"
type textarea "Looked at bar units. Condensers are a little dirty and TURBO AIR on right side …"
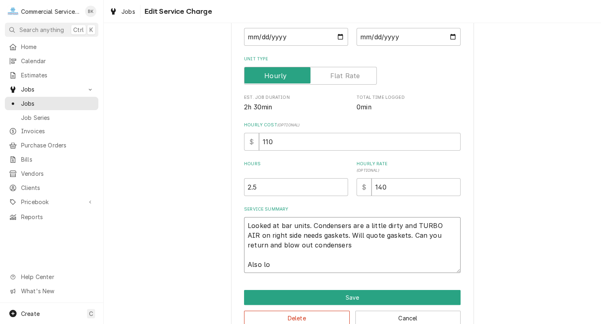
type textarea "x"
type textarea "Looked at bar units. Condensers are a little dirty and TURBO AIR on right side …"
type textarea "x"
type textarea "Looked at bar units. Condensers are a little dirty and TURBO AIR on right side …"
type textarea "x"
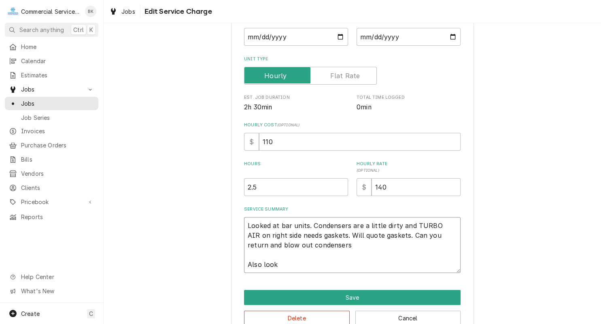
type textarea "Looked at bar units. Condensers are a little dirty and TURBO AIR on right side …"
type textarea "x"
type textarea "Looked at bar units. Condensers are a little dirty and TURBO AIR on right side …"
type textarea "x"
type textarea "Looked at bar units. Condensers are a little dirty and TURBO AIR on right side …"
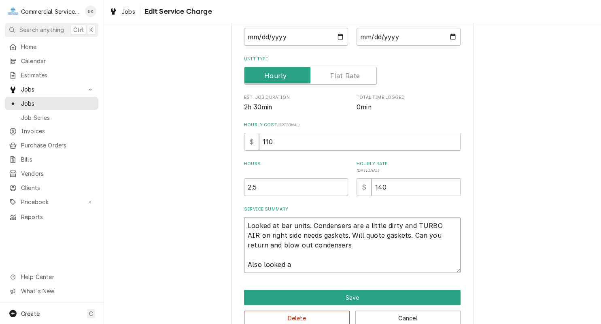
type textarea "x"
type textarea "Looked at bar units. Condensers are a little dirty and TURBO AIR on right side …"
type textarea "x"
type textarea "Looked at bar units. Condensers are a little dirty and TURBO AIR on right side …"
type textarea "x"
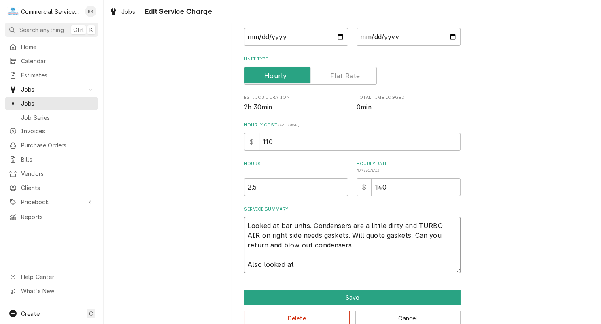
type textarea "Looked at bar units. Condensers are a little dirty and TURBO AIR on right side …"
type textarea "x"
type textarea "Looked at bar units. Condensers are a little dirty and TURBO AIR on right side …"
type textarea "x"
type textarea "Looked at bar units. Condensers are a little dirty and TURBO AIR on right side …"
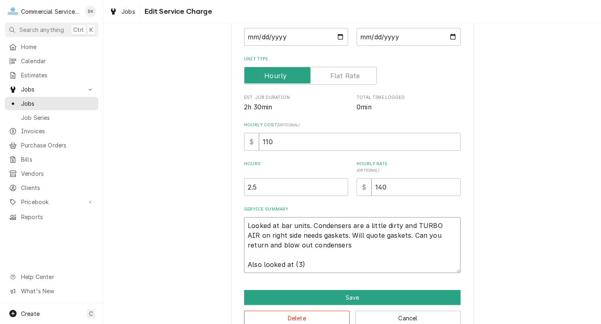
type textarea "x"
type textarea "Looked at bar units. Condensers are a little dirty and TURBO AIR on right side …"
type textarea "x"
type textarea "Looked at bar units. Condensers are a little dirty and TURBO AIR on right side …"
type textarea "x"
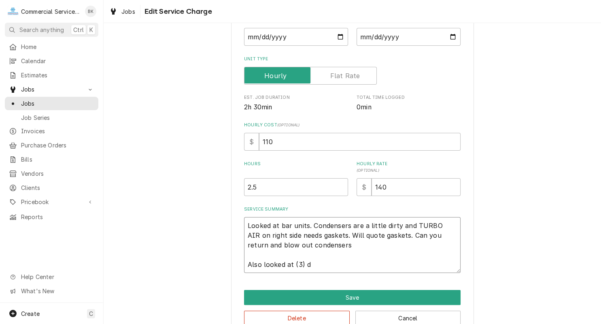
type textarea "Looked at bar units. Condensers are a little dirty and TURBO AIR on right side …"
type textarea "x"
type textarea "Looked at bar units. Condensers are a little dirty and TURBO AIR on right side …"
type textarea "x"
type textarea "Looked at bar units. Condensers are a little dirty and TURBO AIR on right side …"
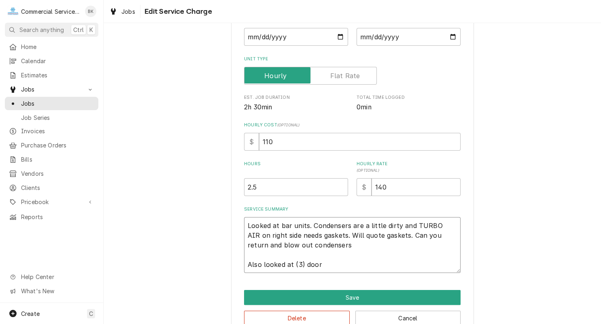
type textarea "x"
type textarea "Looked at bar units. Condensers are a little dirty and TURBO AIR on right side …"
type textarea "x"
type textarea "Looked at bar units. Condensers are a little dirty and TURBO AIR on right side …"
type textarea "x"
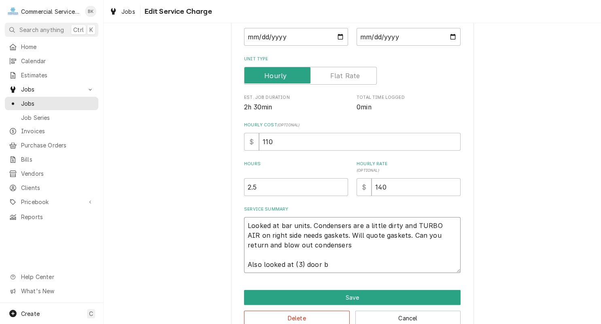
type textarea "Looked at bar units. Condensers are a little dirty and TURBO AIR on right side …"
type textarea "x"
type textarea "Looked at bar units. Condensers are a little dirty and TURBO AIR on right side …"
type textarea "x"
type textarea "Looked at bar units. Condensers are a little dirty and TURBO AIR on right side …"
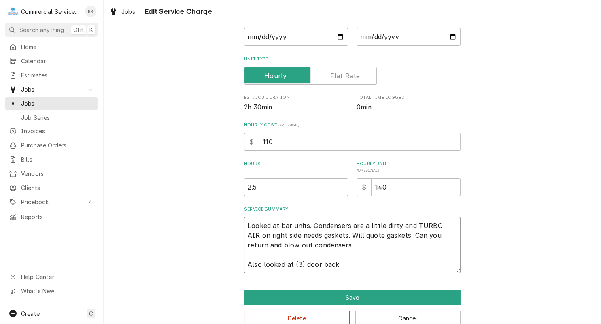
type textarea "x"
type textarea "Looked at bar units. Condensers are a little dirty and TURBO AIR on right side …"
type textarea "x"
type textarea "Looked at bar units. Condensers are a little dirty and TURBO AIR on right side …"
type textarea "x"
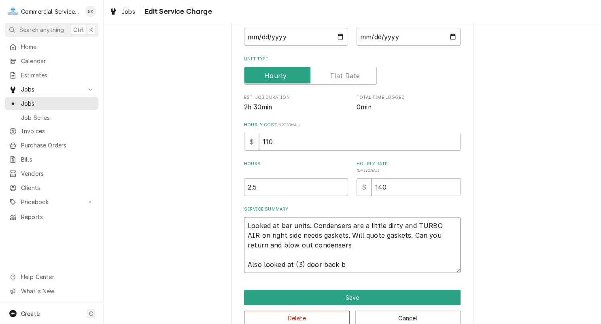
type textarea "Looked at bar units. Condensers are a little dirty and TURBO AIR on right side …"
type textarea "x"
type textarea "Looked at bar units. Condensers are a little dirty and TURBO AIR on right side …"
type textarea "x"
type textarea "Looked at bar units. Condensers are a little dirty and TURBO AIR on right side …"
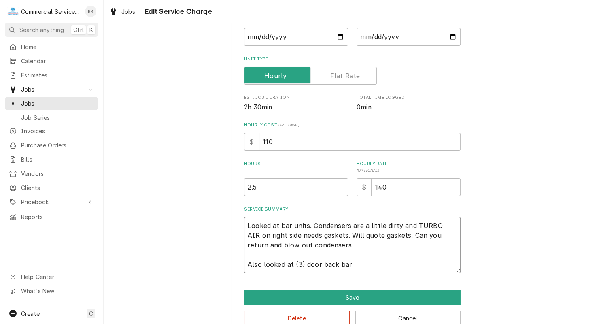
type textarea "x"
type textarea "Looked at bar units. Condensers are a little dirty and TURBO AIR on right side …"
type textarea "x"
type textarea "Looked at bar units. Condensers are a little dirty and TURBO AIR on right side …"
type textarea "x"
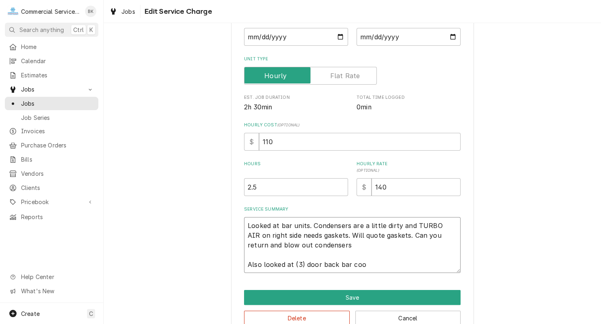
type textarea "Looked at bar units. Condensers are a little dirty and TURBO AIR on right side …"
type textarea "x"
type textarea "Looked at bar units. Condensers are a little dirty and TURBO AIR on right side …"
type textarea "x"
type textarea "Looked at bar units. Condensers are a little dirty and TURBO AIR on right side …"
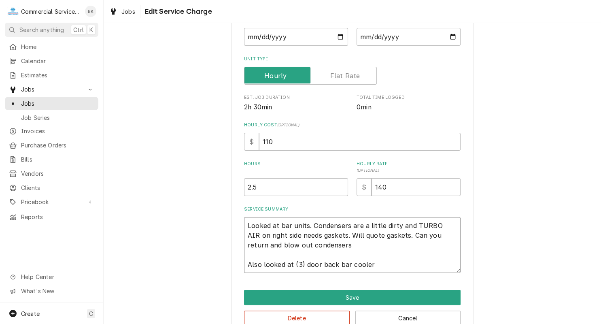
type textarea "x"
type textarea "Looked at bar units. Condensers are a little dirty and TURBO AIR on right side …"
type textarea "x"
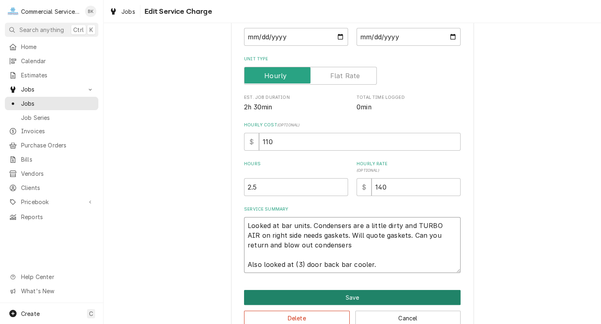
type textarea "Looked at bar units. Condensers are a little dirty and TURBO AIR on right side …"
click at [350, 294] on button "Save" at bounding box center [352, 297] width 217 height 15
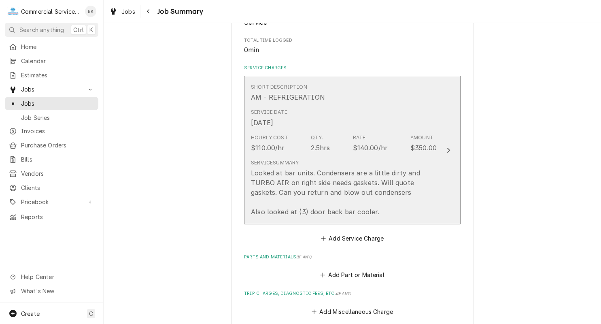
scroll to position [244, 0]
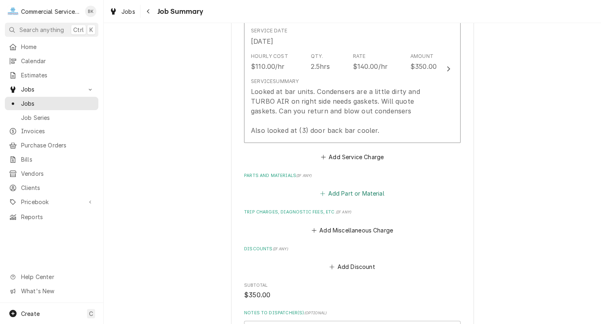
click at [355, 188] on button "Add Part or Material" at bounding box center [352, 193] width 67 height 11
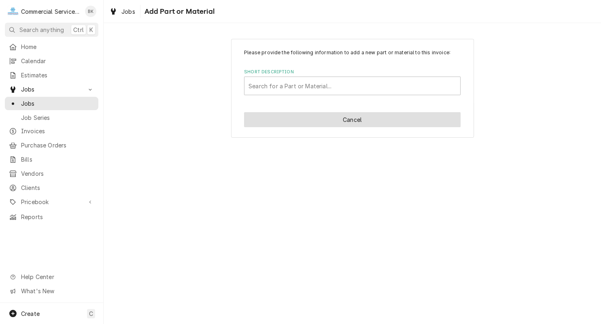
click at [352, 119] on button "Cancel" at bounding box center [352, 119] width 217 height 15
type textarea "x"
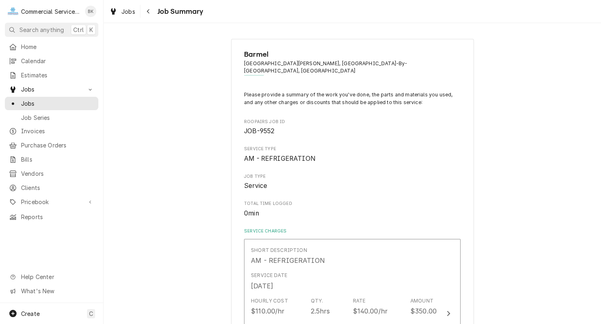
scroll to position [244, 0]
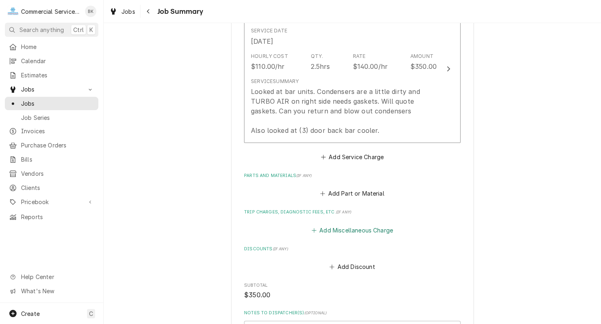
click at [357, 224] on button "Add Miscellaneous Charge" at bounding box center [352, 229] width 84 height 11
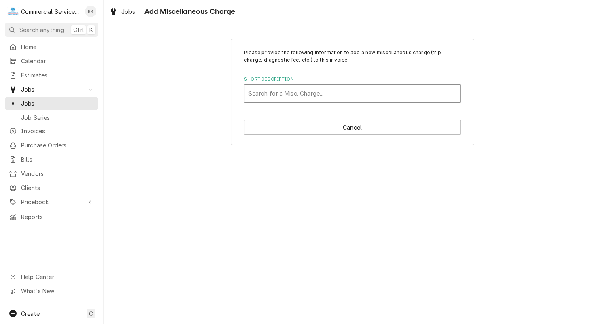
click at [312, 93] on div "Short Description" at bounding box center [352, 93] width 208 height 15
type input "t"
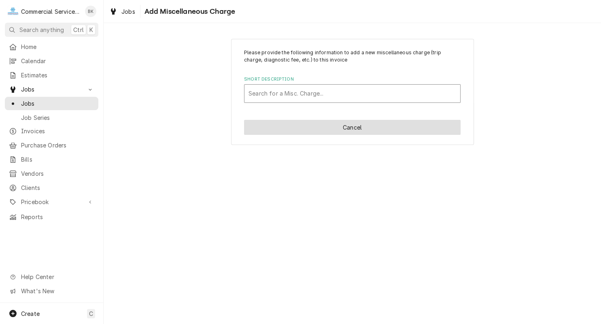
click at [341, 132] on button "Cancel" at bounding box center [352, 127] width 217 height 15
type textarea "x"
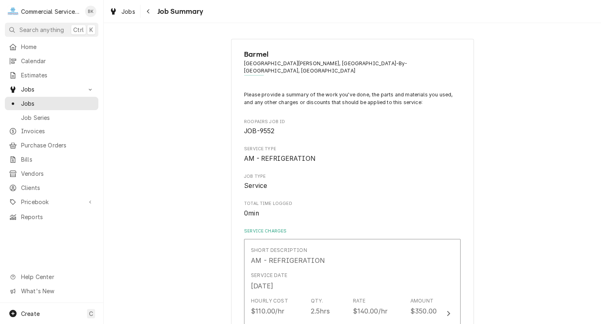
scroll to position [244, 0]
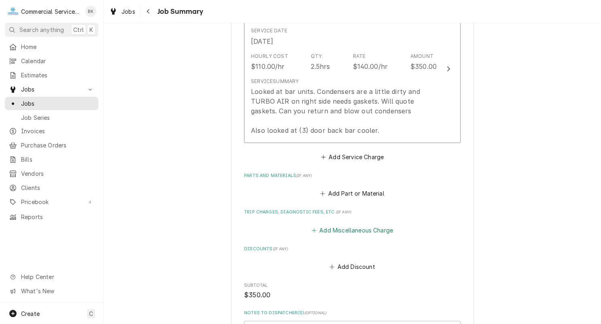
click at [358, 224] on button "Add Miscellaneous Charge" at bounding box center [352, 229] width 84 height 11
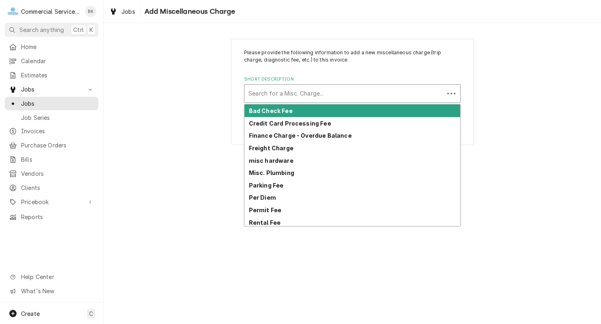
drag, startPoint x: 317, startPoint y: 86, endPoint x: 316, endPoint y: 91, distance: 5.3
click at [316, 89] on div "Search for a Misc. Charge..." at bounding box center [344, 94] width 200 height 18
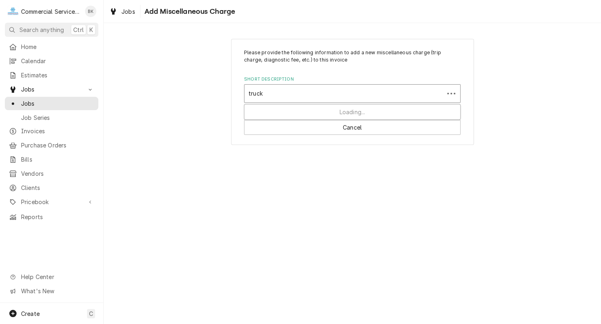
type input "truck"
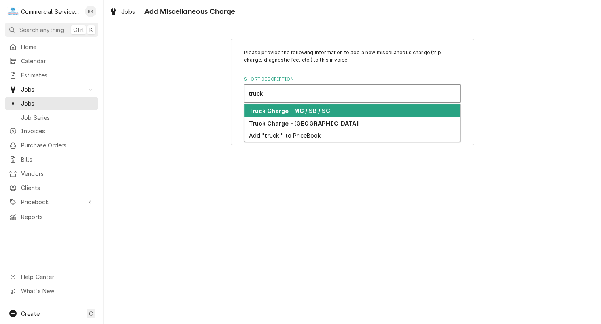
click at [312, 112] on strong "Truck Charge - MC / SB / SC" at bounding box center [289, 110] width 81 height 7
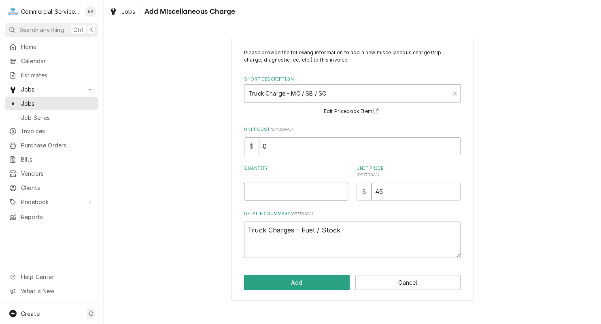
click at [301, 196] on input "Quantity" at bounding box center [296, 192] width 104 height 18
type textarea "x"
type input "1"
click at [324, 287] on button "Add" at bounding box center [297, 282] width 106 height 15
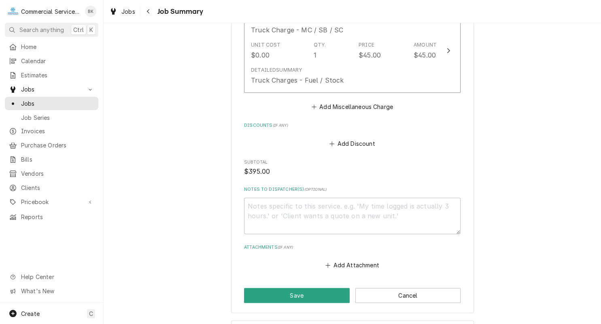
scroll to position [559, 0]
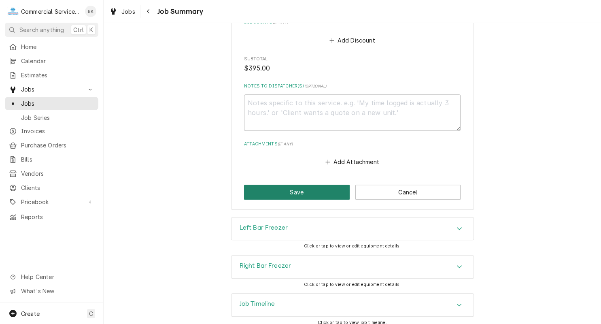
click at [326, 186] on button "Save" at bounding box center [297, 192] width 106 height 15
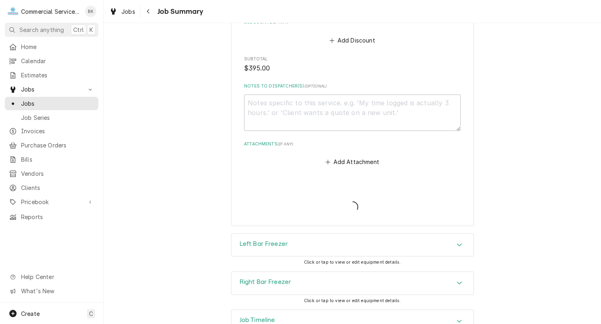
type textarea "x"
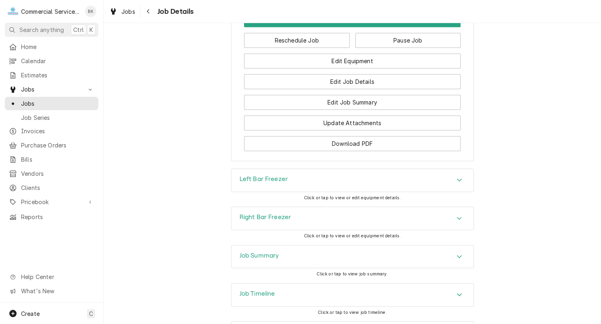
scroll to position [679, 0]
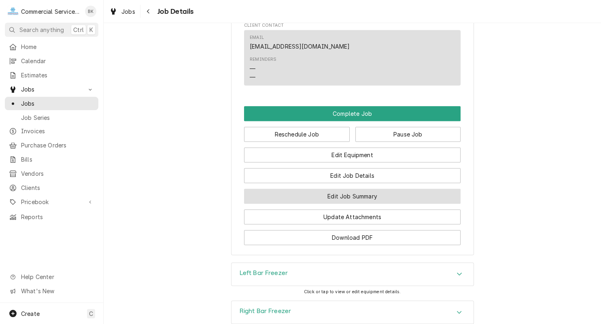
click at [356, 189] on button "Edit Job Summary" at bounding box center [352, 196] width 217 height 15
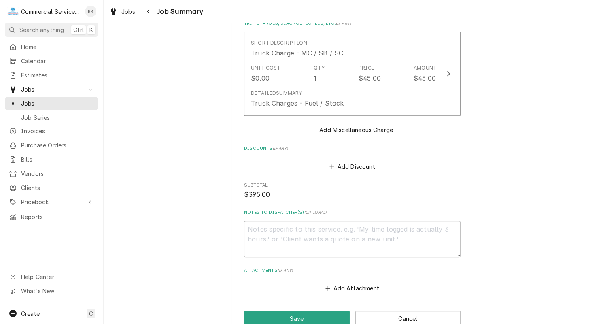
scroll to position [530, 0]
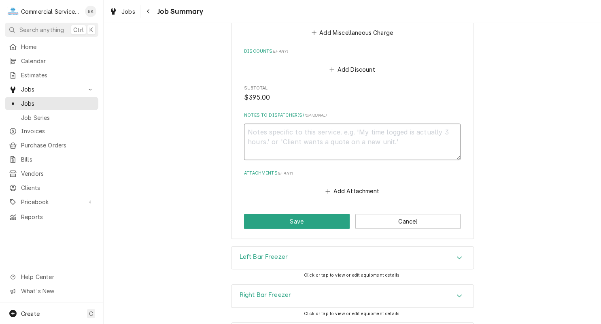
click at [314, 138] on textarea "Notes to Dispatcher(s) ( optional )" at bounding box center [352, 141] width 217 height 36
type textarea "x"
type textarea "N"
type textarea "x"
type textarea "Ne"
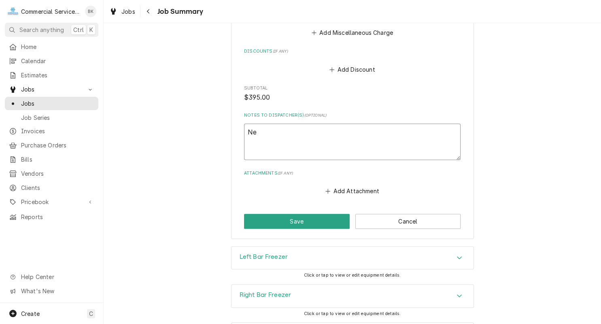
type textarea "x"
type textarea "Nee"
type textarea "x"
type textarea "Need"
type textarea "x"
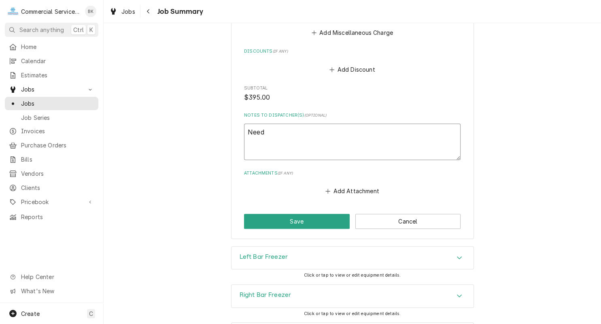
type textarea "Need"
type textarea "x"
type textarea "Need P"
type textarea "x"
type textarea "Need Pa"
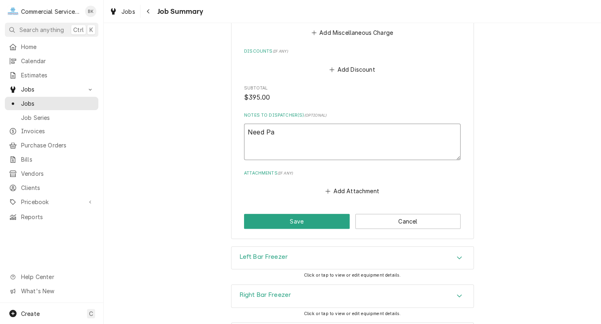
type textarea "x"
type textarea "Need Par"
type textarea "x"
type textarea "Need Part"
type textarea "x"
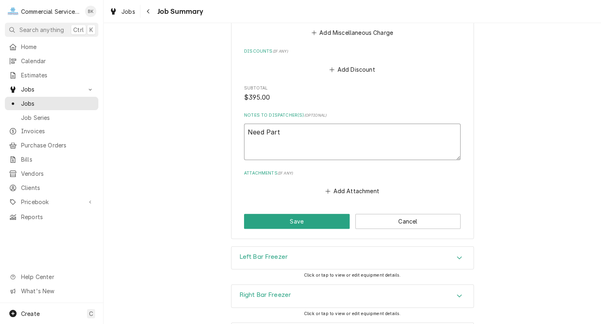
type textarea "Need Part"
type textarea "x"
type textarea "Need Part n"
type textarea "x"
type textarea "Need Part nu"
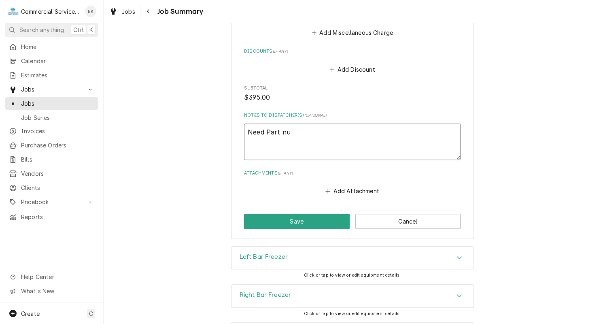
type textarea "x"
type textarea "Need Part num"
type textarea "x"
type textarea "Need Part numb"
type textarea "x"
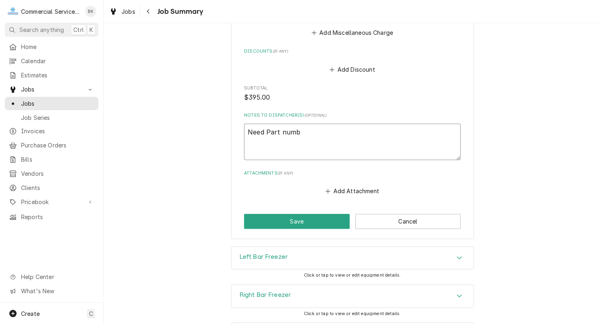
type textarea "Need Part numbe"
type textarea "x"
type textarea "Need Part number"
type textarea "x"
type textarea "Need Part number"
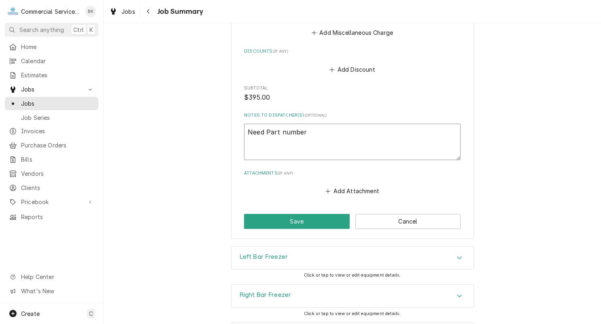
type textarea "x"
type textarea "Need Part number g"
type textarea "x"
type textarea "Need Part number ga"
type textarea "x"
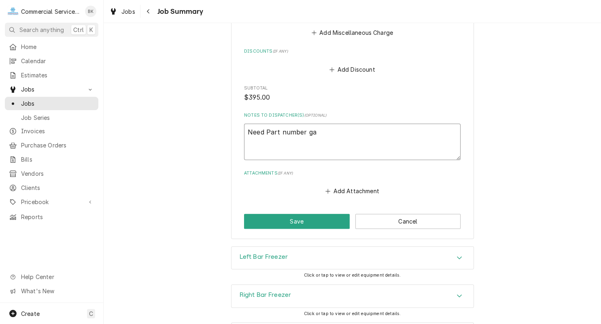
type textarea "Need Part number gas"
type textarea "x"
type textarea "Need Part number gask"
type textarea "x"
type textarea "Need Part number gaske"
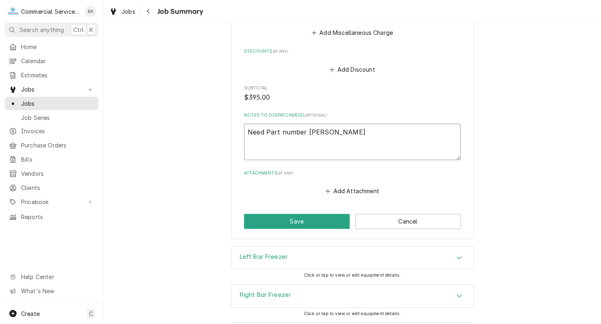
type textarea "x"
type textarea "Need Part number gasket"
type textarea "x"
type textarea "Need Part number gaskets"
type textarea "x"
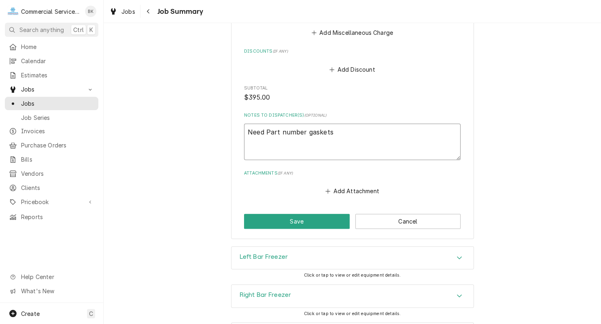
type textarea "Need Part number gaskets"
type textarea "x"
type textarea "Need Part number gaskets fo"
type textarea "x"
type textarea "Need Part number gaskets for"
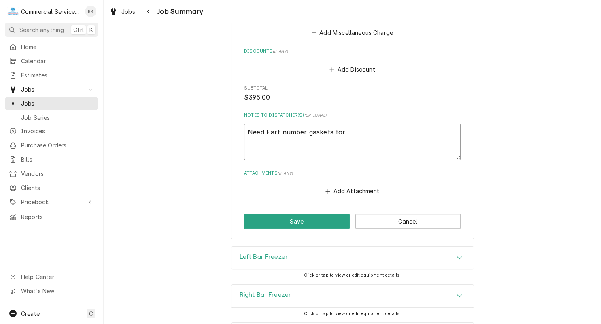
type textarea "x"
type textarea "Need Part number gaskets for"
type textarea "x"
type textarea "Need Part number gaskets for i"
type textarea "x"
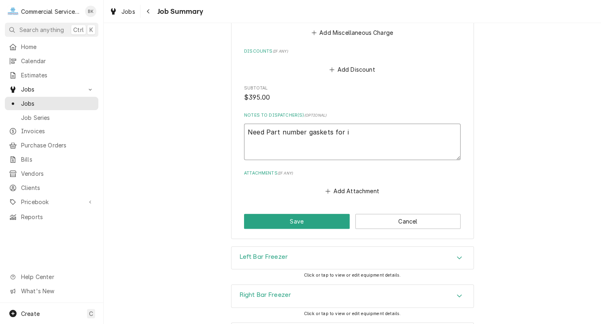
type textarea "Need Part number gaskets for it"
type textarea "x"
type textarea "Need Part number gaskets for ite"
type textarea "x"
type textarea "Need Part number gaskets for item"
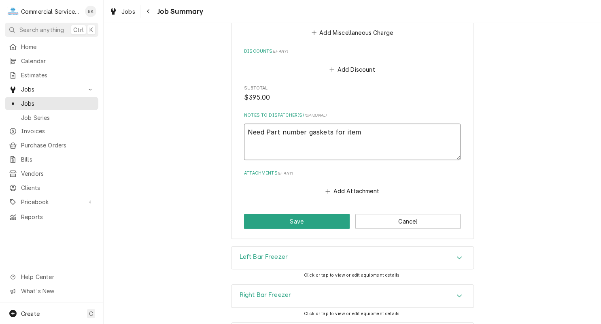
type textarea "x"
type textarea "Need Part number gaskets for items"
type textarea "x"
type textarea "Need Part number gaskets for items"
type textarea "x"
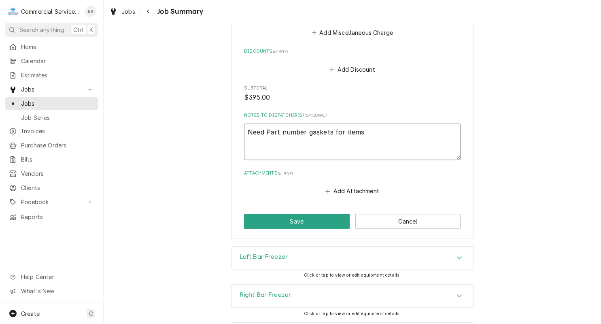
type textarea "Need Part number gaskets for items l"
type textarea "x"
type textarea "Need Part number gaskets for items lo"
type textarea "x"
type textarea "Need Part number gaskets for items loo"
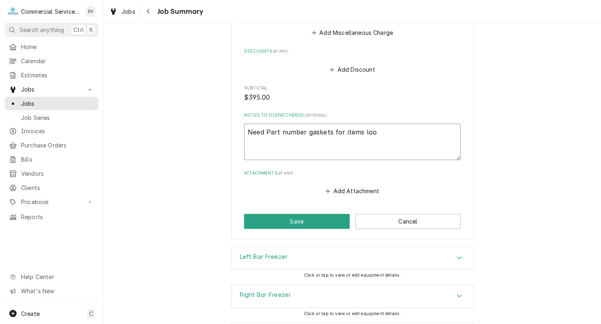
type textarea "x"
type textarea "Need Part number gaskets for items look"
type textarea "x"
type textarea "Need Part number gaskets for items looke"
type textarea "x"
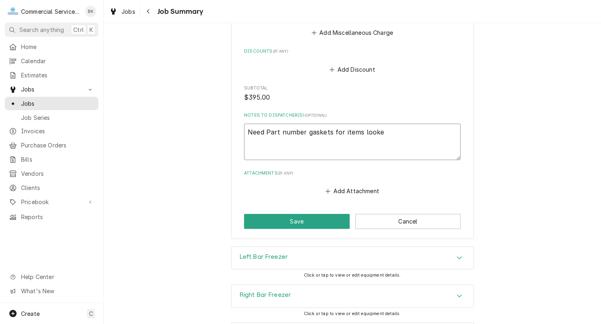
type textarea "Need Part number gaskets for items looked"
type textarea "x"
type textarea "Need Part number gaskets for items looke"
type textarea "x"
type textarea "Need Part number gaskets for items look"
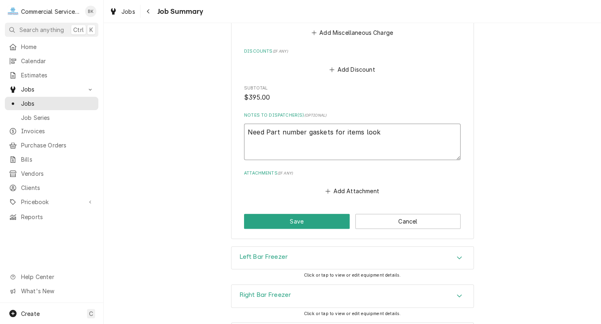
type textarea "x"
type textarea "Need Part number gaskets for items loo"
type textarea "x"
type textarea "Need Part number gaskets for items lo"
type textarea "x"
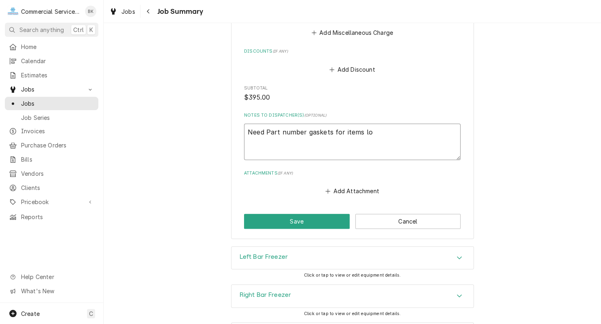
type textarea "Need Part number gaskets for items l"
type textarea "x"
type textarea "Need Part number gaskets for items"
type textarea "x"
type textarea "Need Part number gaskets for items"
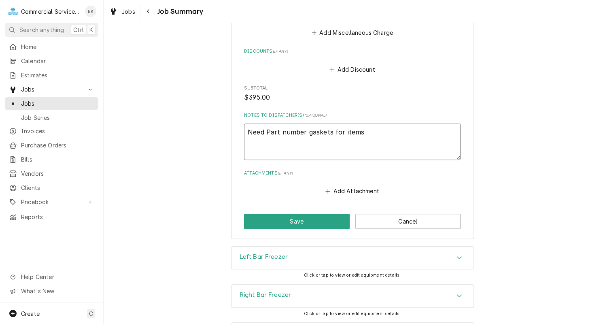
type textarea "x"
type textarea "Need Part number gaskets for item"
type textarea "x"
type textarea "Need Part number gaskets for ite"
type textarea "x"
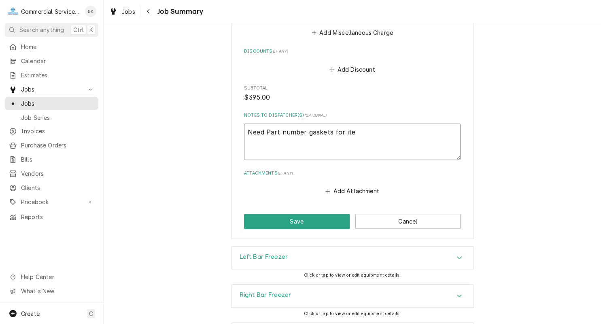
type textarea "Need Part number gaskets for it"
type textarea "x"
type textarea "Need Part number gaskets for i"
type textarea "x"
type textarea "Need Part number gaskets for"
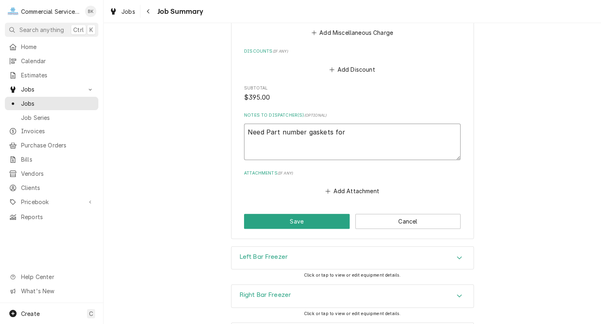
type textarea "x"
type textarea "Need Part number gaskets for"
type textarea "x"
type textarea "Need Part number gaskets fo"
type textarea "x"
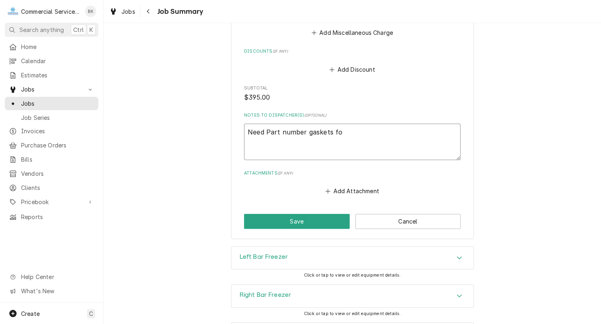
type textarea "Need Part number gaskets f"
type textarea "x"
type textarea "Need Part number gaskets"
type textarea "x"
type textarea "Need Part number gaskets"
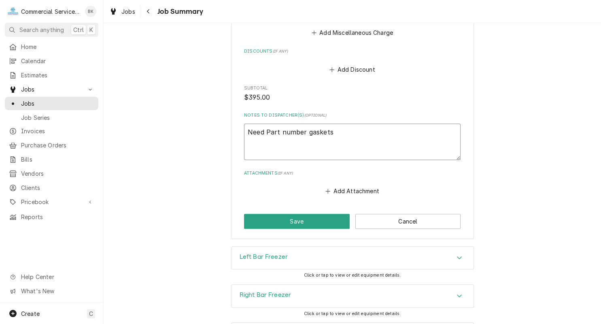
type textarea "x"
type textarea "Need Part number gasket"
type textarea "x"
type textarea "Need Part number gaske"
type textarea "x"
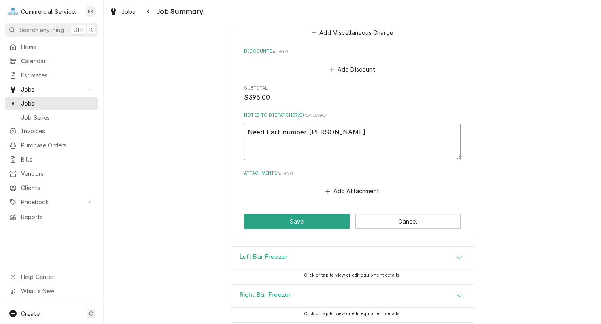
type textarea "Need Part number gask"
type textarea "x"
type textarea "Need Part number gas"
type textarea "x"
type textarea "Need Part number ga"
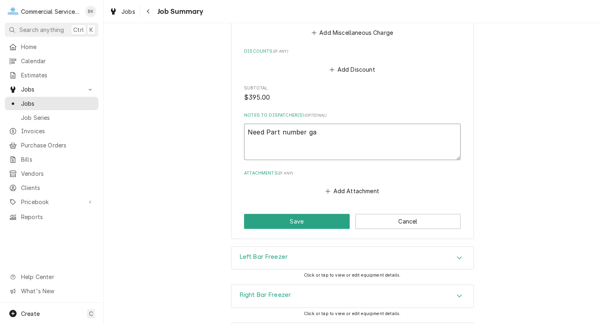
type textarea "x"
type textarea "Need Part number g"
type textarea "x"
type textarea "Need Part number"
type textarea "x"
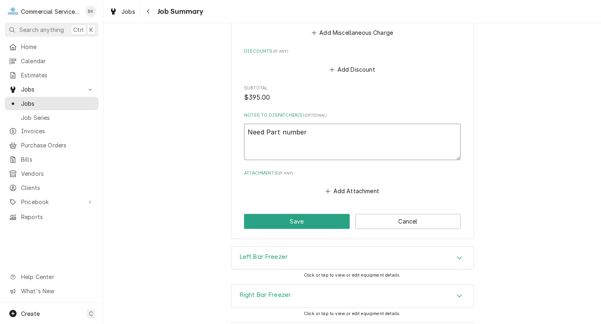
type textarea "Need Part number"
type textarea "x"
type textarea "Need Part numbe"
type textarea "x"
type textarea "Need Part number"
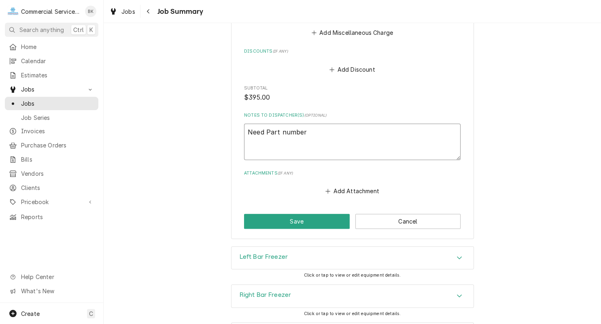
type textarea "x"
type textarea "Need Part numbers"
type textarea "x"
type textarea "Need Part numbers"
type textarea "x"
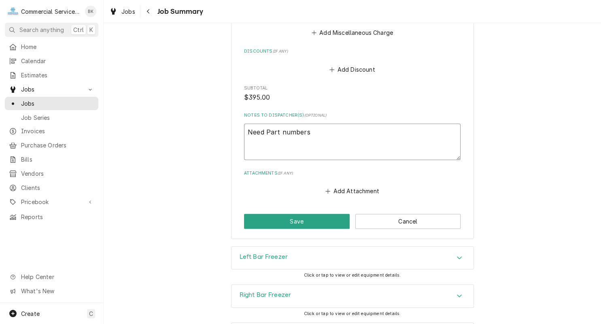
type textarea "Need Part numbers f"
type textarea "x"
type textarea "Need Part numbers fo"
type textarea "x"
type textarea "Need Part numbers for"
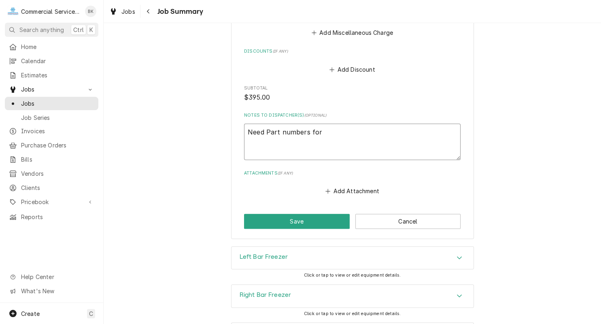
type textarea "x"
type textarea "Need Part numbers for"
type textarea "x"
type textarea "Need Part numbers for g"
type textarea "x"
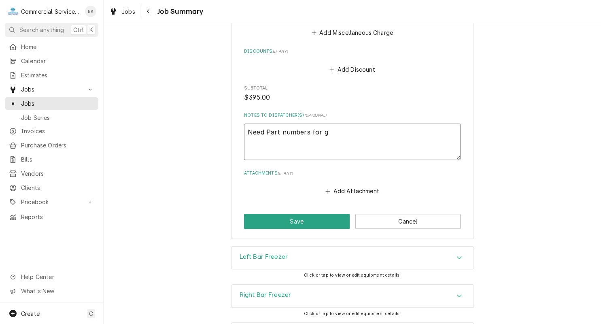
type textarea "Need Part numbers for ga"
type textarea "x"
type textarea "Need Part numbers for gas"
type textarea "x"
type textarea "Need Part numbers for gask"
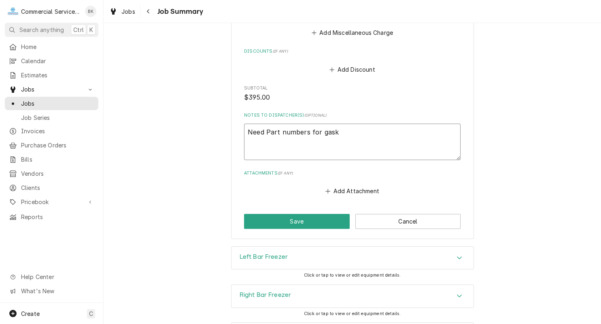
type textarea "x"
type textarea "Need Part numbers for gaske"
type textarea "x"
type textarea "Need Part numbers for gasket"
type textarea "x"
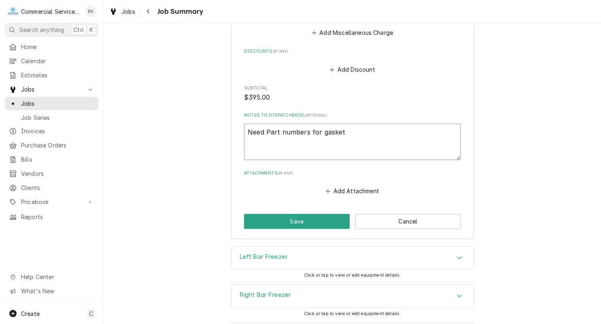
type textarea "Need Part numbers for gaskets"
type textarea "x"
type textarea "Need Part numbers for gaskets"
type textarea "x"
type textarea "Need Part numbers for gaskets -"
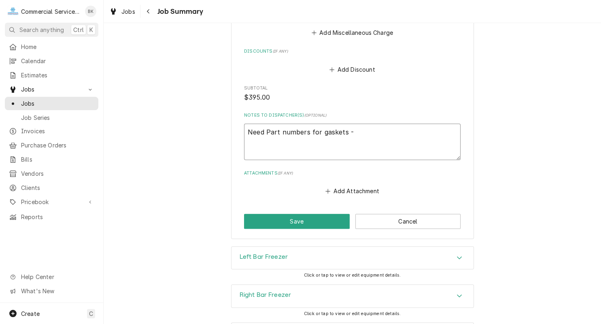
type textarea "x"
type textarea "Need Part numbers for gaskets -"
type textarea "x"
type textarea "Need Part numbers for gaskets - A"
type textarea "x"
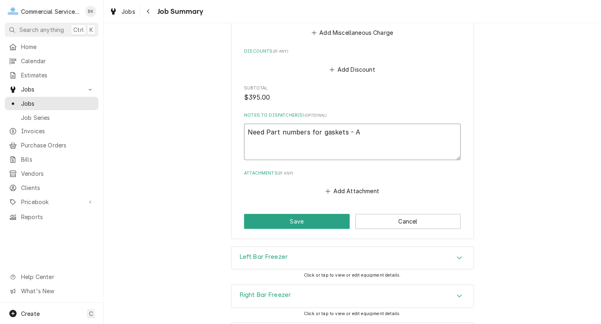
type textarea "Need Part numbers for gaskets - Au"
type textarea "x"
type textarea "Need Part numbers for gaskets - Aud"
type textarea "x"
type textarea "Need Part numbers for gaskets - Audi"
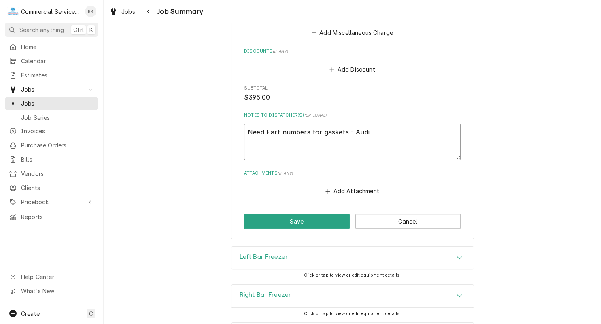
type textarea "x"
type textarea "Need Part numbers for gaskets - Audie"
type textarea "x"
type textarea "Need Part numbers for gaskets - Audie to"
type textarea "x"
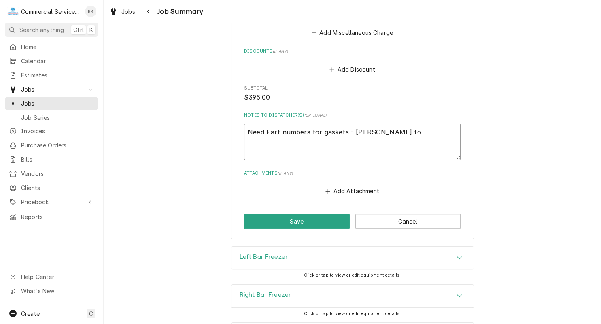
type textarea "Need Part numbers for gaskets - Audie to"
type textarea "x"
type textarea "Need Part numbers for gaskets - Audie to l"
type textarea "x"
type textarea "Need Part numbers for gaskets - Audie to lo"
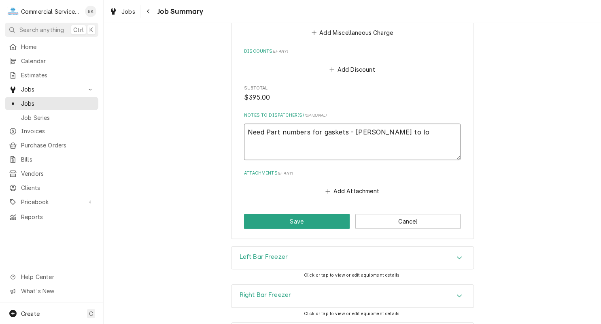
type textarea "x"
type textarea "Need Part numbers for gaskets - Audie to loo"
type textarea "x"
type textarea "Need Part numbers for gaskets - Audie to look"
type textarea "x"
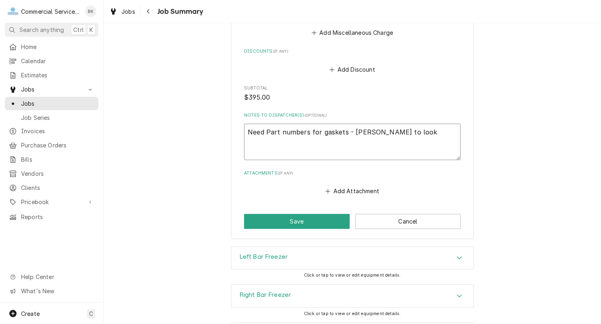
type textarea "Need Part numbers for gaskets - Audie to look"
type textarea "x"
type textarea "Need Part numbers for gaskets - Audie to look u"
type textarea "x"
type textarea "Need Part numbers for gaskets - Audie to look up"
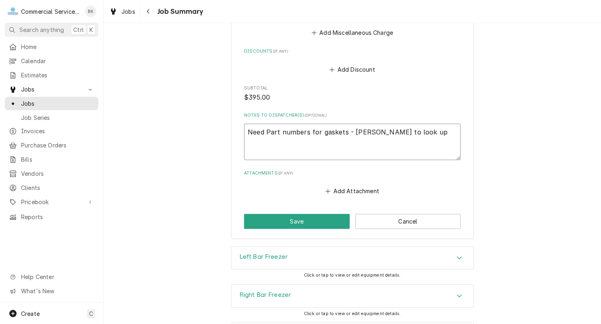
type textarea "x"
type textarea "Need Part numbers for gaskets - Audie to look up"
type textarea "x"
type textarea "Need Part numbers for gaskets - Audie to look up m"
type textarea "x"
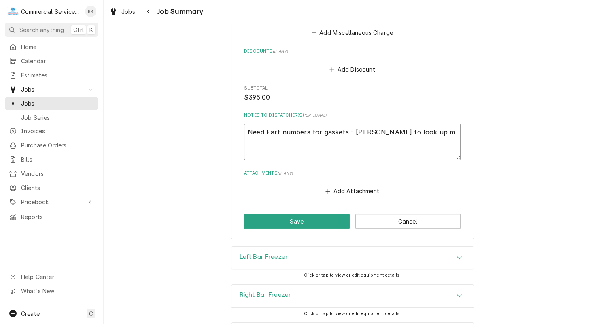
type textarea "Need Part numbers for gaskets - Audie to look up"
click at [322, 215] on button "Save" at bounding box center [297, 221] width 106 height 15
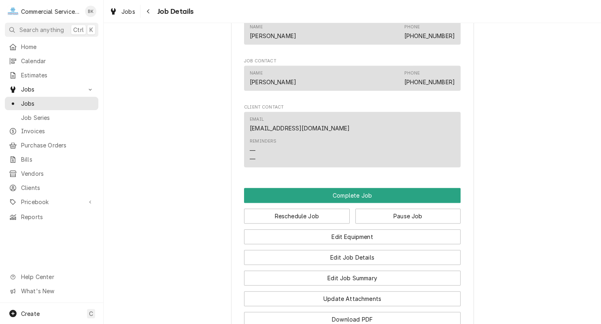
scroll to position [557, 0]
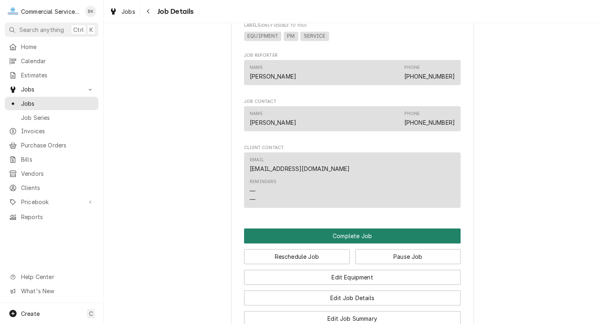
click at [359, 229] on button "Complete Job" at bounding box center [352, 235] width 217 height 15
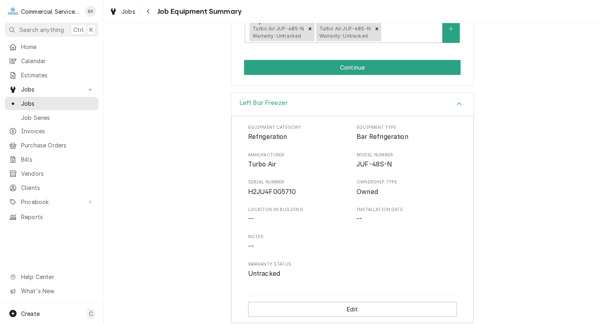
scroll to position [204, 0]
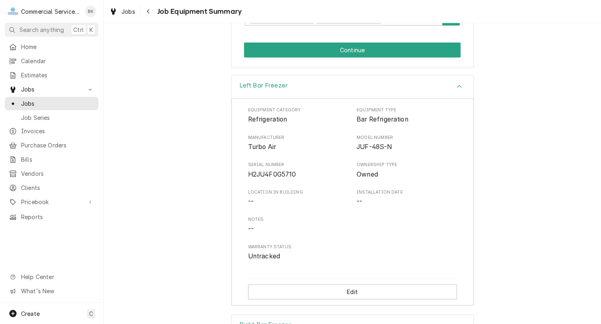
click at [351, 42] on button "Continue" at bounding box center [352, 49] width 217 height 15
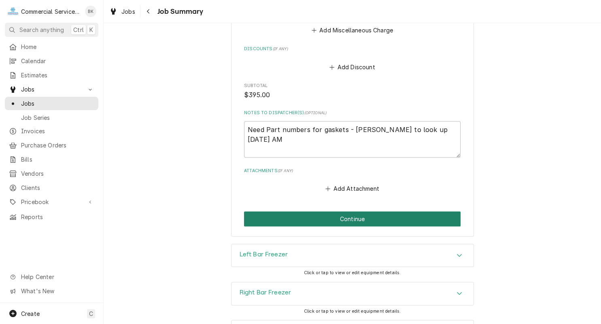
scroll to position [559, 0]
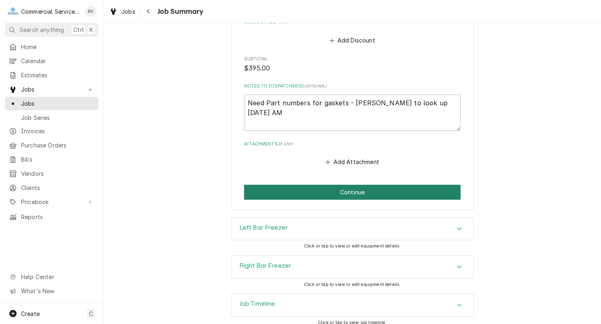
click at [355, 185] on button "Continue" at bounding box center [352, 192] width 217 height 15
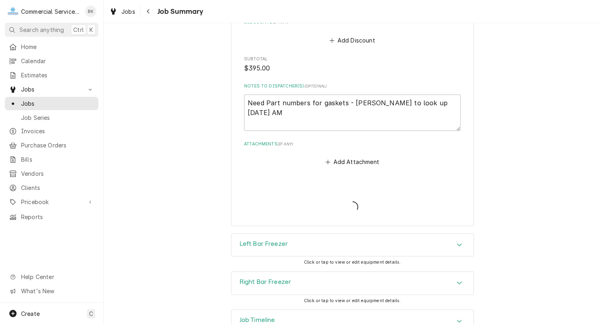
type textarea "x"
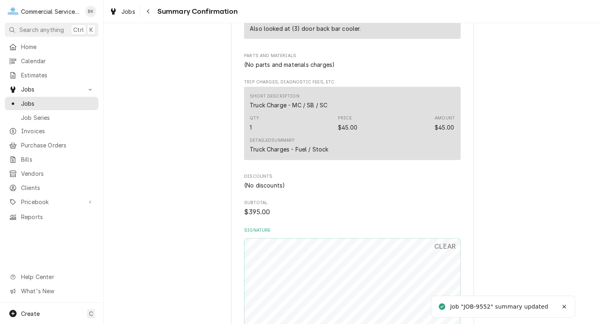
scroll to position [408, 0]
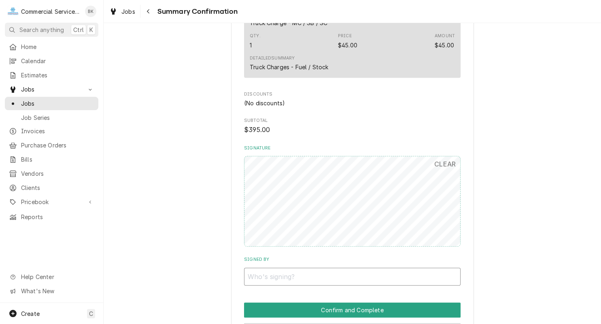
click at [321, 267] on input "Signed By" at bounding box center [352, 276] width 217 height 18
type input "b"
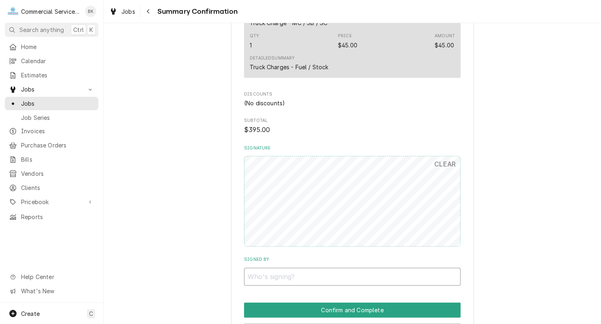
type input "b"
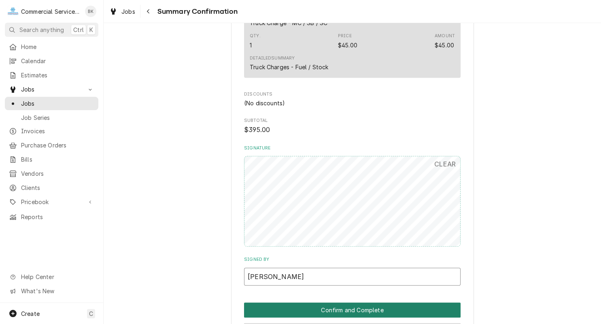
type input "[PERSON_NAME]"
click at [361, 302] on button "Confirm and Complete" at bounding box center [352, 309] width 217 height 15
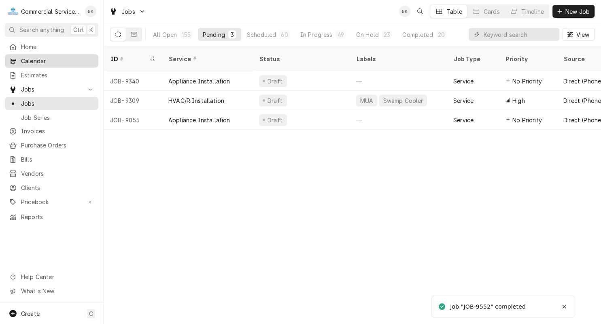
click at [39, 56] on div "Calendar" at bounding box center [51, 61] width 90 height 10
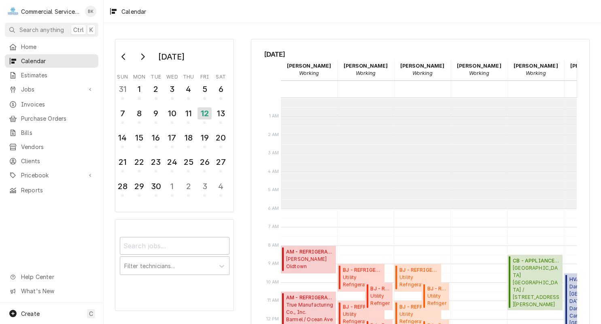
scroll to position [192, 0]
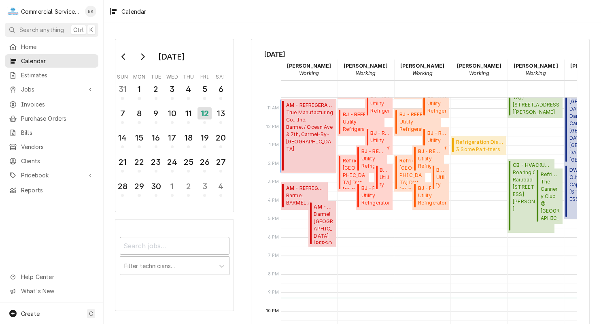
click at [309, 151] on div "AM - REFRIGERATION ( Uninvoiced ) True Manufacturing Co., Inc. Barmel / Ocean A…" at bounding box center [309, 136] width 47 height 69
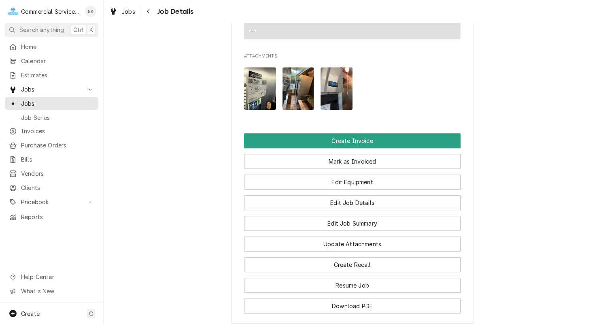
scroll to position [657, 0]
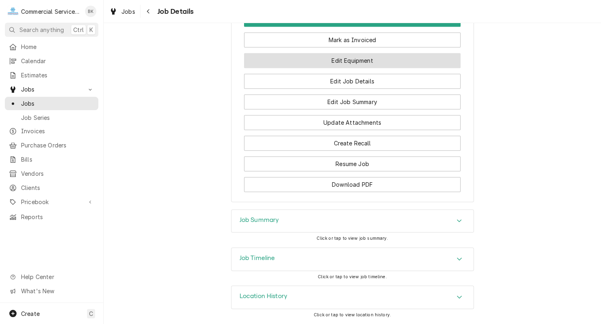
click at [344, 59] on button "Edit Equipment" at bounding box center [352, 60] width 217 height 15
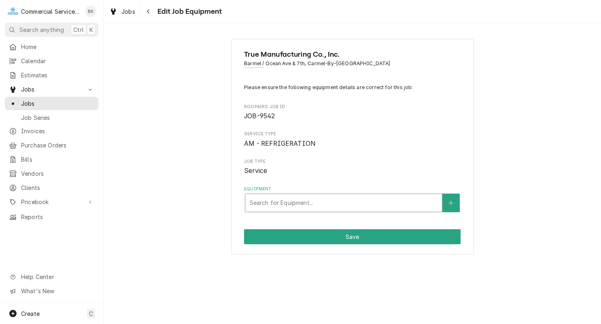
click at [320, 205] on div "Equipment" at bounding box center [343, 202] width 189 height 15
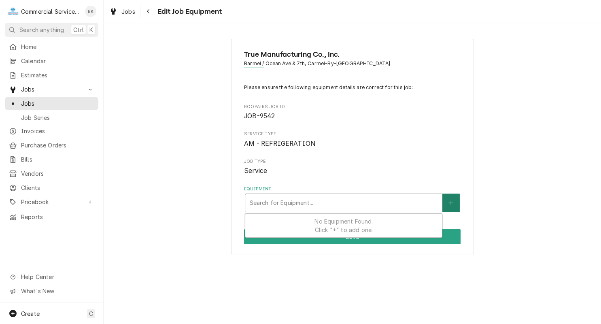
click at [449, 200] on icon "Create New Equipment" at bounding box center [450, 203] width 5 height 6
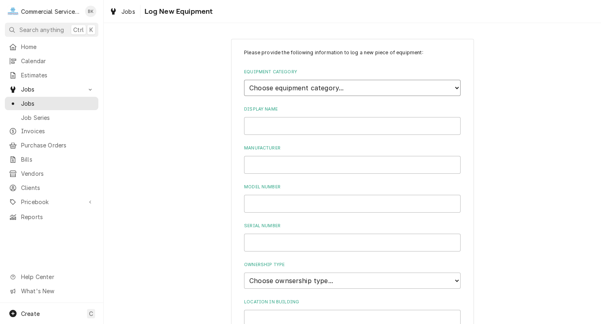
select select "8"
click option "Refrigeration" at bounding box center [0, 0] width 0 height 0
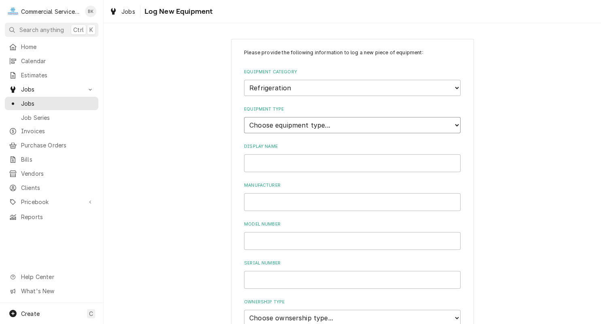
click at [244, 117] on select "Choose equipment type... Bar Refrigeration Blast Chiller Chef Base Freezer Chef…" at bounding box center [352, 125] width 217 height 16
select select "70"
click option "Reach-In Freezer" at bounding box center [0, 0] width 0 height 0
click at [289, 166] on input "Display Name" at bounding box center [352, 163] width 217 height 18
type input "r"
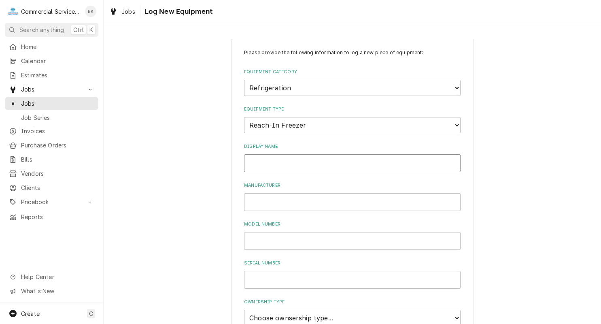
type input "k"
type input "Kitchen 2"
type input "T"
click at [310, 163] on input "Kitchen 2" at bounding box center [352, 163] width 217 height 18
click at [278, 162] on input "Kitchen 2 - Freezer" at bounding box center [352, 163] width 217 height 18
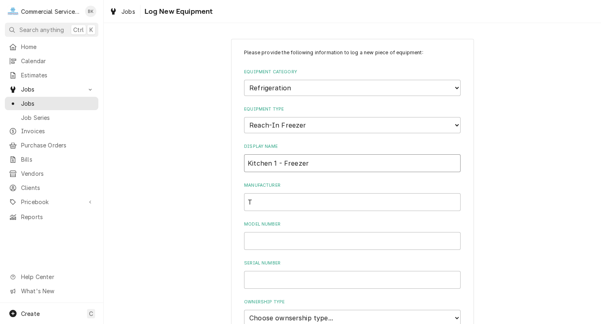
type input "Kitchen 1 - Freezer"
click at [270, 196] on input "T" at bounding box center [352, 202] width 217 height 18
type input "True"
type input "TSD-47-HC"
click at [308, 272] on input "Serial Number" at bounding box center [352, 280] width 217 height 18
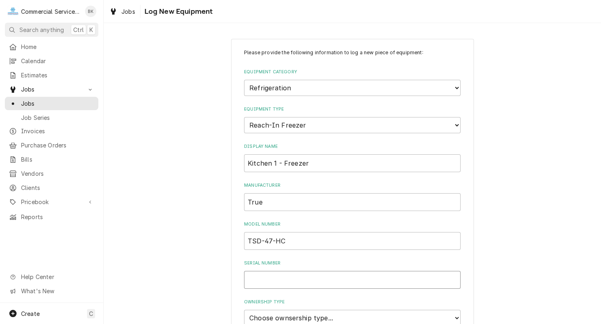
click at [308, 272] on input "Serial Number" at bounding box center [352, 280] width 217 height 18
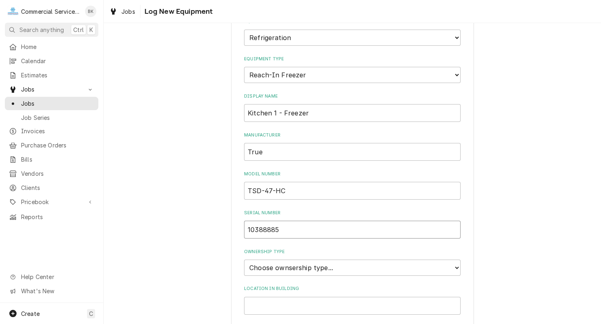
scroll to position [122, 0]
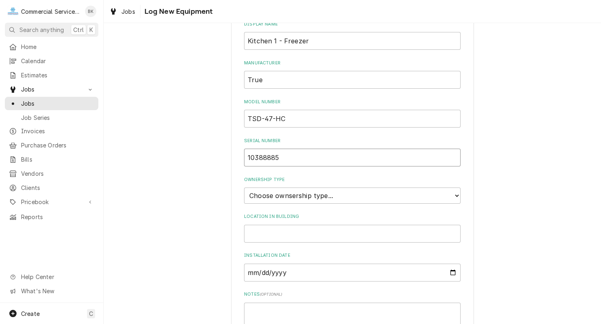
type input "10388885"
select select "1"
click option "Owned" at bounding box center [0, 0] width 0 height 0
click at [284, 229] on input "Location in Building" at bounding box center [352, 234] width 217 height 18
type input "Kitchen 1 - Under hood"
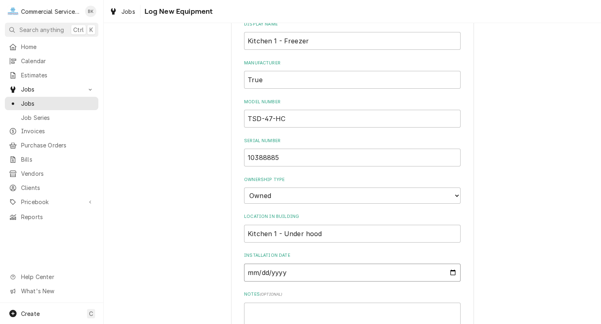
type input "[DATE]"
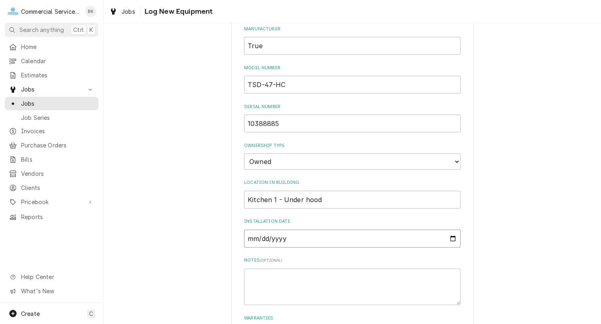
scroll to position [221, 0]
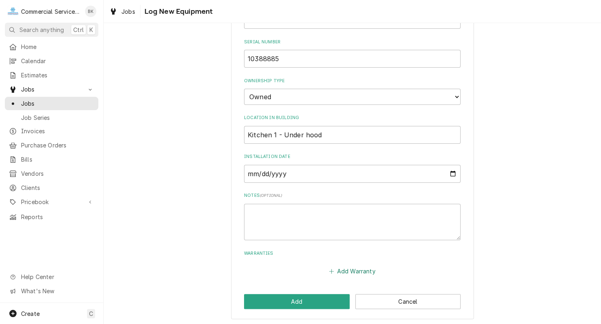
click at [335, 265] on button "Add Warranty" at bounding box center [352, 270] width 49 height 11
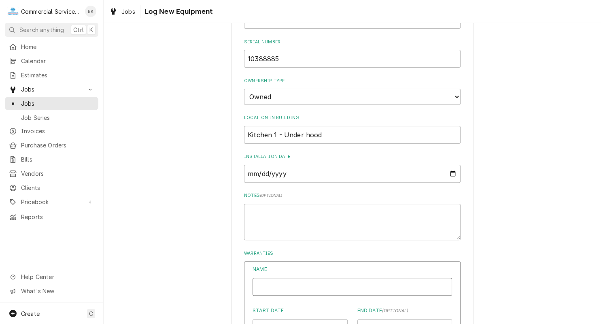
click at [338, 284] on input "Name" at bounding box center [353, 287] width 200 height 18
type textarea "x"
type input "7"
type textarea "x"
type input "7-"
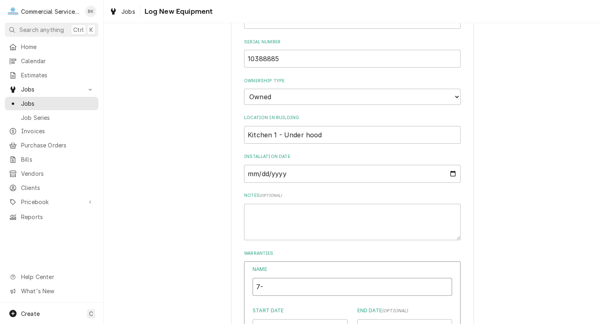
type textarea "x"
type input "7-7"
type textarea "x"
type input "7-7-"
type textarea "x"
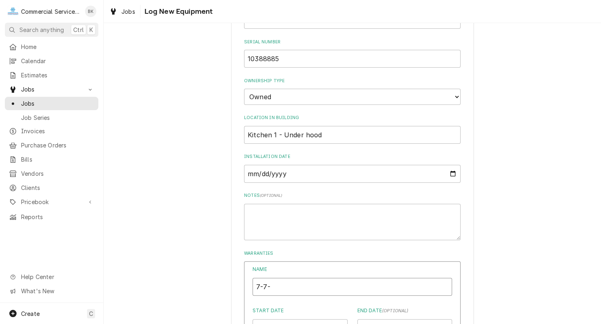
type input "7-7-7"
type textarea "x"
type input "7-7-7"
type textarea "x"
type input "7-7-7 T"
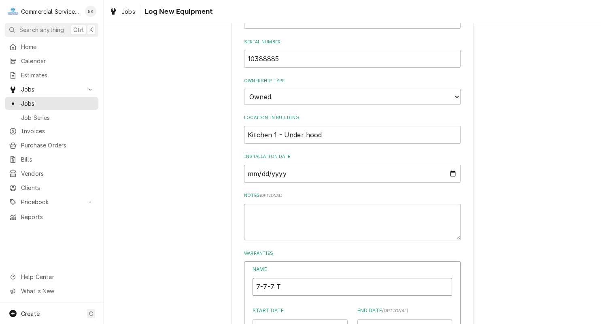
type textarea "x"
type input "7-7-7 Tr"
type textarea "x"
type input "7-7-7 Tru"
type textarea "x"
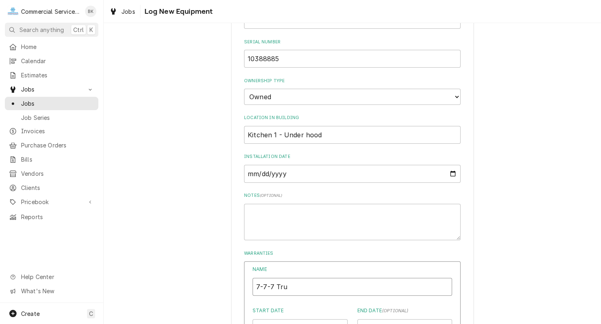
type input "7-7-7 True"
type textarea "x"
type input "7-7-7 True"
type textarea "x"
type input "7-7-7 True W"
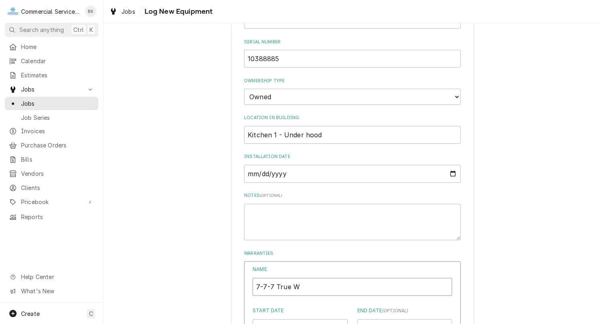
type textarea "x"
type input "7-7-7 True Wa"
type textarea "x"
type input "7-7-7 True War"
type textarea "x"
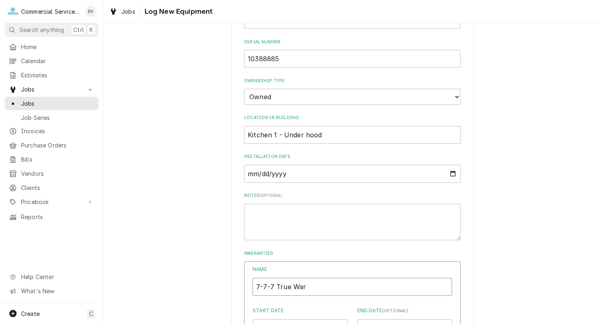
type input "7-7-7 True Warr"
type textarea "x"
type input "7-7-7 True Warra"
type textarea "x"
type input "7-7-7 True Warran"
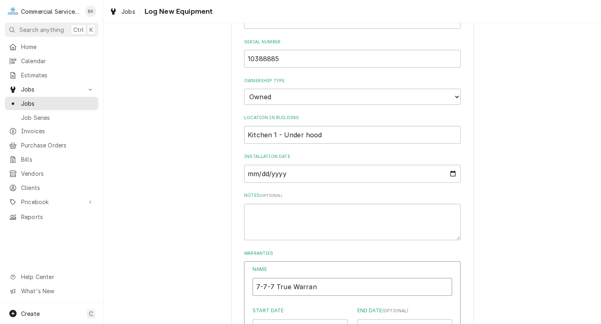
type textarea "x"
type input "7-7-7 True Warrant"
type textarea "x"
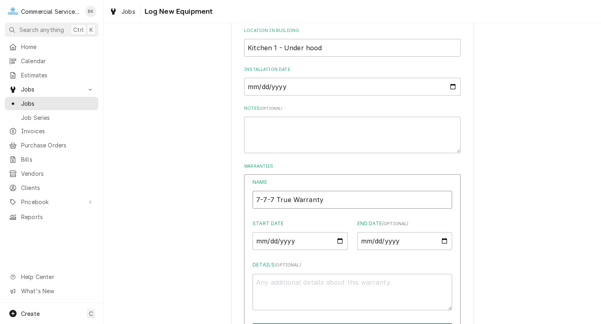
scroll to position [384, 0]
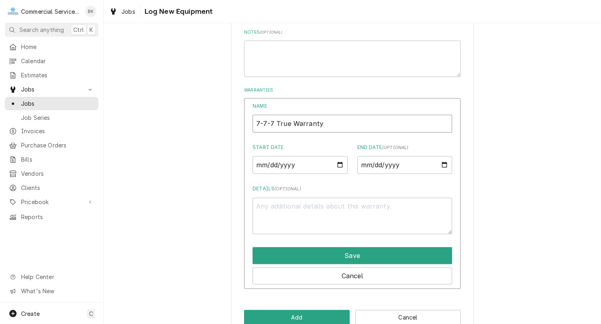
type input "7-7-7 True Warranty"
click at [267, 161] on input "Start Date" at bounding box center [300, 165] width 95 height 18
type input "[DATE]"
type textarea "x"
click at [374, 164] on input "End Date ( optional )" at bounding box center [404, 165] width 95 height 18
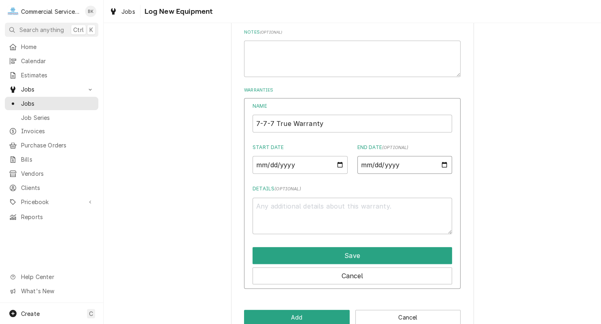
type input "[DATE]"
click at [350, 202] on textarea "Details ( optional )" at bounding box center [353, 215] width 200 height 36
type textarea "x"
type textarea "T"
type textarea "x"
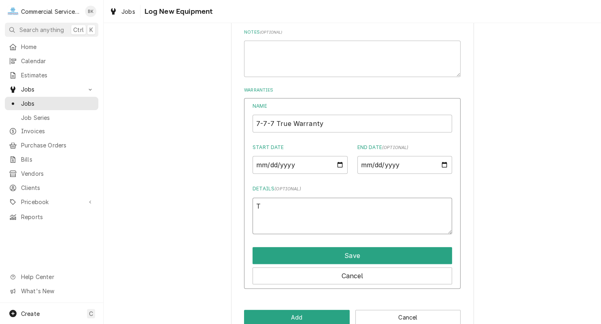
type textarea "Tr"
type textarea "x"
type textarea "Tru"
type textarea "x"
type textarea "True"
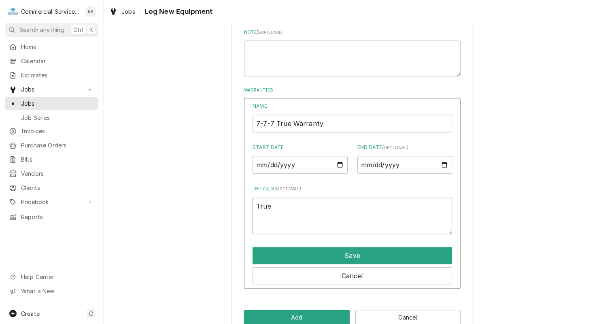
type textarea "x"
type textarea "True"
type textarea "x"
type textarea "True 7-"
type textarea "x"
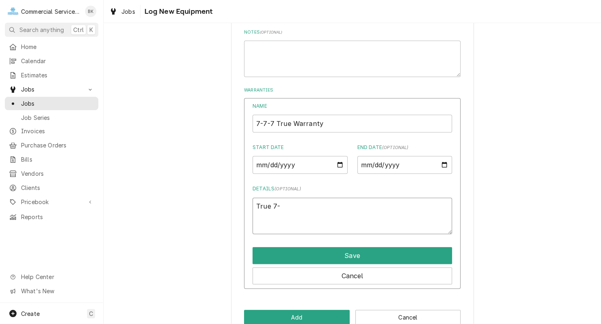
type textarea "True 7-7"
type textarea "x"
type textarea "True 7-7-"
type textarea "x"
type textarea "True 7-7-7"
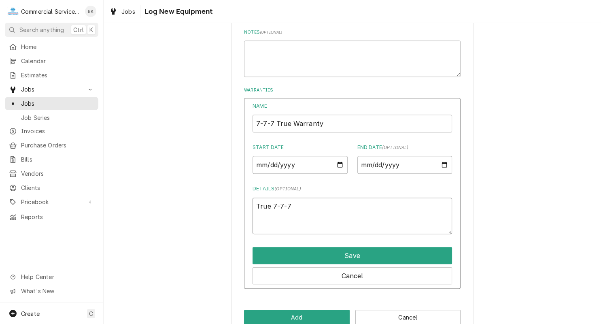
type textarea "x"
type textarea "True 7-7-7-"
type textarea "x"
type textarea "True 7-7-7"
type textarea "x"
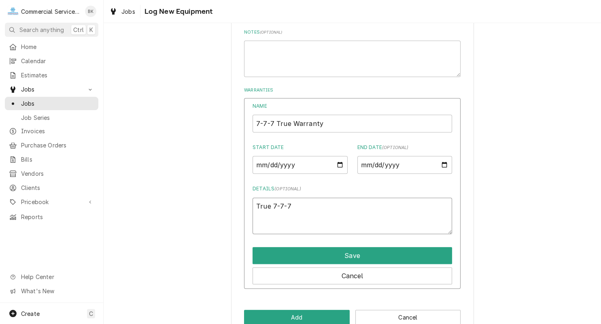
type textarea "True 7-7-7"
type textarea "x"
type textarea "True 7-7-7 W"
type textarea "x"
type textarea "True 7-7-7 Wa"
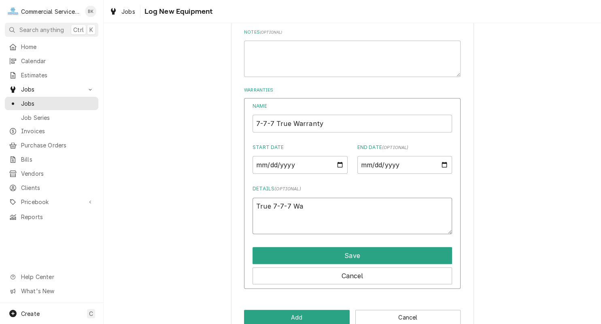
type textarea "x"
type textarea "True 7-7-7 War"
type textarea "x"
type textarea "True 7-7-7 Warr"
type textarea "x"
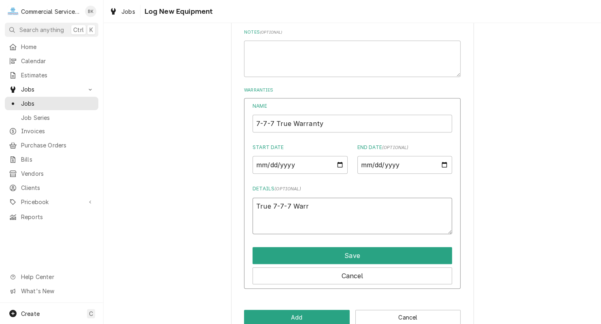
type textarea "True 7-7-7 Warra"
type textarea "x"
type textarea "True 7-7-7 Warran"
type textarea "x"
type textarea "True 7-7-7 Warrant"
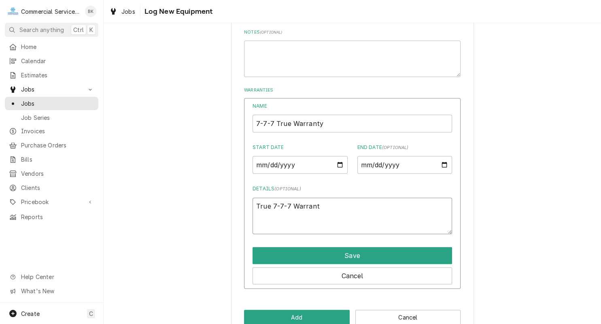
type textarea "x"
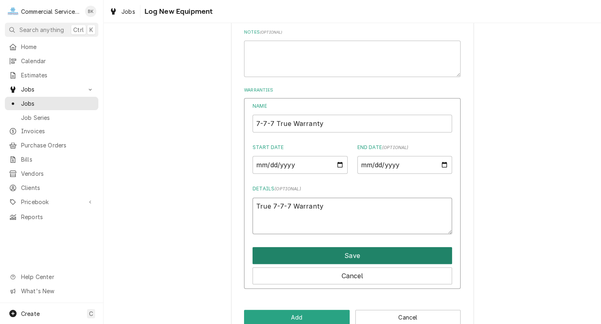
type textarea "True 7-7-7 Warranty"
click at [370, 258] on button "Save" at bounding box center [353, 255] width 200 height 17
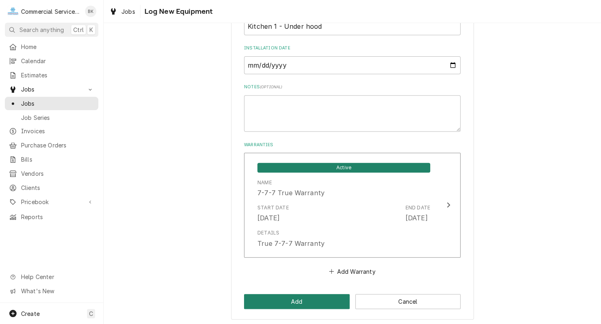
click at [302, 300] on button "Add" at bounding box center [297, 301] width 106 height 15
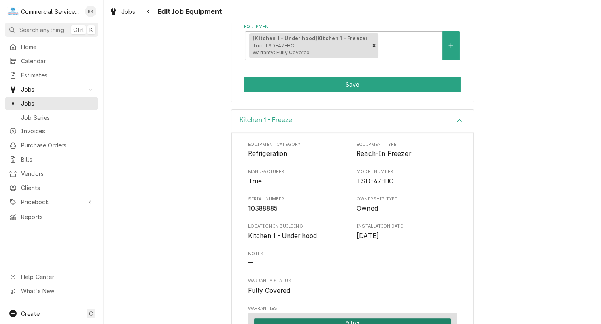
scroll to position [163, 0]
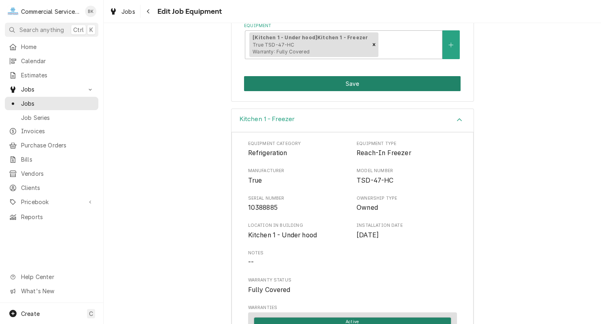
click at [354, 80] on button "Save" at bounding box center [352, 83] width 217 height 15
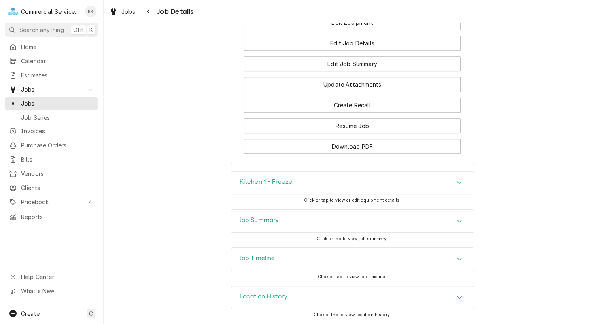
scroll to position [614, 0]
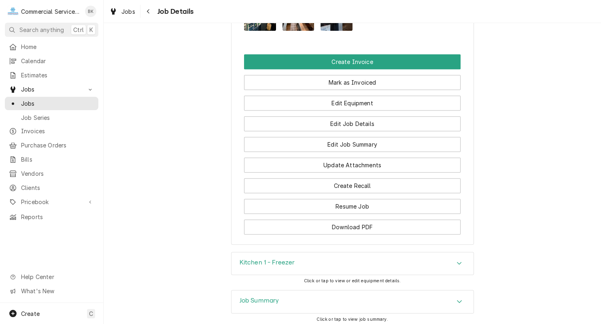
click at [292, 268] on div "Kitchen 1 - Freezer" at bounding box center [267, 264] width 55 height 10
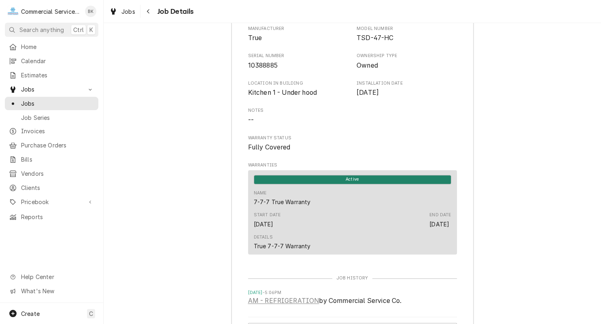
scroll to position [1021, 0]
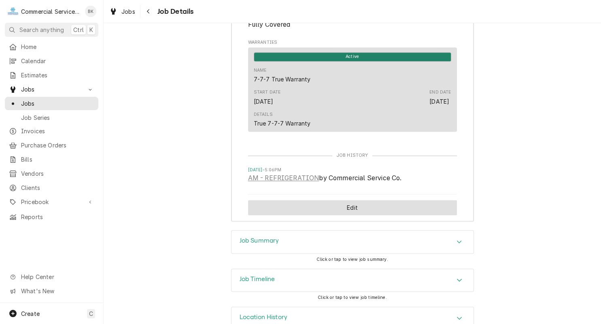
click at [337, 209] on button "Edit" at bounding box center [352, 207] width 209 height 15
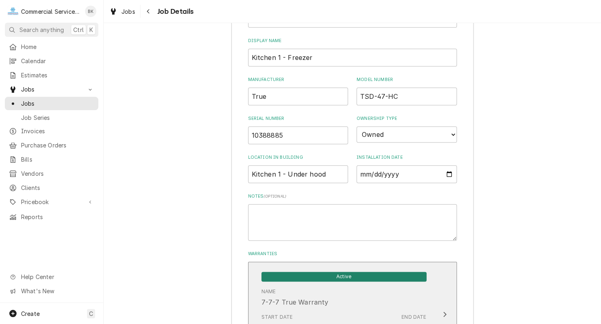
scroll to position [899, 0]
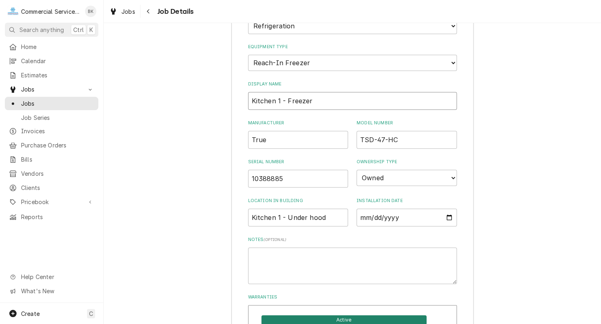
click at [323, 101] on input "Kitchen 1 - Freezer" at bounding box center [352, 101] width 209 height 18
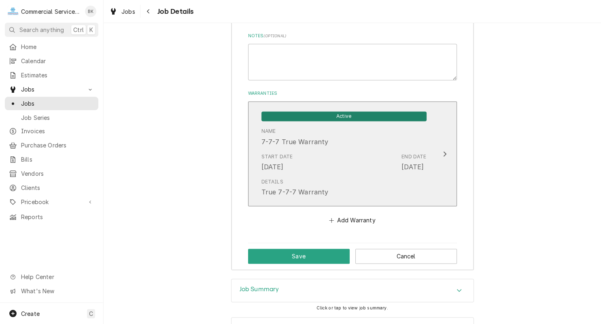
scroll to position [1103, 0]
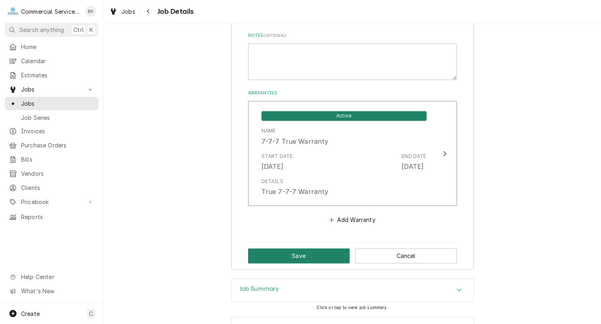
type input "Kitchen 1 - Freezer (2) Door"
click at [314, 250] on button "Save" at bounding box center [299, 255] width 102 height 15
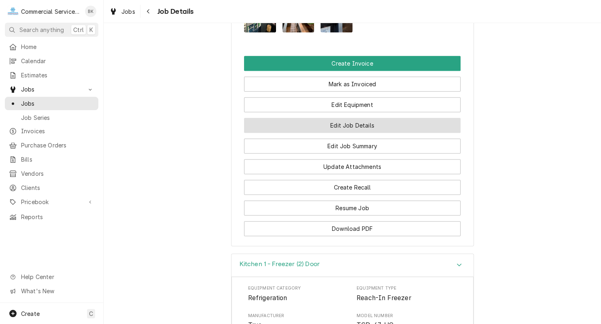
scroll to position [693, 0]
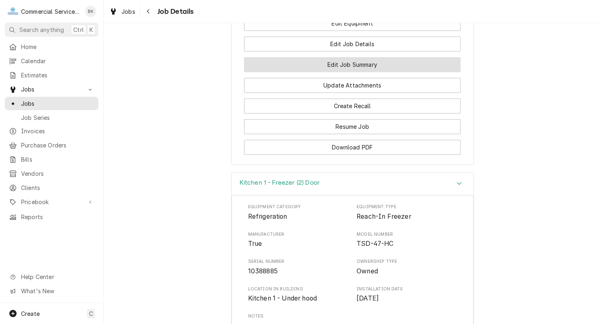
click at [349, 66] on button "Edit Job Summary" at bounding box center [352, 64] width 217 height 15
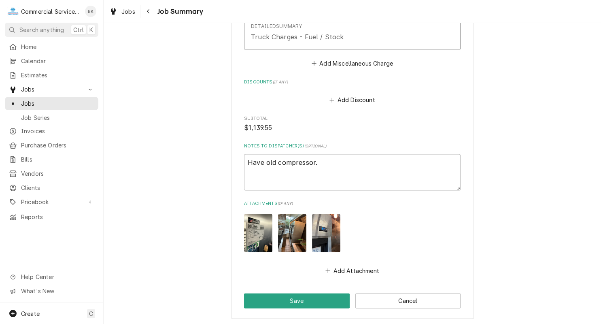
scroll to position [1101, 0]
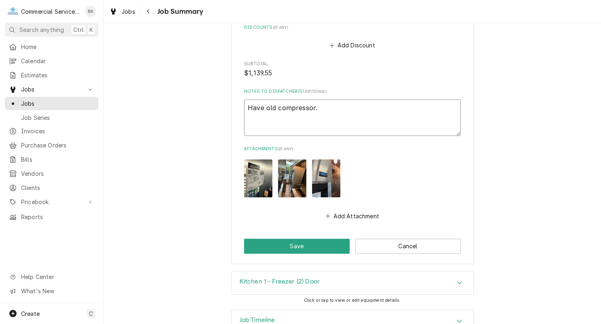
click at [334, 112] on textarea "Have old compressor." at bounding box center [352, 117] width 217 height 36
type textarea "Have old compressor."
type textarea "x"
type textarea "Have old compressor. O"
type textarea "x"
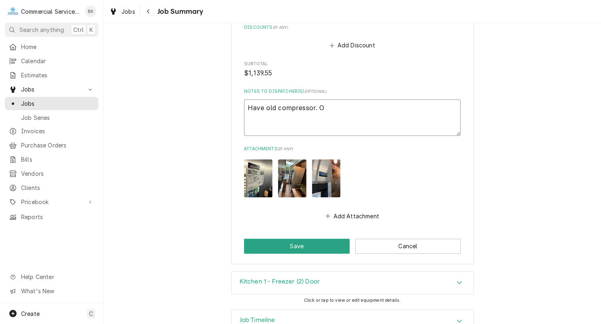
type textarea "Have old compressor. Of"
type textarea "x"
type textarea "Have old compressor. Off"
type textarea "x"
type textarea "Have old compressor. Offic"
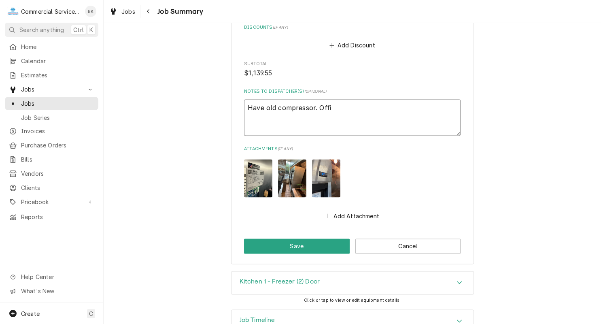
type textarea "x"
type textarea "Have old compressor. Office"
type textarea "x"
type textarea "Have old compressor. Office"
type textarea "x"
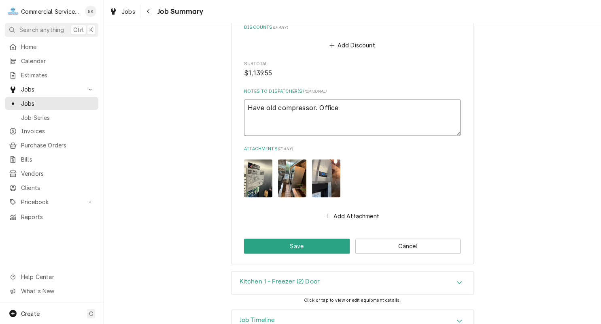
type textarea "Have old compressor. Office t"
type textarea "x"
type textarea "Have old compressor. Office to"
type textarea "x"
type textarea "Have old compressor. Office to"
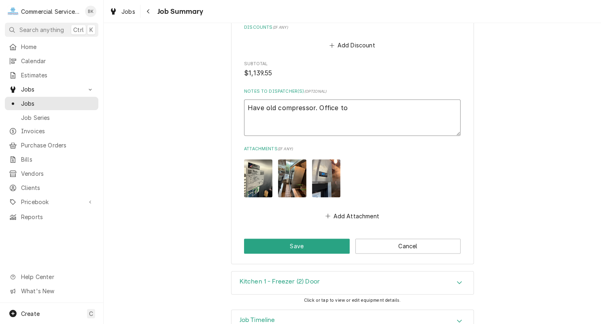
type textarea "x"
type textarea "Have old compressor. Office to v"
type textarea "x"
type textarea "Have old compressor. Office to ve"
type textarea "x"
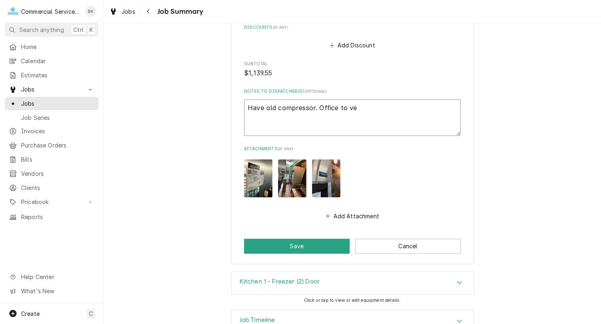
type textarea "Have old compressor. Office to ver"
type textarea "x"
type textarea "Have old compressor. Office to veri"
type textarea "x"
type textarea "Have old compressor. Office to verif"
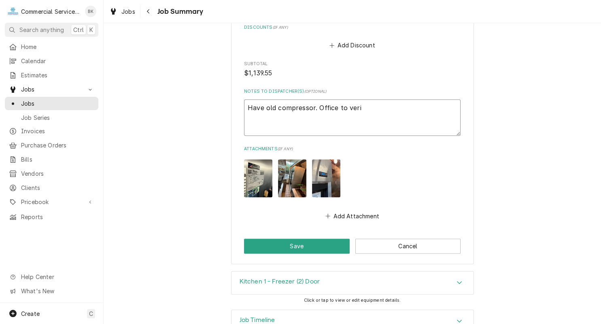
type textarea "x"
type textarea "Have old compressor. Office to verify"
type textarea "x"
type textarea "Have old compressor. Office to verify"
type textarea "x"
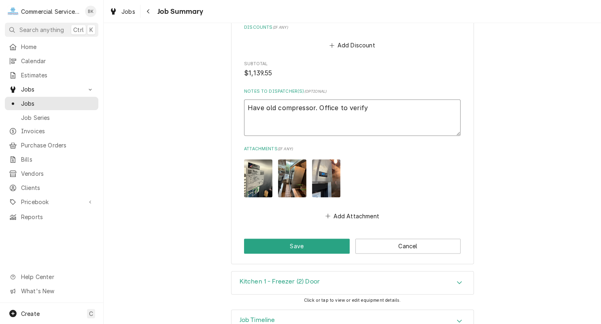
type textarea "Have old compressor. Office to verify w"
type textarea "x"
type textarea "Have old compressor. Office to verify wa"
type textarea "x"
type textarea "Have old compressor. Office to verify war"
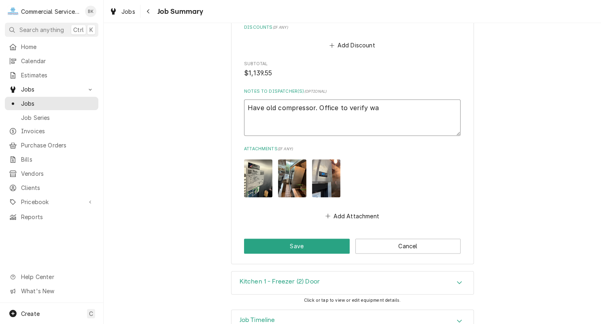
type textarea "x"
type textarea "Have old compressor. Office to verify warr"
type textarea "x"
type textarea "Have old compressor. Office to verify warra"
type textarea "x"
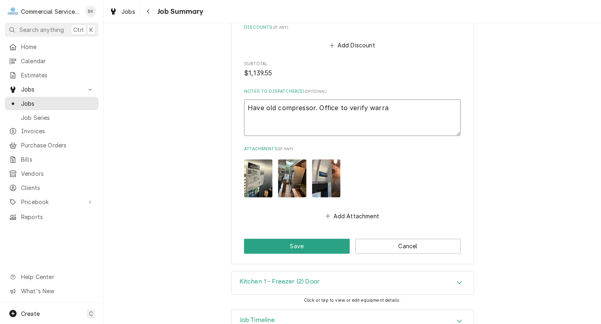
type textarea "Have old compressor. Office to verify warran"
type textarea "x"
type textarea "Have old compressor. Office to verify warrant"
type textarea "x"
type textarea "Have old compressor. Office to verify warranty"
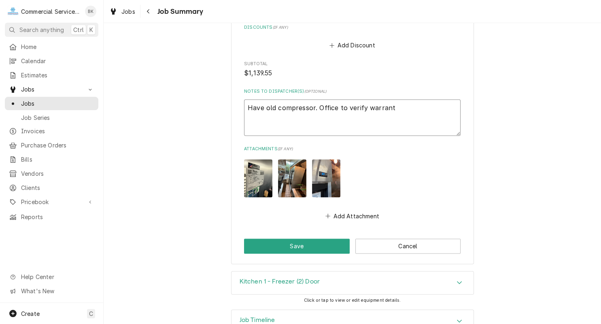
type textarea "x"
type textarea "Have old compressor. Office to verify warranty"
type textarea "x"
type textarea "Have old compressor. Office to verify warranty a"
type textarea "x"
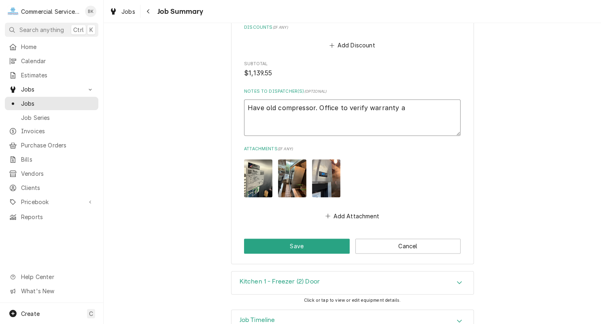
type textarea "Have old compressor. Office to verify warranty an"
type textarea "x"
type textarea "Have old compressor. Office to verify warranty and"
type textarea "x"
type textarea "Have old compressor. Office to verify warranty and"
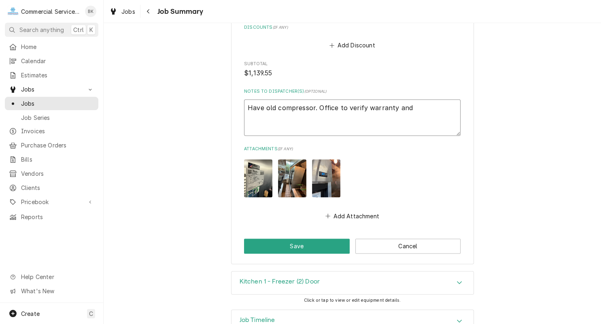
type textarea "x"
type textarea "Have old compressor. Office to verify warranty and l"
type textarea "x"
type textarea "Have old compressor. Office to verify warranty and la"
type textarea "x"
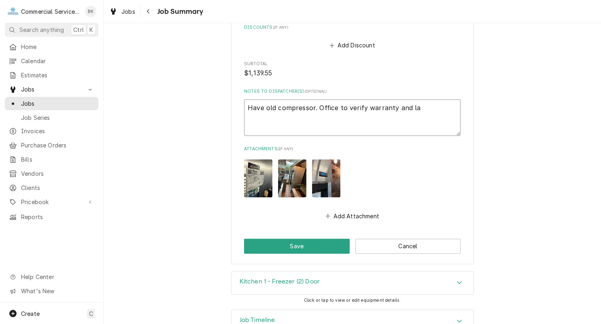
type textarea "Have old compressor. Office to verify warranty and lab"
type textarea "x"
type textarea "Have old compressor. Office to verify warranty and labo"
type textarea "x"
type textarea "Have old compressor. Office to verify warranty and labor"
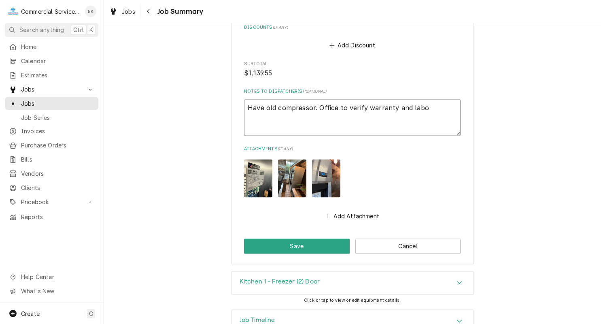
type textarea "x"
type textarea "Have old compressor. Office to verify warranty and labor"
type textarea "x"
type textarea "Have old compressor. Office to verify warranty and labor f"
type textarea "x"
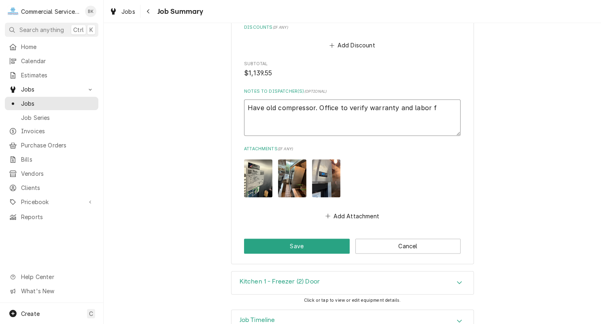
type textarea "Have old compressor. Office to verify warranty and labor fo"
type textarea "x"
type textarea "Have old compressor. Office to verify warranty and labor for"
type textarea "x"
type textarea "Have old compressor. Office to verify warranty and labor for"
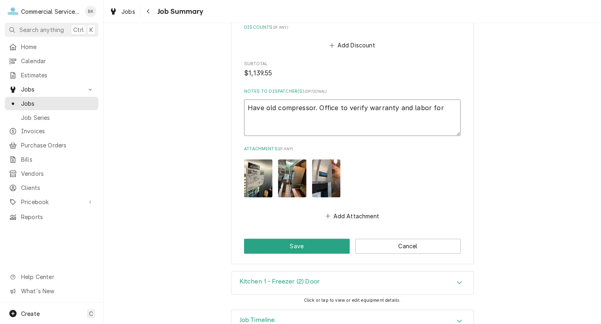
type textarea "x"
type textarea "Have old compressor. Office to verify warranty and labor for C"
type textarea "x"
type textarea "Have old compressor. Office to verify warranty and labor for Co"
type textarea "x"
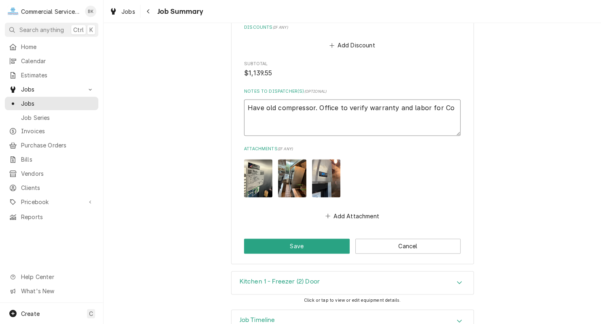
type textarea "Have old compressor. Office to verify warranty and labor for Com"
type textarea "x"
type textarea "Have old compressor. Office to verify warranty and labor for Comp"
type textarea "x"
type textarea "Have old compressor. Office to verify warranty and labor for Compr"
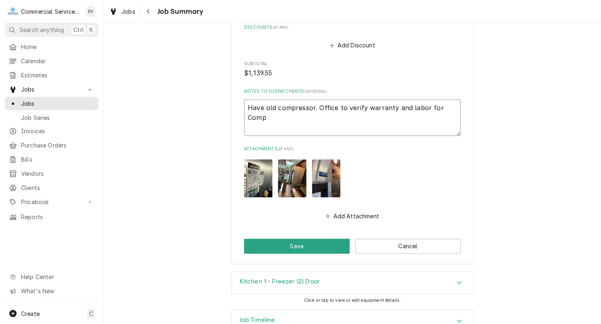
type textarea "x"
type textarea "Have old compressor. Office to verify warranty and labor for Compre"
type textarea "x"
type textarea "Have old compressor. Office to verify warranty and labor for Compres"
type textarea "x"
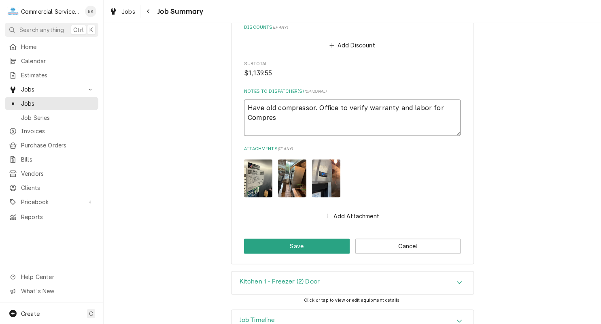
type textarea "Have old compressor. Office to verify warranty and labor for Compress"
type textarea "x"
type textarea "Have old compressor. Office to verify warranty and labor for Compresso"
type textarea "x"
type textarea "Have old compressor. Office to verify warranty and labor for Compressor"
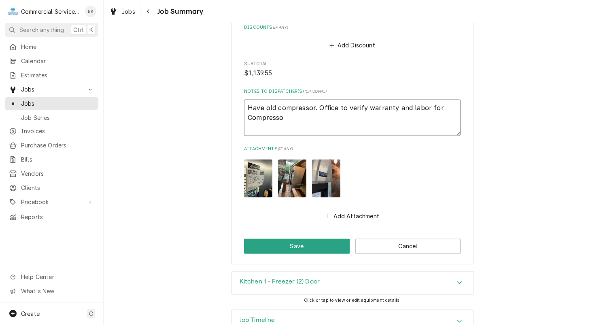
type textarea "x"
type textarea "Have old compressor. Office to verify warranty and labor for Compressor"
type textarea "x"
type textarea "Have old compressor. Office to verify warranty and labor for Compressor r"
type textarea "x"
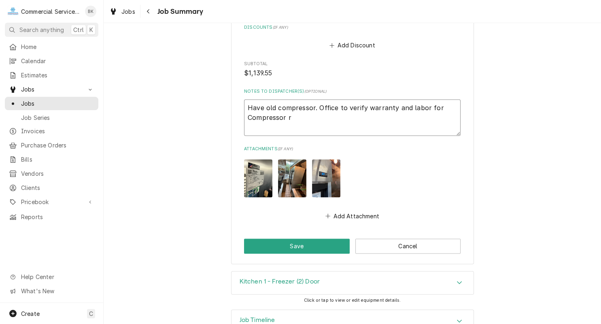
type textarea "Have old compressor. Office to verify warranty and labor for Compressor re"
type textarea "x"
type textarea "Have old compressor. Office to verify warranty and labor for Compressor rep"
type textarea "x"
type textarea "Have old compressor. Office to verify warranty and labor for Compressor repla"
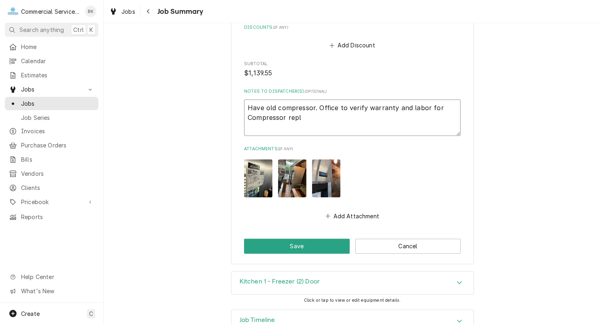
type textarea "x"
type textarea "Have old compressor. Office to verify warranty and labor for Compressor replac"
type textarea "x"
type textarea "Have old compressor. Office to verify warranty and labor for Compressor replace"
type textarea "x"
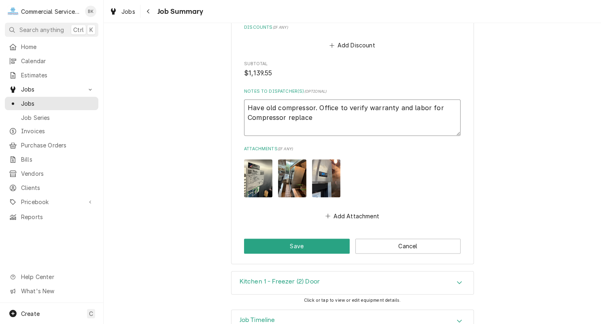
type textarea "Have old compressor. Office to verify warranty and labor for Compressor replacem"
type textarea "x"
type textarea "Have old compressor. Office to verify warranty and labor for Compressor replace…"
type textarea "x"
type textarea "Have old compressor. Office to verify warranty and labor for Compressor replace…"
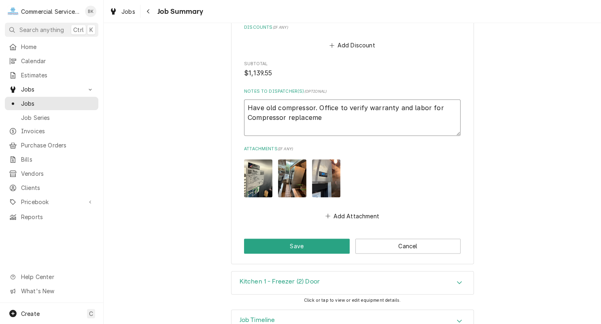
type textarea "x"
type textarea "Have old compressor. Office to verify warranty and labor for Compressor replace…"
type textarea "x"
type textarea "Have old compressor. Office to verify warranty and labor for Compressor replace…"
type textarea "x"
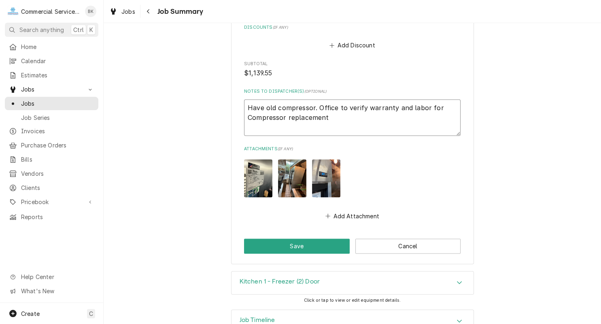
type textarea "Have old compressor. Office to verify warranty and labor for Compressor replace…"
type textarea "x"
type textarea "Have old compressor. Office to verify warranty and labor for Compressor replace…"
type textarea "x"
type textarea "Have old compressor. Office to verify warranty and labor for Compressor replace…"
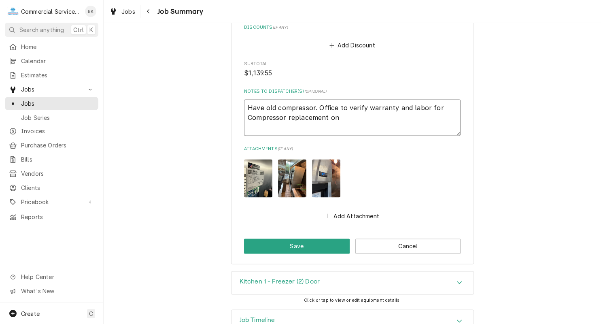
type textarea "x"
type textarea "Have old compressor. Office to verify warranty and labor for Compressor replace…"
type textarea "x"
type textarea "Have old compressor. Office to verify warranty and labor for Compressor replace…"
type textarea "x"
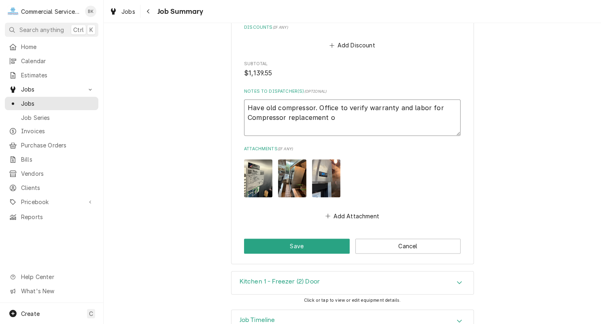
type textarea "Have old compressor. Office to verify warranty and labor for Compressor replace…"
type textarea "x"
type textarea "Have old compressor. Office to verify warranty and labor for Compressor replace…"
type textarea "x"
type textarea "Have old compressor. Office to verify warranty and labor for Compressor replace…"
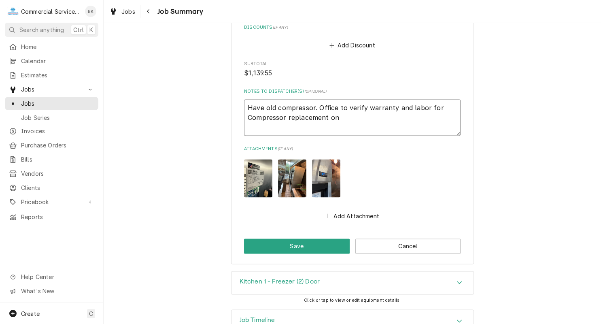
type textarea "x"
type textarea "Have old compressor. Office to verify warranty and labor for Compressor replace…"
type textarea "x"
type textarea "Have old compressor. Office to verify warranty and labor for Compressor replace…"
type textarea "x"
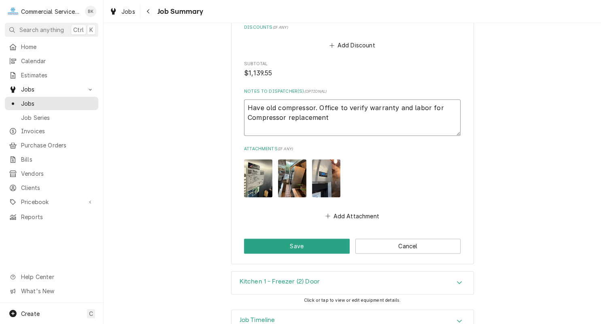
type textarea "Have old compressor. Office to verify warranty and labor for Compressor replace…"
type textarea "x"
type textarea "Have old compressor. Office to verify warranty and labor for Compressor replace…"
type textarea "x"
type textarea "Have old compressor. Office to verify warranty and labor for Compressor replace…"
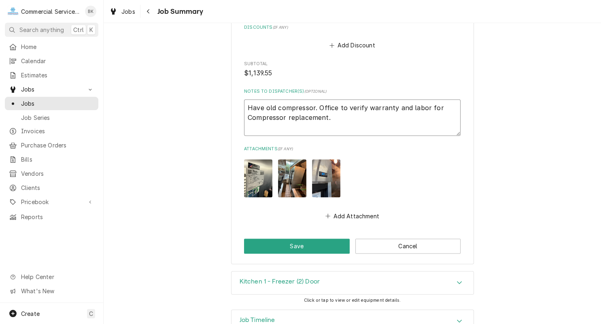
type textarea "x"
type textarea "Have old compressor. Office to verify warranty and labor for Compressor replace…"
type textarea "x"
type textarea "Have old compressor. Office to verify warranty and labor for Compressor replace…"
type textarea "x"
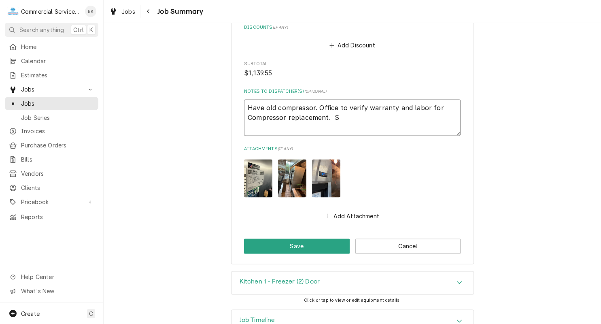
type textarea "Have old compressor. Office to verify warranty and labor for Compressor replace…"
type textarea "x"
type textarea "Have old compressor. Office to verify warranty and labor for Compressor replace…"
type textarea "x"
type textarea "Have old compressor. Office to verify warranty and labor for Compressor replace…"
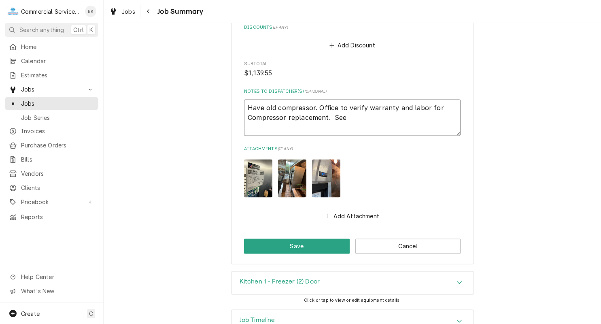
type textarea "x"
type textarea "Have old compressor. Office to verify warranty and labor for Compressor replace…"
type textarea "x"
type textarea "Have old compressor. Office to verify warranty and labor for Compressor replace…"
type textarea "x"
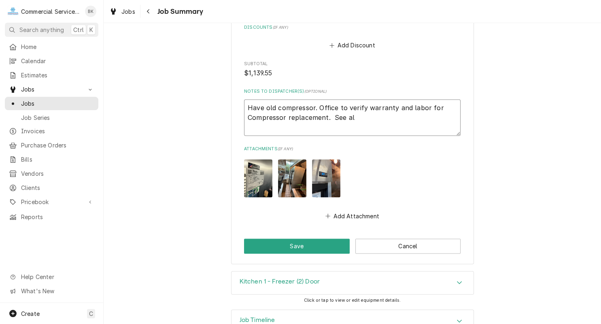
type textarea "Have old compressor. Office to verify warranty and labor for Compressor replace…"
type textarea "x"
type textarea "Have old compressor. Office to verify warranty and labor for Compressor replace…"
type textarea "x"
type textarea "Have old compressor. Office to verify warranty and labor for Compressor replace…"
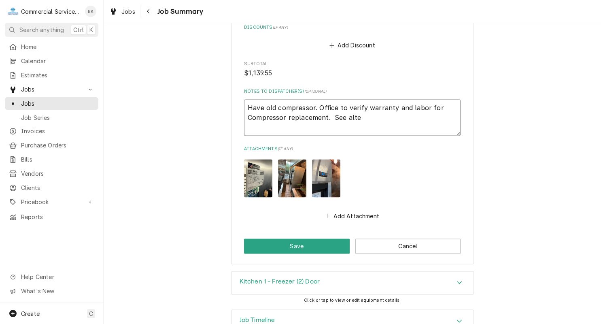
type textarea "x"
type textarea "Have old compressor. Office to verify warranty and labor for Compressor replace…"
type textarea "x"
type textarea "Have old compressor. Office to verify warranty and labor for Compressor replace…"
type textarea "x"
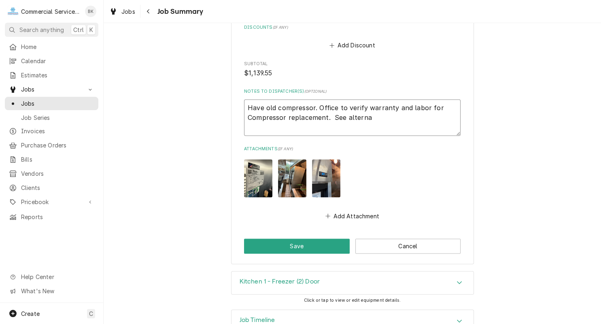
type textarea "Have old compressor. Office to verify warranty and labor for Compressor replace…"
type textarea "x"
type textarea "Have old compressor. Office to verify warranty and labor for Compressor replace…"
type textarea "x"
type textarea "Have old compressor. Office to verify warranty and labor for Compressor replace…"
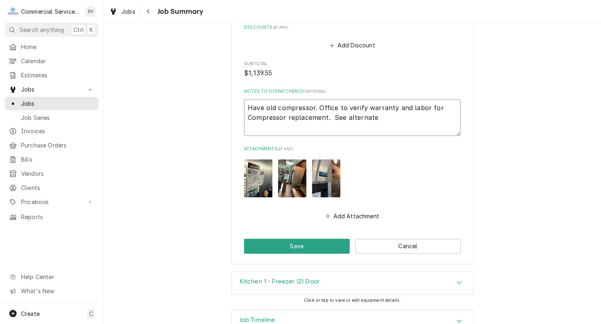
type textarea "x"
type textarea "Have old compressor. Office to verify warranty and labor for Compressor replace…"
type textarea "x"
type textarea "Have old compressor. Office to verify warranty and labor for Compressor replace…"
type textarea "x"
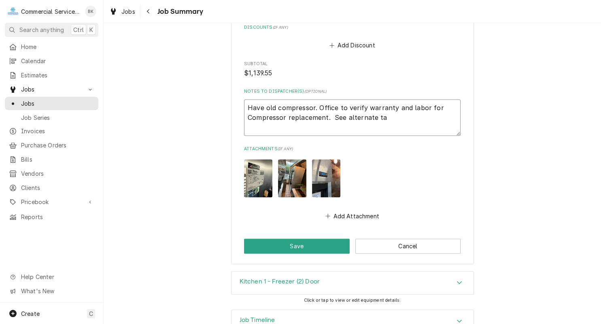
type textarea "Have old compressor. Office to verify warranty and labor for Compressor replace…"
type textarea "x"
type textarea "Have old compressor. Office to verify warranty and labor for Compressor replace…"
type textarea "x"
type textarea "Have old compressor. Office to verify warranty and labor for Compressor replace…"
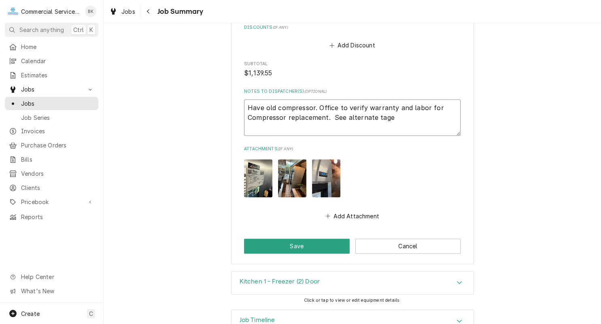
type textarea "x"
type textarea "Have old compressor. Office to verify warranty and labor for Compressor replace…"
type textarea "x"
type textarea "Have old compressor. Office to verify warranty and labor for Compressor replace…"
type textarea "x"
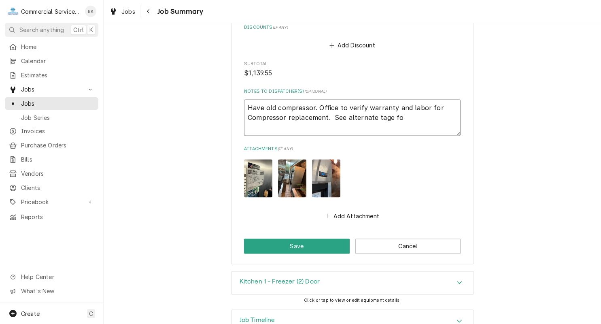
type textarea "Have old compressor. Office to verify warranty and labor for Compressor replace…"
type textarea "x"
type textarea "Have old compressor. Office to verify warranty and labor for Compressor replace…"
type textarea "x"
type textarea "Have old compressor. Office to verify warranty and labor for Compressor replace…"
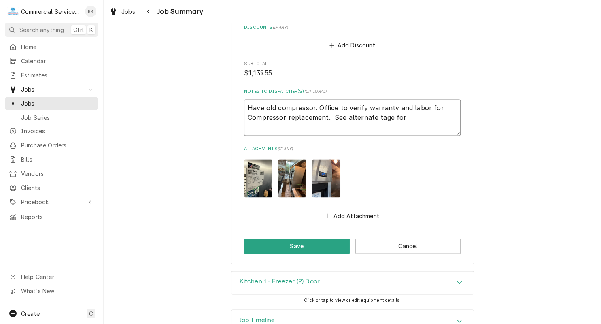
type textarea "x"
click button "Save"
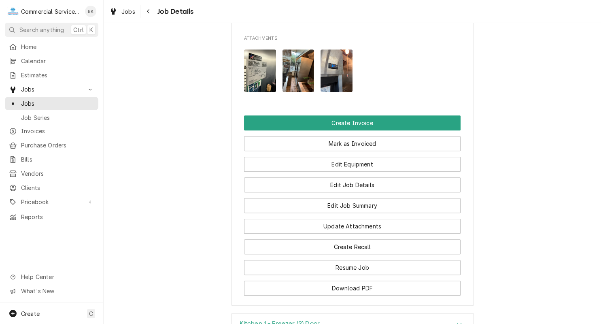
scroll to position [571, 0]
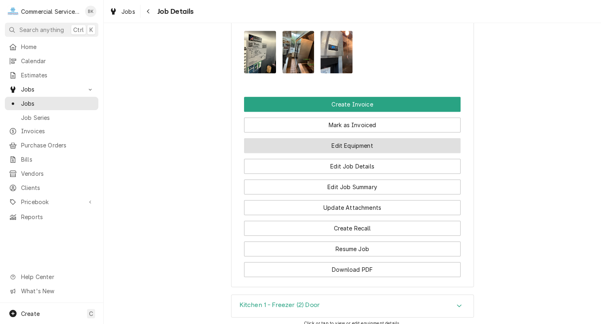
click at [349, 143] on button "Edit Equipment" at bounding box center [352, 145] width 217 height 15
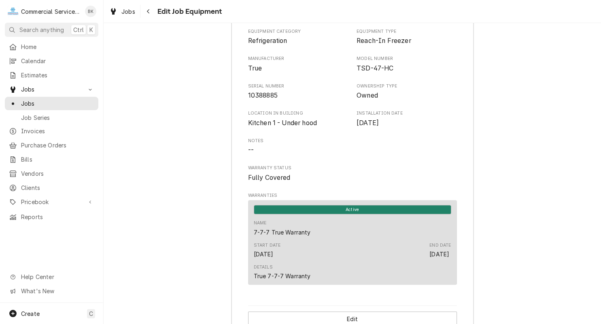
scroll to position [292, 0]
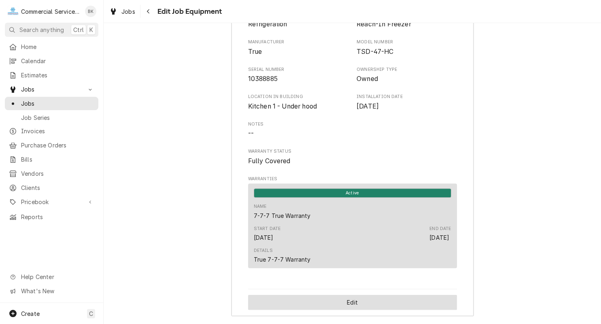
click at [364, 301] on button "Edit" at bounding box center [352, 302] width 209 height 15
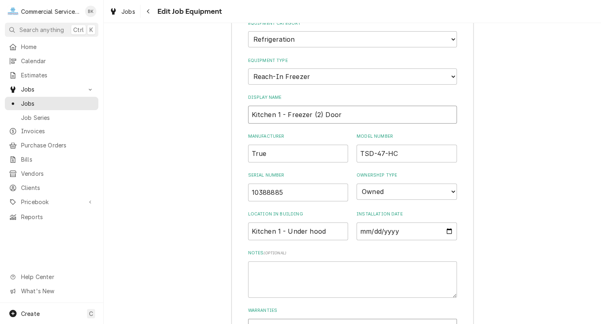
drag, startPoint x: 310, startPoint y: 113, endPoint x: 287, endPoint y: 110, distance: 23.2
click at [287, 110] on input "Kitchen 1 - Freezer (2) Door" at bounding box center [352, 115] width 209 height 18
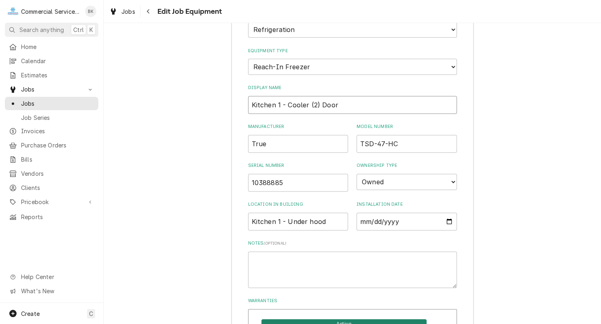
scroll to position [251, 0]
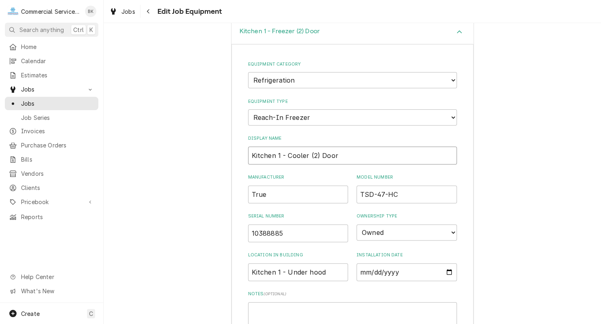
type input "Kitchen 1 - Cooler (2) Door"
click at [248, 109] on select "Choose equipment type... Bar Refrigeration Blast Chiller Chef Base Freezer Chef…" at bounding box center [352, 117] width 209 height 16
select select "71"
click option "Reach-In Refrigerator" at bounding box center [0, 0] width 0 height 0
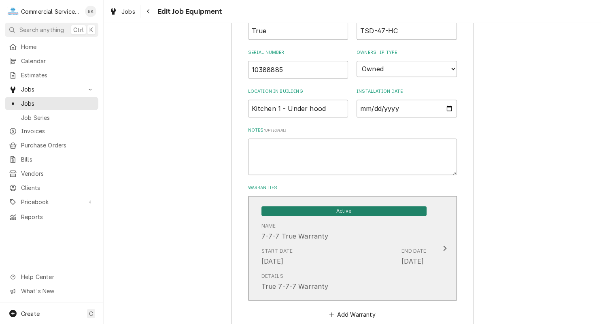
scroll to position [462, 0]
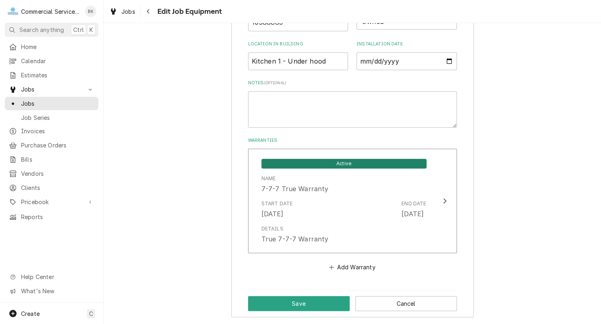
click at [326, 309] on div "Save Cancel" at bounding box center [352, 303] width 209 height 26
click at [327, 305] on button "Save" at bounding box center [299, 303] width 102 height 15
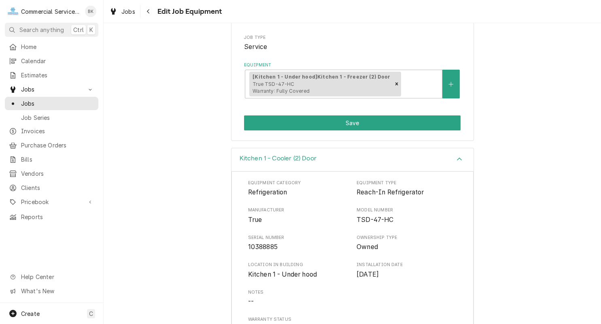
scroll to position [170, 0]
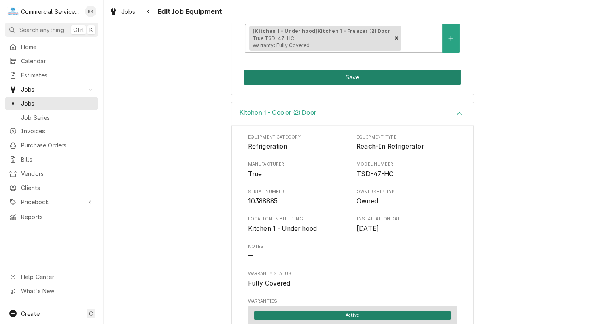
click at [368, 78] on button "Save" at bounding box center [352, 77] width 217 height 15
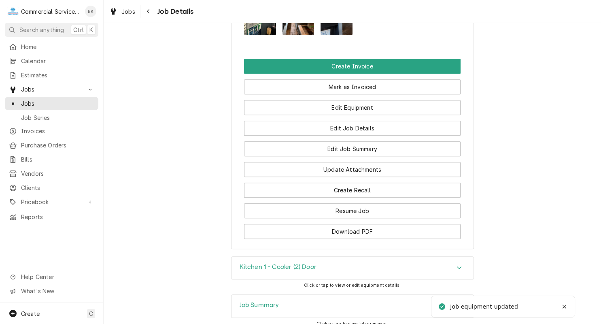
scroll to position [571, 0]
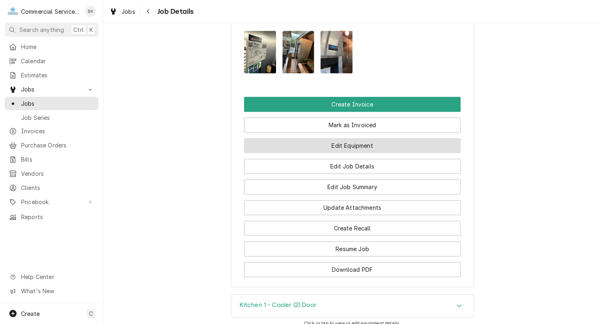
click at [377, 145] on button "Edit Equipment" at bounding box center [352, 145] width 217 height 15
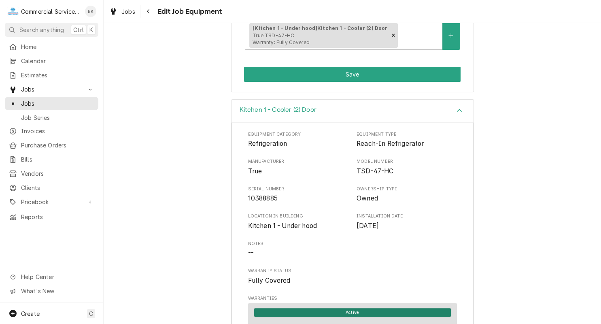
scroll to position [170, 0]
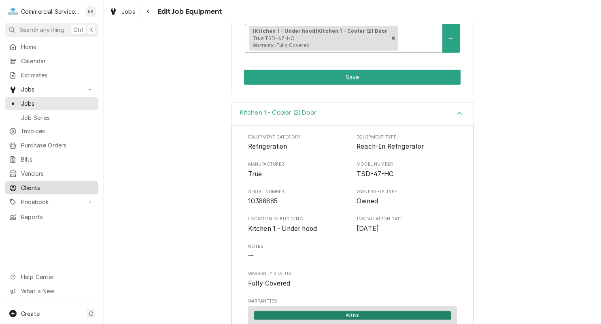
click at [50, 183] on span "Clients" at bounding box center [57, 187] width 73 height 8
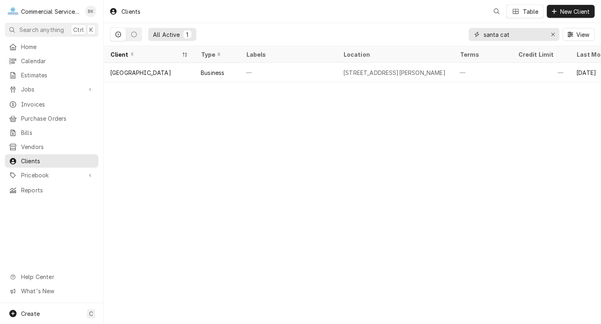
click at [526, 33] on input "santa cat" at bounding box center [513, 34] width 61 height 13
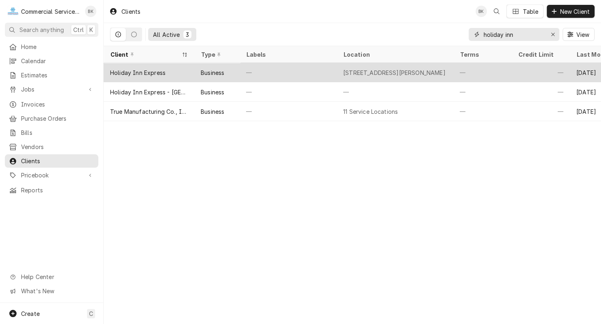
type input "holiday inn"
click at [206, 71] on div "Business" at bounding box center [212, 72] width 23 height 8
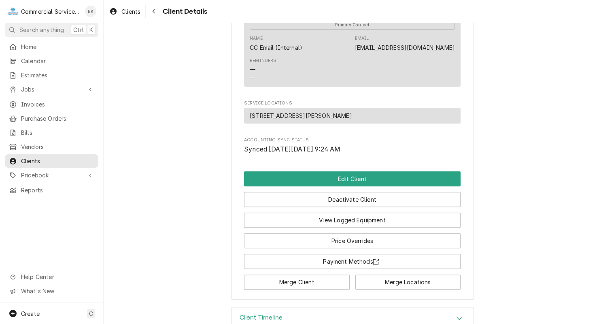
scroll to position [310, 0]
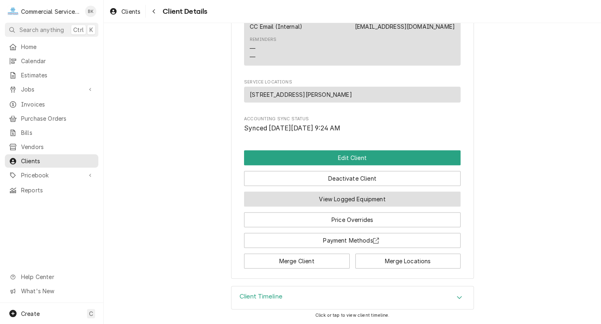
click at [350, 203] on button "View Logged Equipment" at bounding box center [352, 198] width 217 height 15
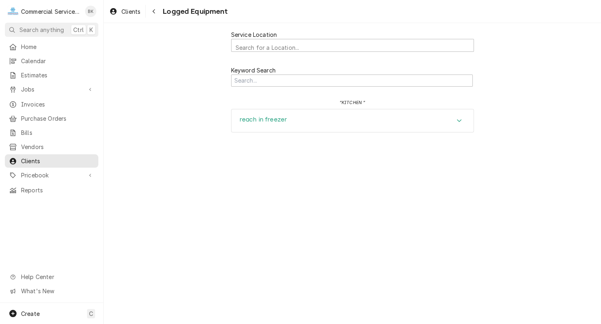
click at [287, 123] on div "reach in freezer" at bounding box center [352, 120] width 242 height 23
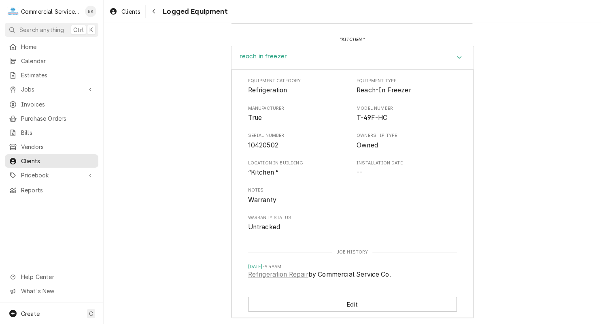
scroll to position [66, 0]
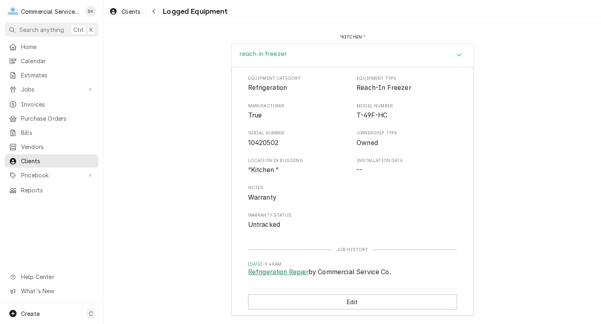
click at [300, 272] on link "Refrigeration Repair" at bounding box center [278, 272] width 60 height 10
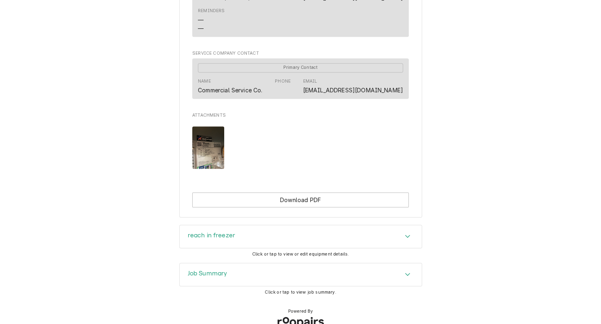
scroll to position [557, 0]
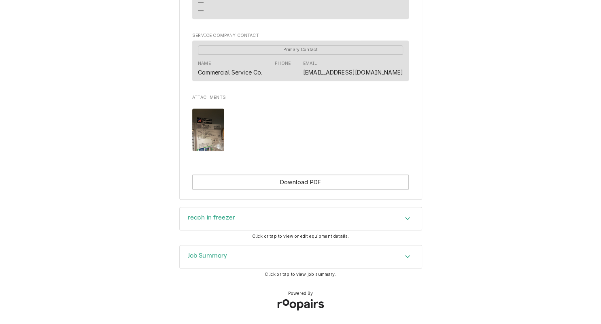
click at [204, 136] on img "Attachments" at bounding box center [208, 129] width 32 height 42
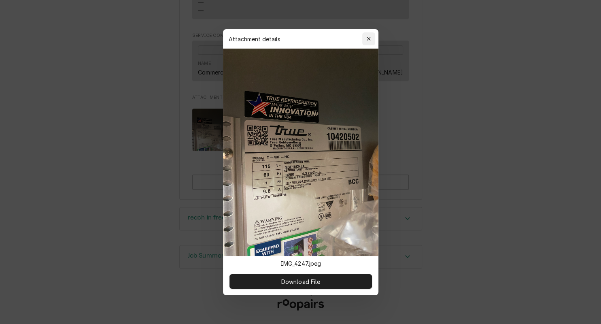
click at [366, 40] on icon "button" at bounding box center [368, 39] width 4 height 6
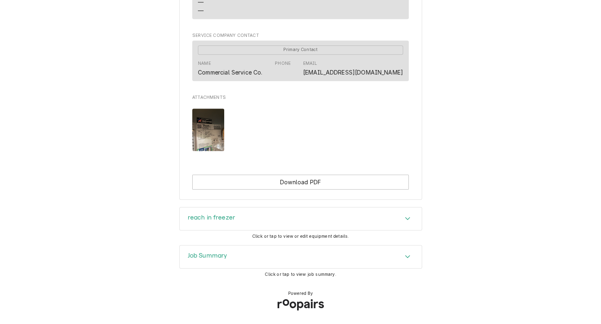
click at [253, 221] on div "reach in freezer" at bounding box center [301, 218] width 242 height 23
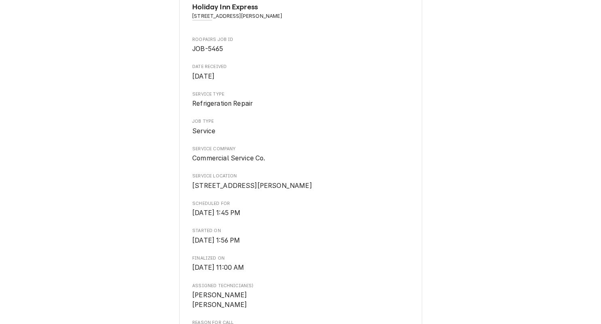
scroll to position [0, 0]
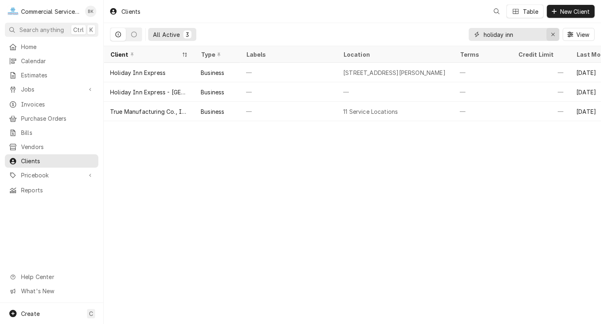
click at [553, 32] on icon "Erase input" at bounding box center [553, 35] width 4 height 6
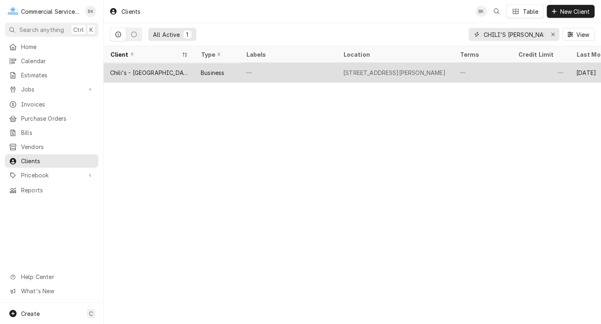
type input "CHILI'S [PERSON_NAME]"
click at [281, 68] on div "—" at bounding box center [288, 72] width 97 height 19
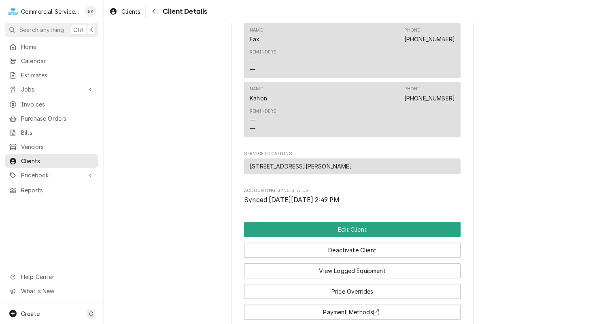
scroll to position [605, 0]
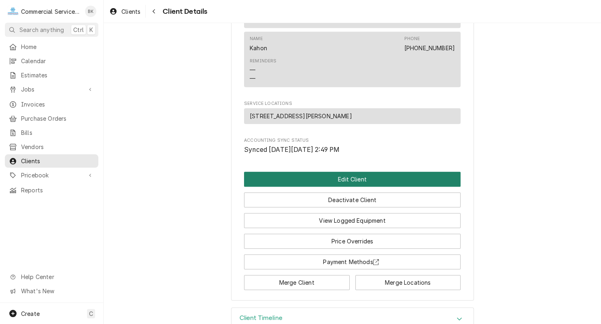
click at [346, 172] on button "Edit Client" at bounding box center [352, 179] width 217 height 15
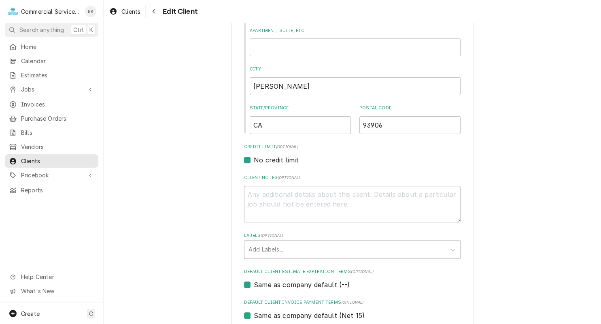
scroll to position [244, 0]
click at [300, 204] on textarea "Client Notes ( optional )" at bounding box center [352, 203] width 217 height 36
type textarea "9"
type textarea "x"
type textarea "91"
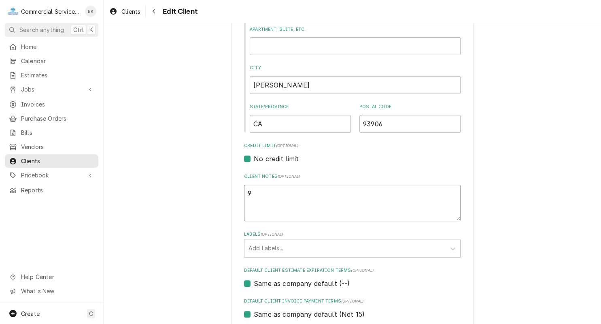
type textarea "x"
type textarea "911"
type textarea "x"
type textarea "9113"
type textarea "x"
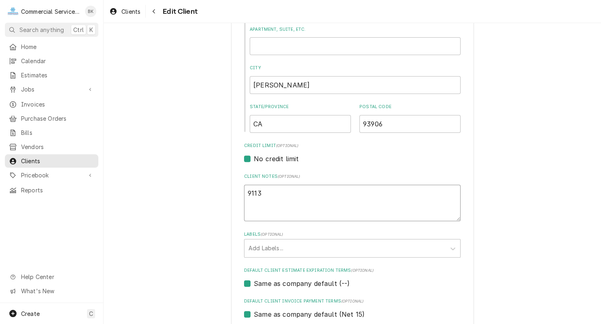
type textarea "9113"
type textarea "x"
type textarea "9113 L"
type textarea "x"
type textarea "9113 LO"
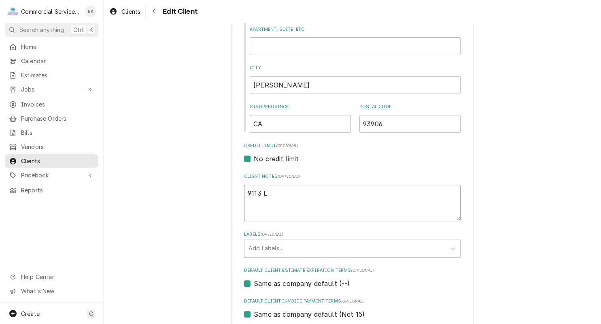
type textarea "x"
type textarea "9113 LOC"
type textarea "x"
type textarea "9113 LOCK"
type textarea "x"
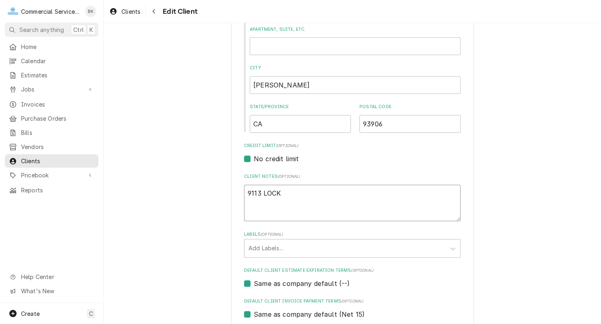
type textarea "9113 LOCKB"
type textarea "x"
type textarea "9113 LOCKBO"
type textarea "x"
type textarea "9113 LOCKBOX"
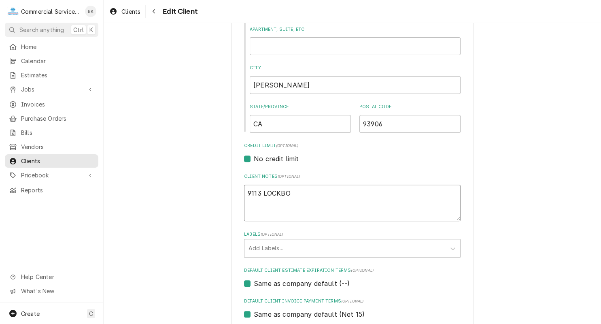
type textarea "x"
type textarea "9113 LOCKBOX"
type textarea "x"
type textarea "9113 LOCKBOX C"
type textarea "x"
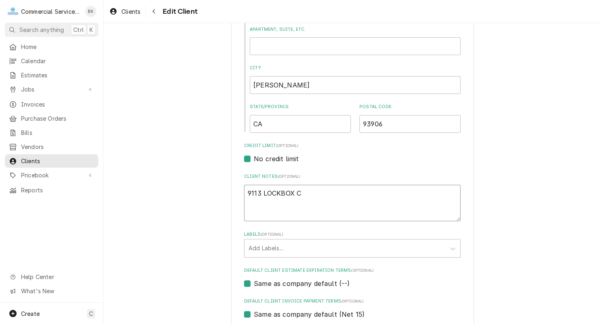
type textarea "9113 LOCKBOX CO"
type textarea "x"
type textarea "9113 LOCKBOX COD"
type textarea "x"
type textarea "9113 LOCKBOX CODE"
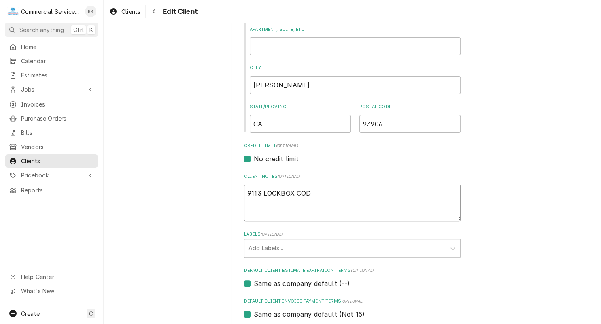
type textarea "x"
type textarea "9113 LOCKBOX CODE"
type textarea "x"
type textarea "9113 LOCKBOX CODE -"
type textarea "x"
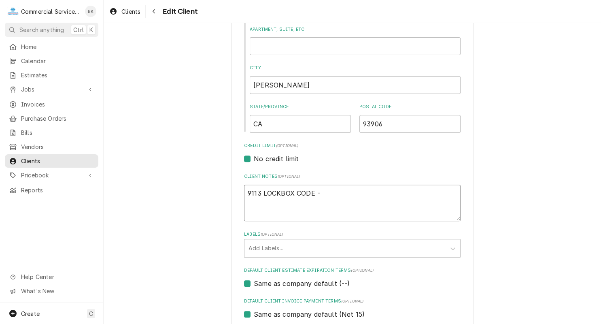
type textarea "9113 LOCKBOX CODE -"
type textarea "x"
type textarea "9113 LOCKBOX CODE - A"
type textarea "x"
type textarea "9113 LOCKBOX CODE - AL"
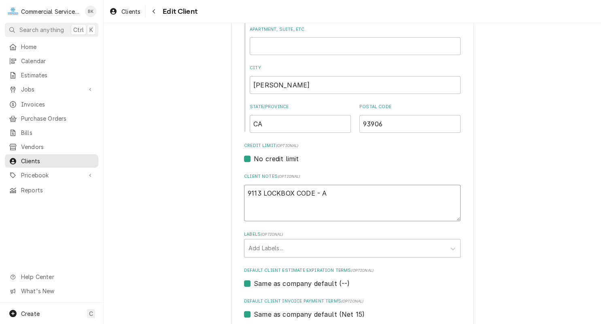
type textarea "x"
type textarea "9113 LOCKBOX CODE - ALA"
type textarea "x"
type textarea "9113 LOCKBOX CODE - ALAR"
type textarea "x"
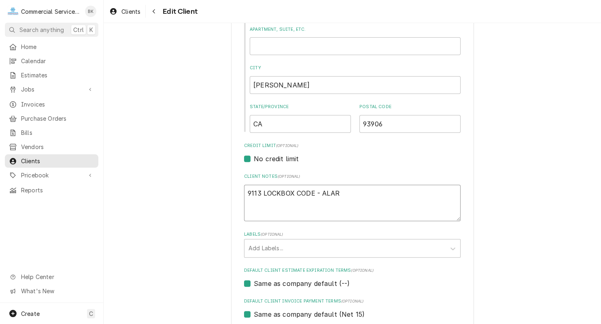
type textarea "9113 LOCKBOX CODE - ALARM"
type textarea "x"
type textarea "9113 LOCKBOX CODE - ALARM"
type textarea "x"
type textarea "9113 LOCKBOX CODE - ALARM I"
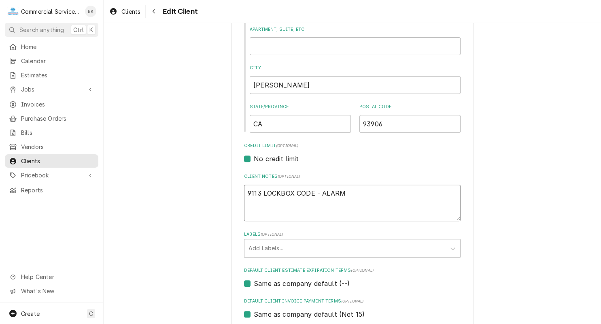
type textarea "x"
type textarea "9113 LOCKBOX CODE - ALARM IS"
type textarea "x"
type textarea "9113 LOCKBOX CODE - ALARM IS"
type textarea "x"
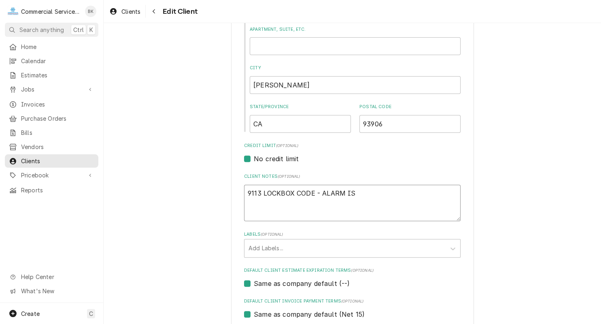
type textarea "9113 LOCKBOX CODE - ALARM IS S"
type textarea "x"
type textarea "9113 LOCKBOX CODE - ALARM IS SE"
type textarea "x"
type textarea "9113 LOCKBOX CODE - ALARM IS SET"
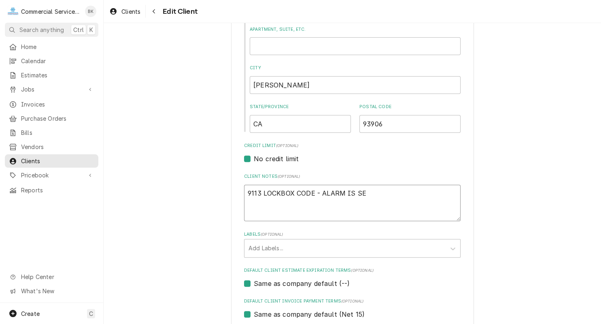
type textarea "x"
type textarea "9113 LOCKBOX CODE - ALARM IS SET"
type textarea "x"
type textarea "9113 LOCKBOX CODE - ALARM IS SET T"
type textarea "x"
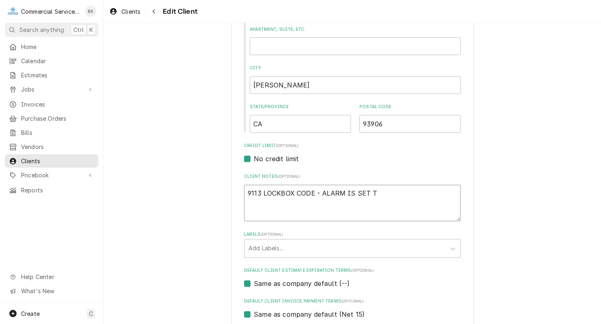
type textarea "9113 LOCKBOX CODE - ALARM IS SET TO"
type textarea "x"
type textarea "9113 LOCKBOX CODE - ALARM IS SET TO"
type textarea "x"
type textarea "9113 LOCKBOX CODE - ALARM IS SET TO B"
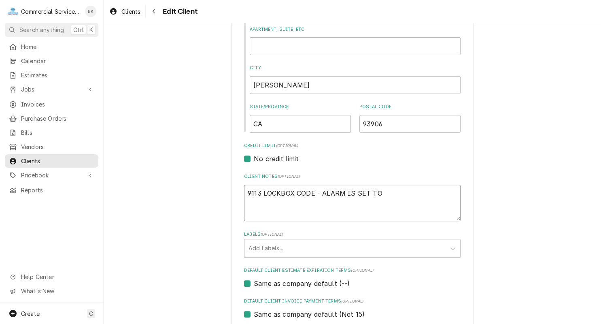
type textarea "x"
type textarea "9113 LOCKBOX CODE - ALARM IS SET TO BY"
type textarea "x"
type textarea "9113 LOCKBOX CODE - ALARM IS SET TO BYP"
type textarea "x"
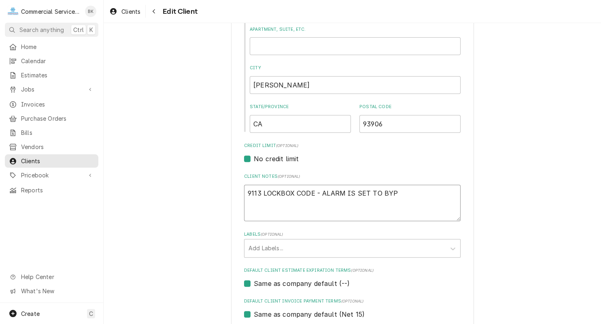
type textarea "9113 LOCKBOX CODE - ALARM IS SET TO BYPA"
type textarea "x"
type textarea "9113 LOCKBOX CODE - ALARM IS SET TO BYPAS"
type textarea "x"
type textarea "9113 LOCKBOX CODE - ALARM IS SET TO BYPASS"
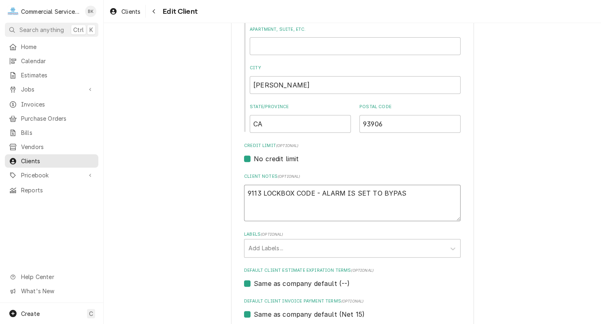
type textarea "x"
type textarea "9113 LOCKBOX CODE - ALARM IS SET TO BYPASS"
type textarea "x"
type textarea "9113 LOCKBOX CODE - ALARM IS SET TO BYPASS T"
type textarea "x"
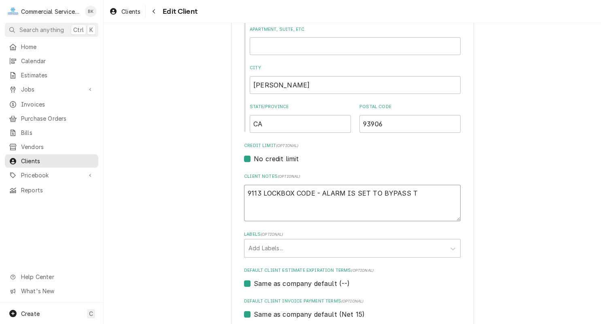
type textarea "9113 LOCKBOX CODE - ALARM IS SET TO BYPASS TY"
type textarea "x"
type textarea "9113 LOCKBOX CODE - ALARM IS SET TO BYPASS TYP"
type textarea "x"
type textarea "9113 LOCKBOX CODE - ALARM IS SET TO BYPASS TYPC"
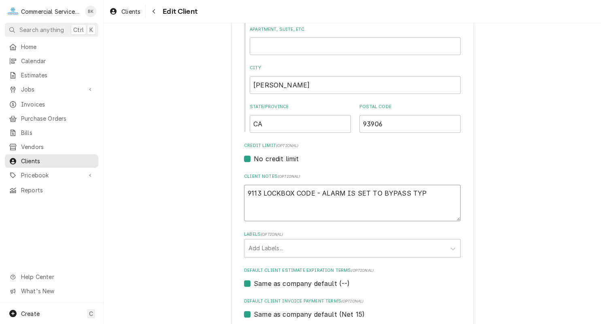
type textarea "x"
type textarea "9113 LOCKBOX CODE - ALARM IS SET TO BYPASS TYPCI"
type textarea "x"
type textarea "9113 LOCKBOX CODE - ALARM IS SET TO BYPASS TYPCIA"
type textarea "x"
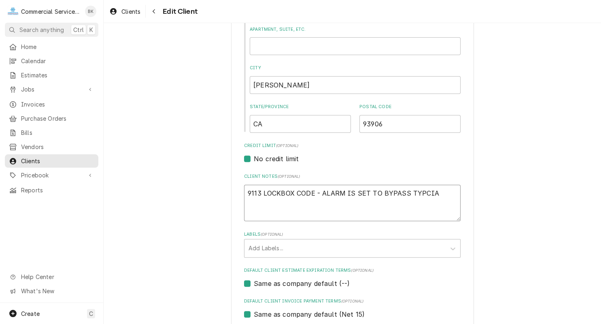
type textarea "9113 LOCKBOX CODE - ALARM IS SET TO BYPASS TYPCIAL"
type textarea "x"
type textarea "9113 LOCKBOX CODE - ALARM IS SET TO BYPASS TYPCIALL"
type textarea "x"
type textarea "9113 LOCKBOX CODE - ALARM IS SET TO BYPASS TYPCIALLY"
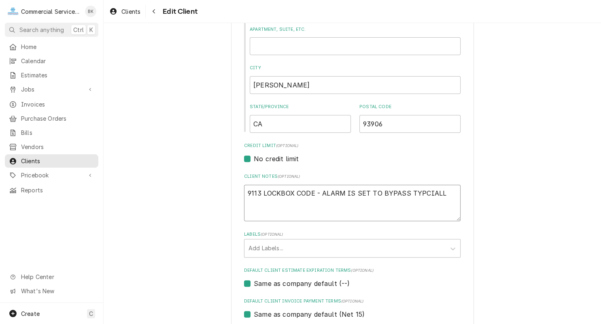
type textarea "x"
type textarea "9113 LOCKBOX CODE - ALARM IS SET TO BYPASS TYPCIALL"
type textarea "x"
type textarea "9113 LOCKBOX CODE - ALARM IS SET TO BYPASS TYPCIAL"
type textarea "x"
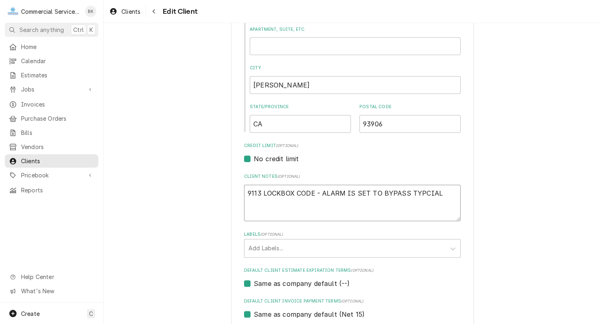
type textarea "9113 LOCKBOX CODE - ALARM IS SET TO BYPASS TYPCIA"
type textarea "x"
type textarea "9113 LOCKBOX CODE - ALARM IS SET TO BYPASS TYPCI"
type textarea "x"
type textarea "9113 LOCKBOX CODE - ALARM IS SET TO BYPASS TYPC"
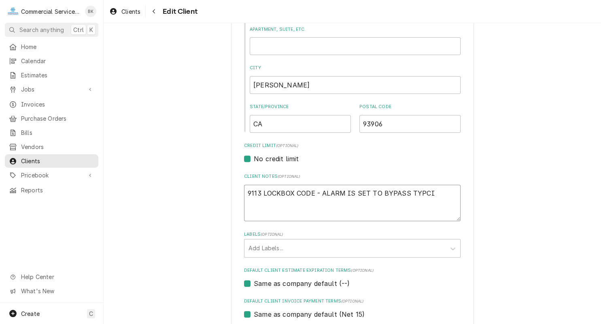
type textarea "x"
type textarea "9113 LOCKBOX CODE - ALARM IS SET TO BYPASS TYP"
type textarea "x"
type textarea "9113 LOCKBOX CODE - ALARM IS SET TO BYPASS TYPI"
type textarea "x"
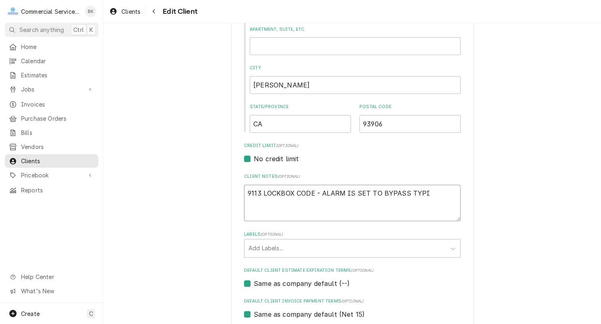
type textarea "9113 LOCKBOX CODE - ALARM IS SET TO BYPASS TYPIC"
type textarea "x"
type textarea "9113 LOCKBOX CODE - ALARM IS SET TO BYPASS TYPICA"
type textarea "x"
type textarea "9113 LOCKBOX CODE - ALARM IS SET TO BYPASS TYPICAL"
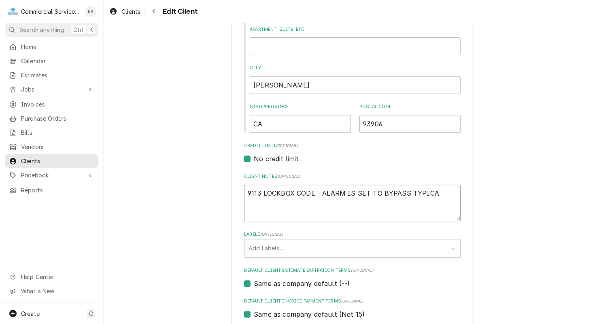
type textarea "x"
type textarea "9113 LOCKBOX CODE - ALARM IS SET TO BYPASS TYPICALL"
type textarea "x"
type textarea "9113 LOCKBOX CODE - ALARM IS SET TO BYPASS TYPICALLY"
type textarea "x"
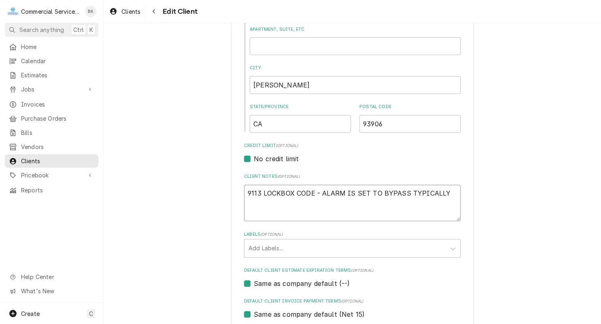
type textarea "9113 LOCKBOX CODE - ALARM IS SET TO BYPASS TYPICALLY"
type textarea "x"
type textarea "9113 LOCKBOX CODE - ALARM IS SET TO BYPASS TYPICALLY -"
type textarea "x"
type textarea "9113 LOCKBOX CODE - ALARM IS SET TO BYPASS TYPICALLY -"
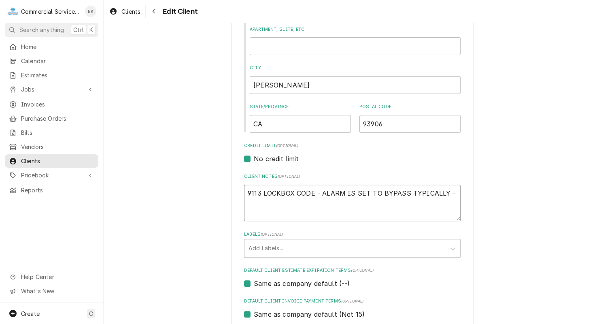
type textarea "x"
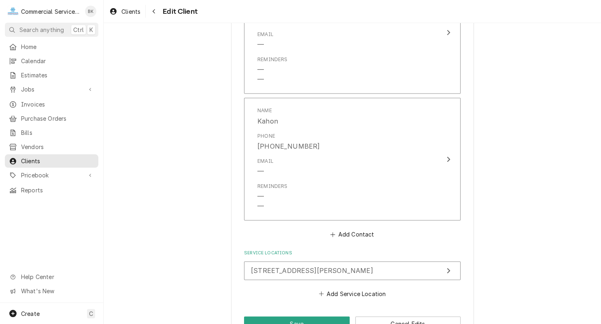
scroll to position [1192, 0]
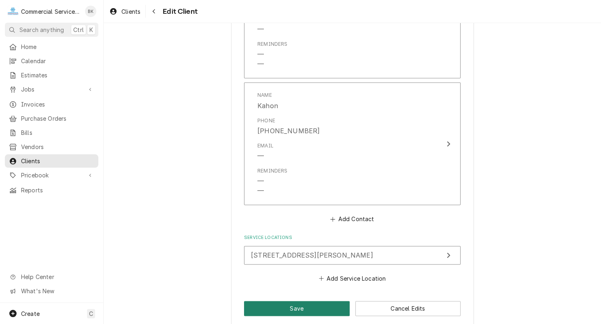
type textarea "9113 LOCKBOX CODE - ALARM IS SET TO BYPASS TYPICALLY -"
click at [297, 301] on button "Save" at bounding box center [297, 308] width 106 height 15
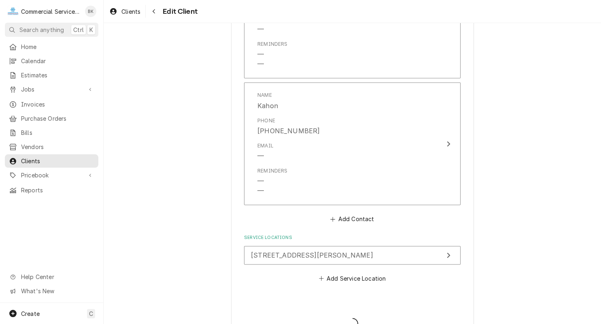
type textarea "x"
